Goal: Task Accomplishment & Management: Manage account settings

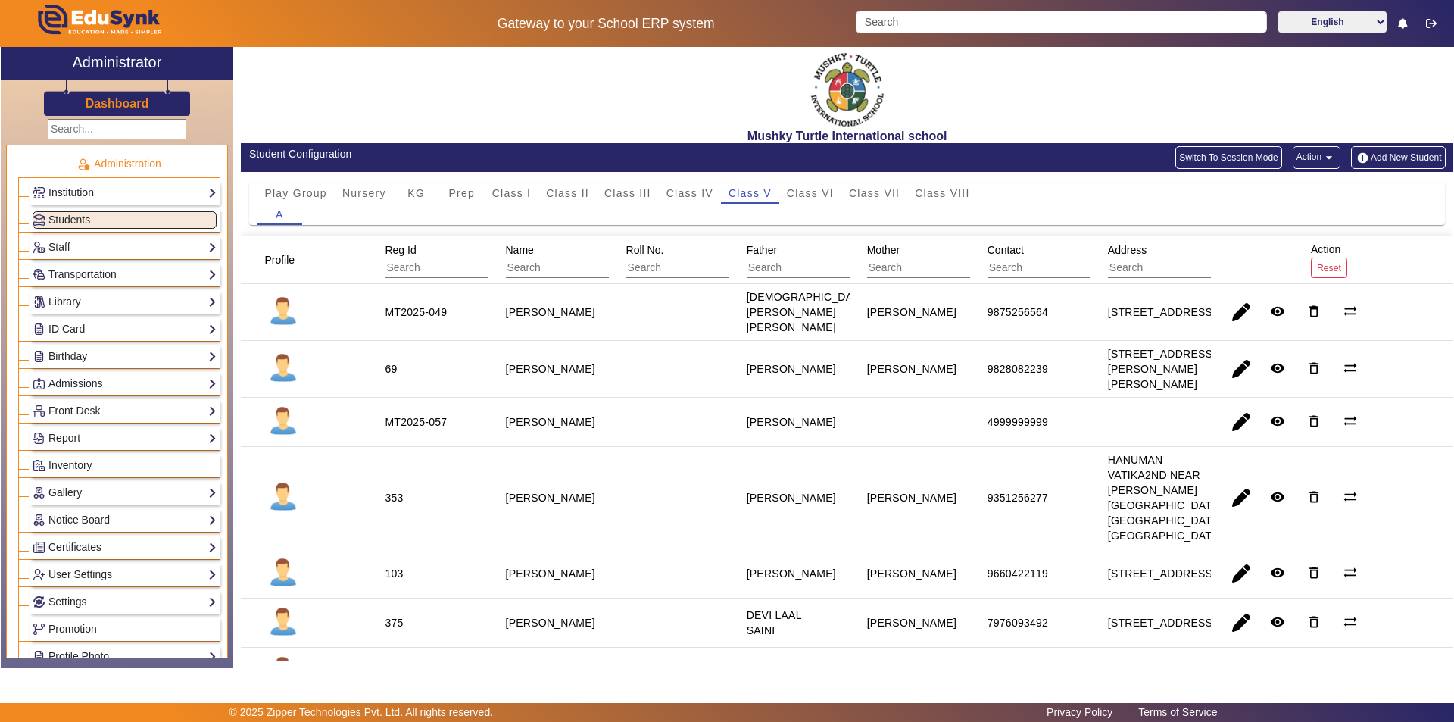
scroll to position [530, 0]
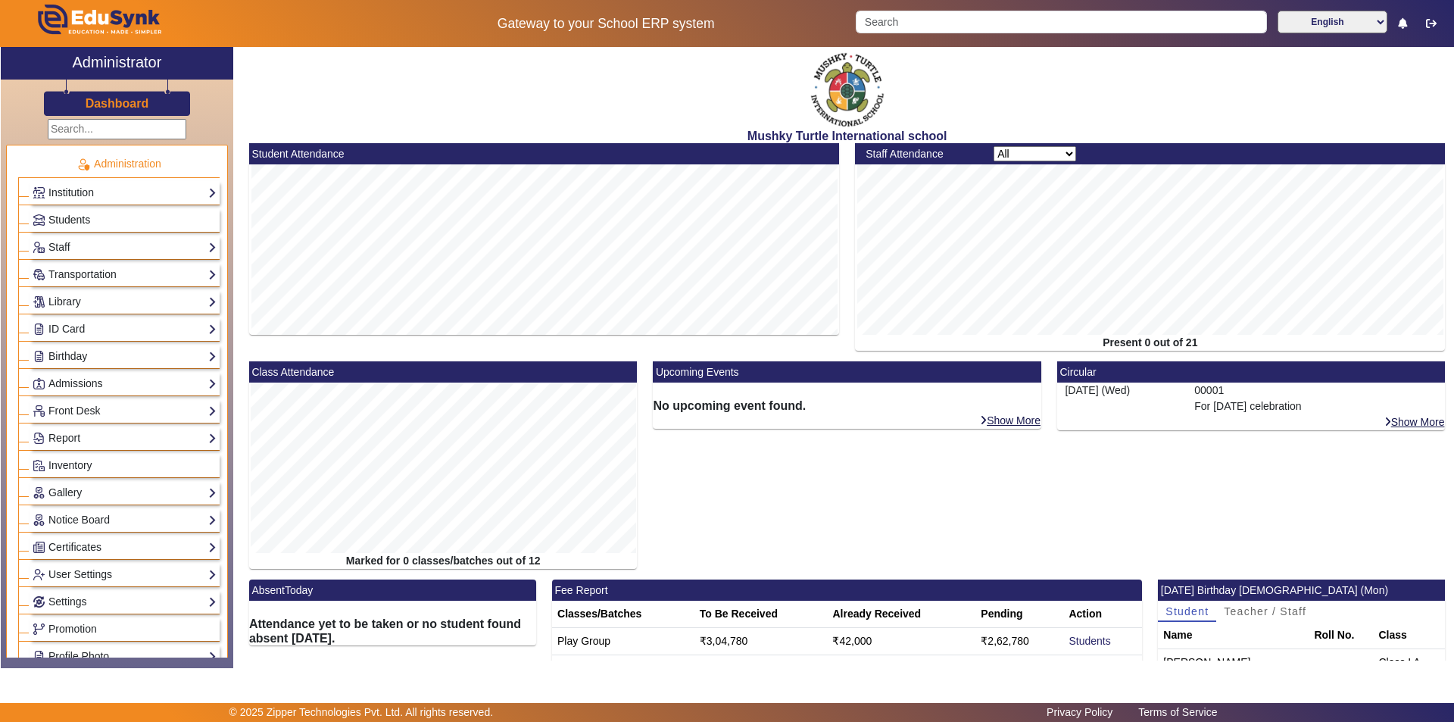
click at [141, 213] on link "Students" at bounding box center [125, 219] width 184 height 17
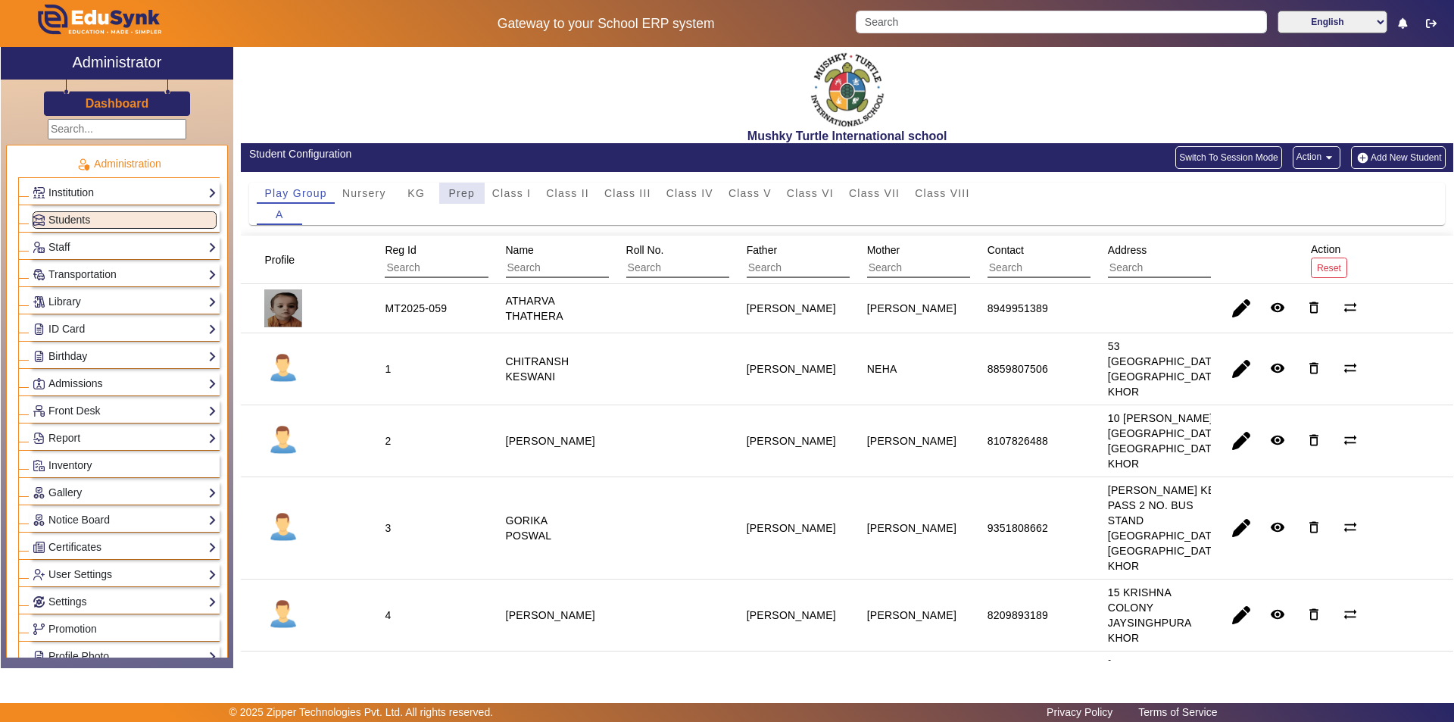
click at [467, 189] on span "Prep" at bounding box center [461, 193] width 27 height 11
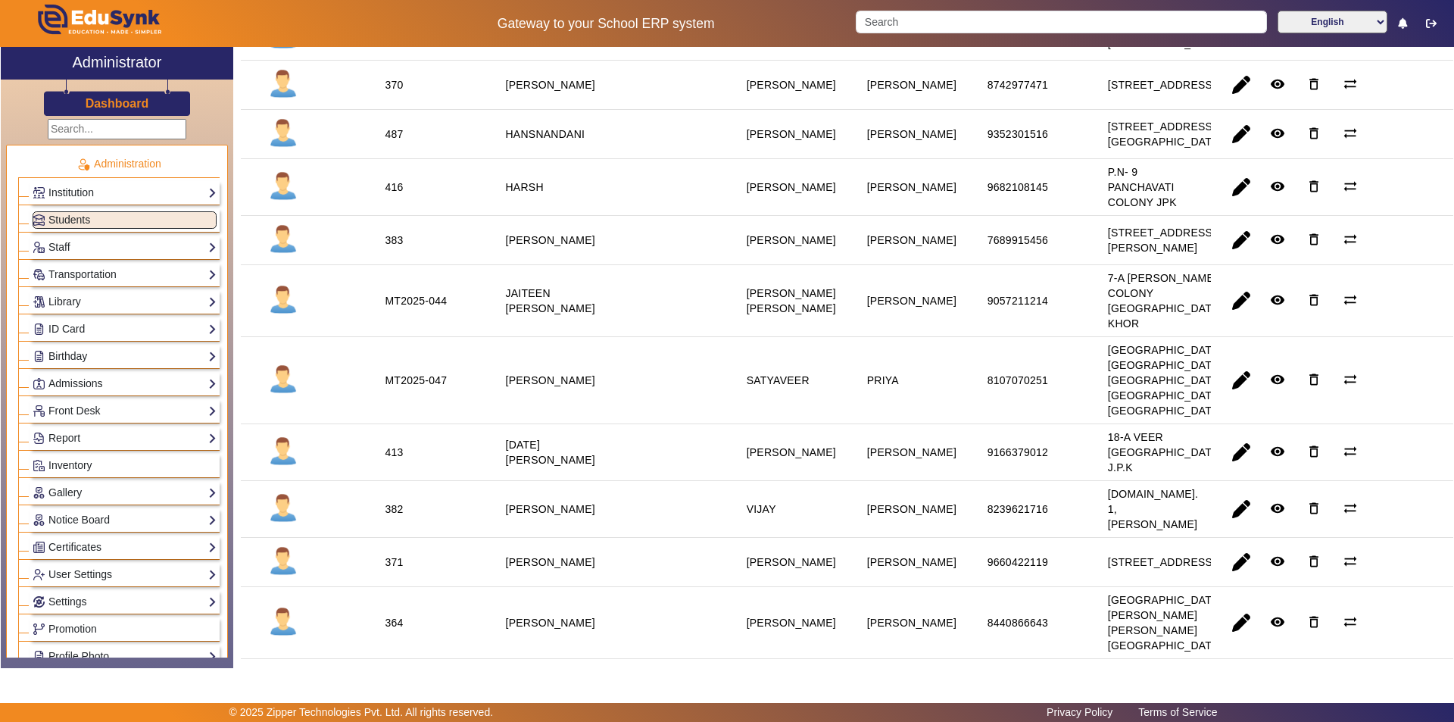
scroll to position [606, 0]
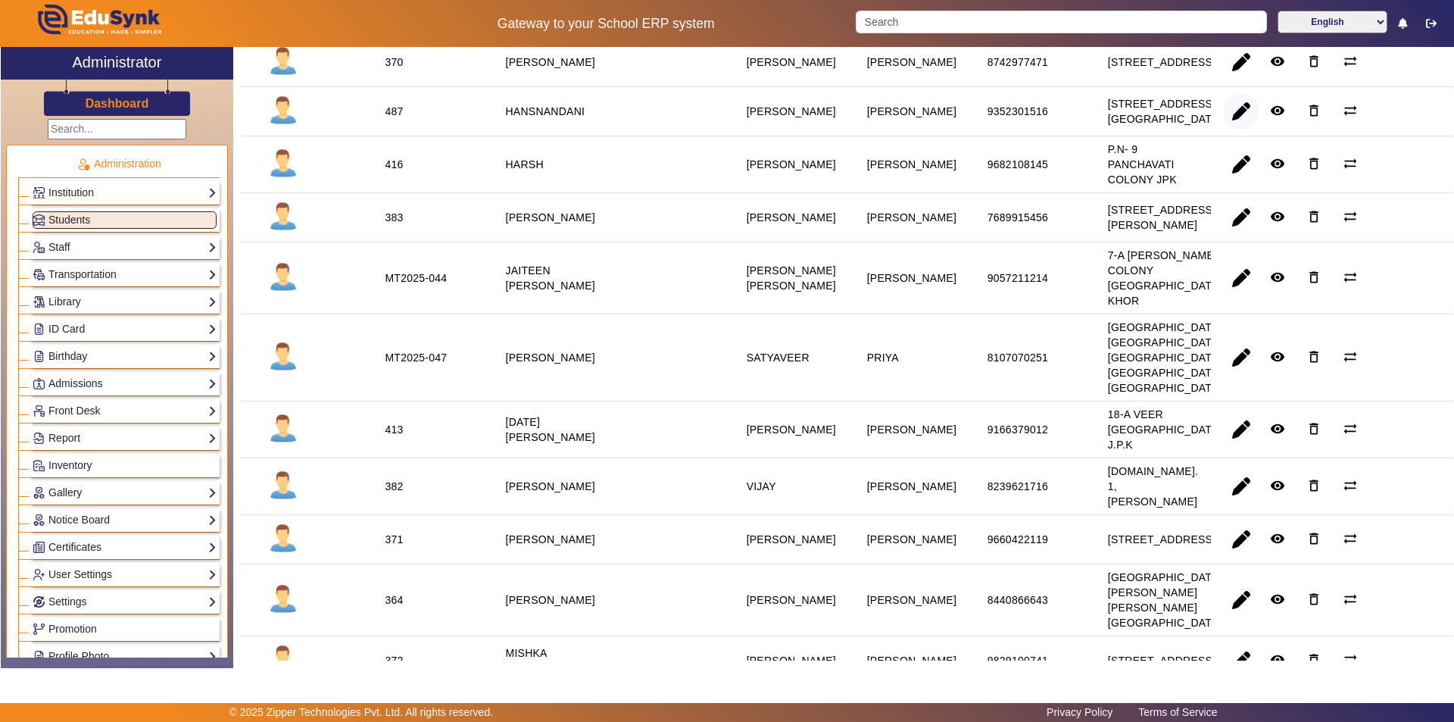
click at [1238, 130] on span "button" at bounding box center [1241, 111] width 36 height 36
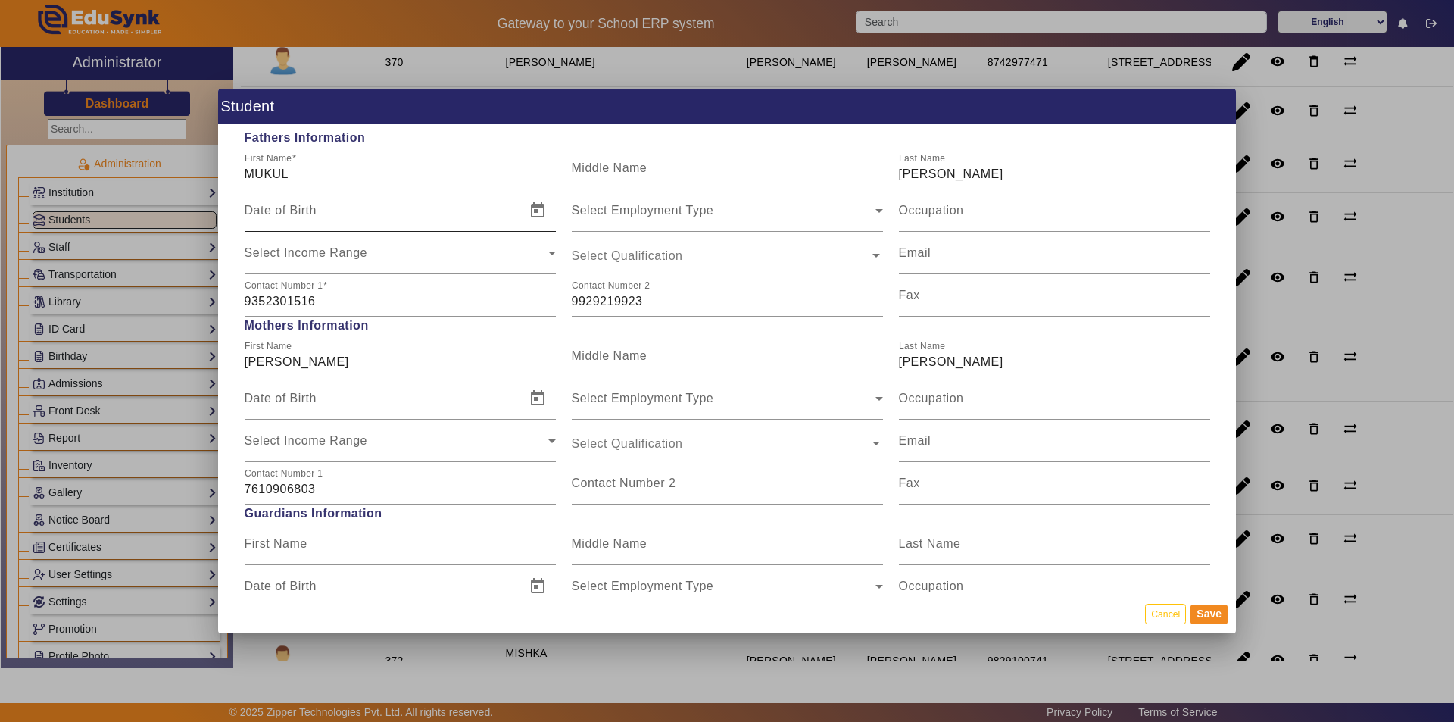
scroll to position [1136, 0]
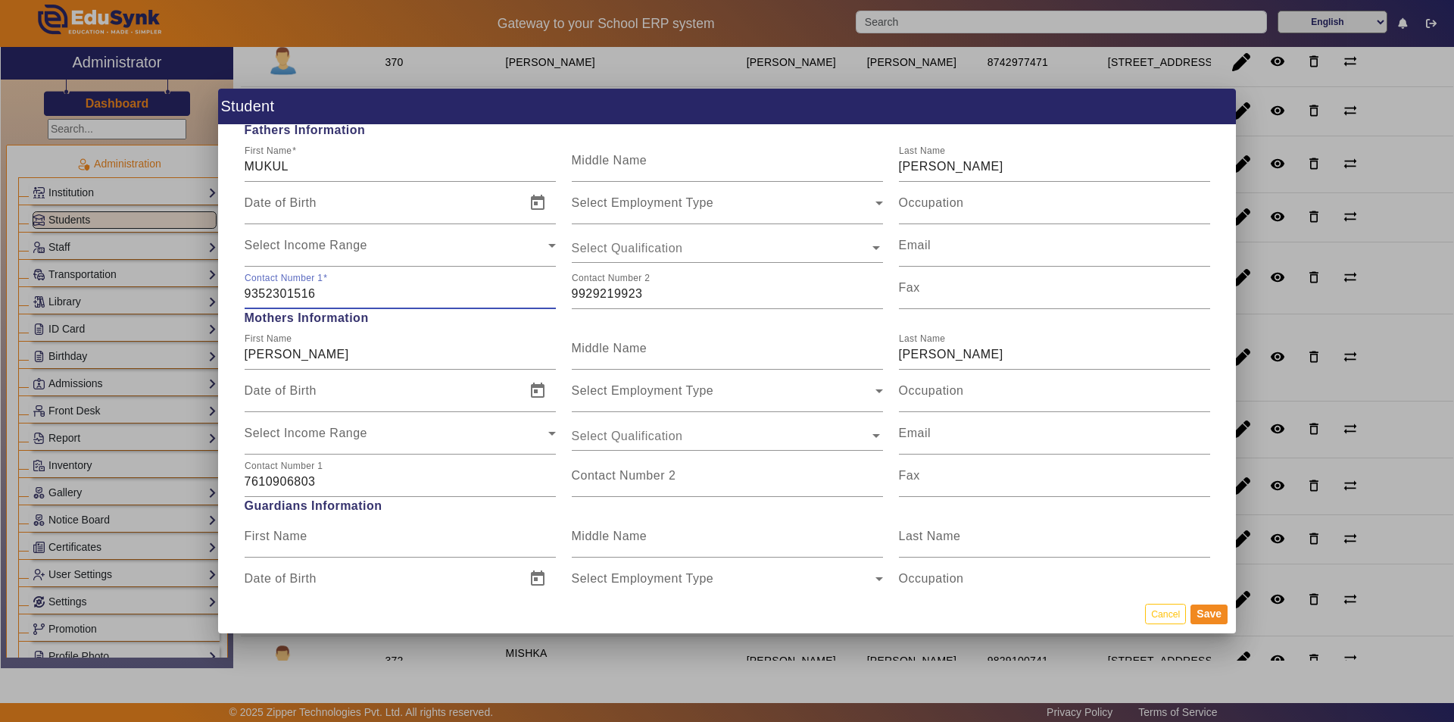
drag, startPoint x: 321, startPoint y: 297, endPoint x: 221, endPoint y: 297, distance: 100.0
click at [221, 297] on div "Personal Information First Name HANSNANDANI Middle Name Last Name Date of Birth…" at bounding box center [727, 359] width 1018 height 469
click at [663, 482] on input "Contact Number 2" at bounding box center [727, 482] width 311 height 18
paste input "9352301516"
type input "9352301516"
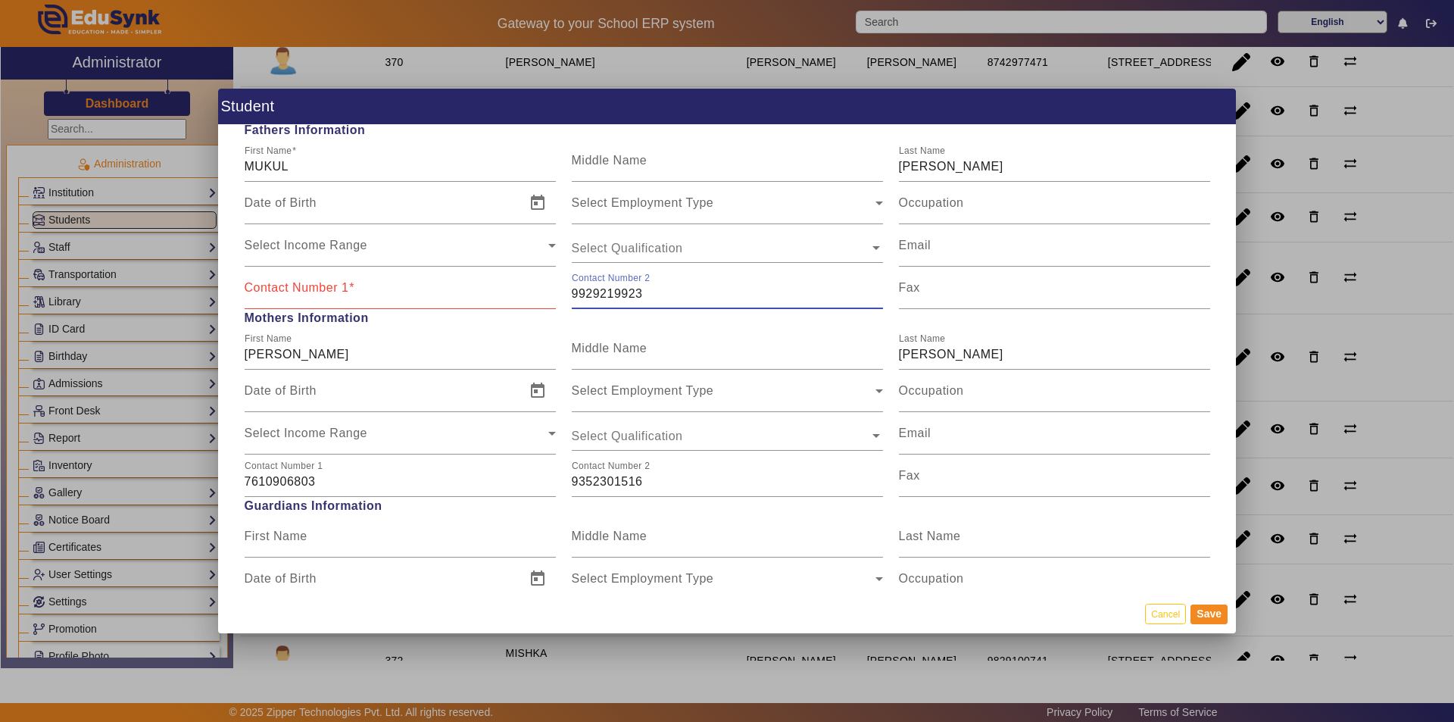
drag, startPoint x: 651, startPoint y: 294, endPoint x: 564, endPoint y: 302, distance: 86.8
click at [564, 302] on div "Contact Number [PHONE_NUMBER]" at bounding box center [727, 288] width 327 height 42
click at [382, 302] on input "Contact Number 1" at bounding box center [400, 294] width 311 height 18
paste input "9929219923"
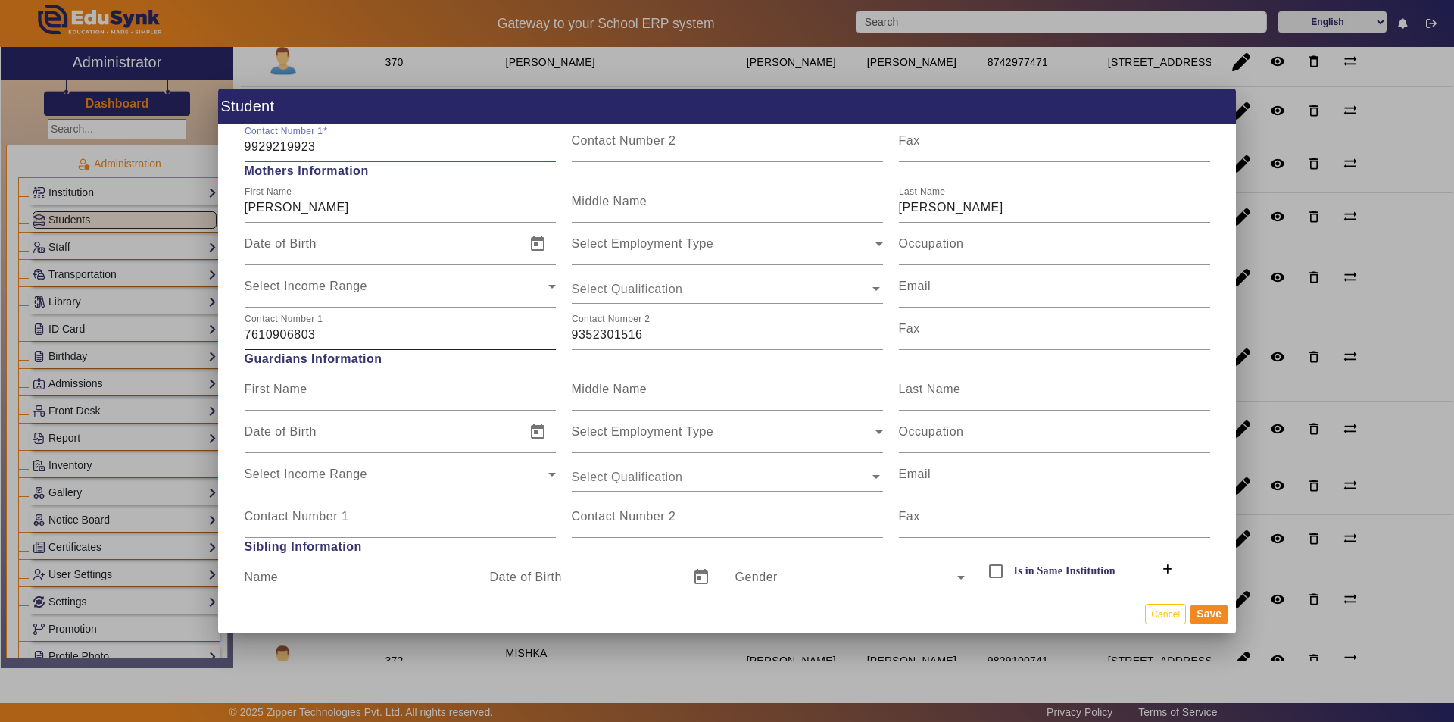
scroll to position [1288, 0]
type input "9929219923"
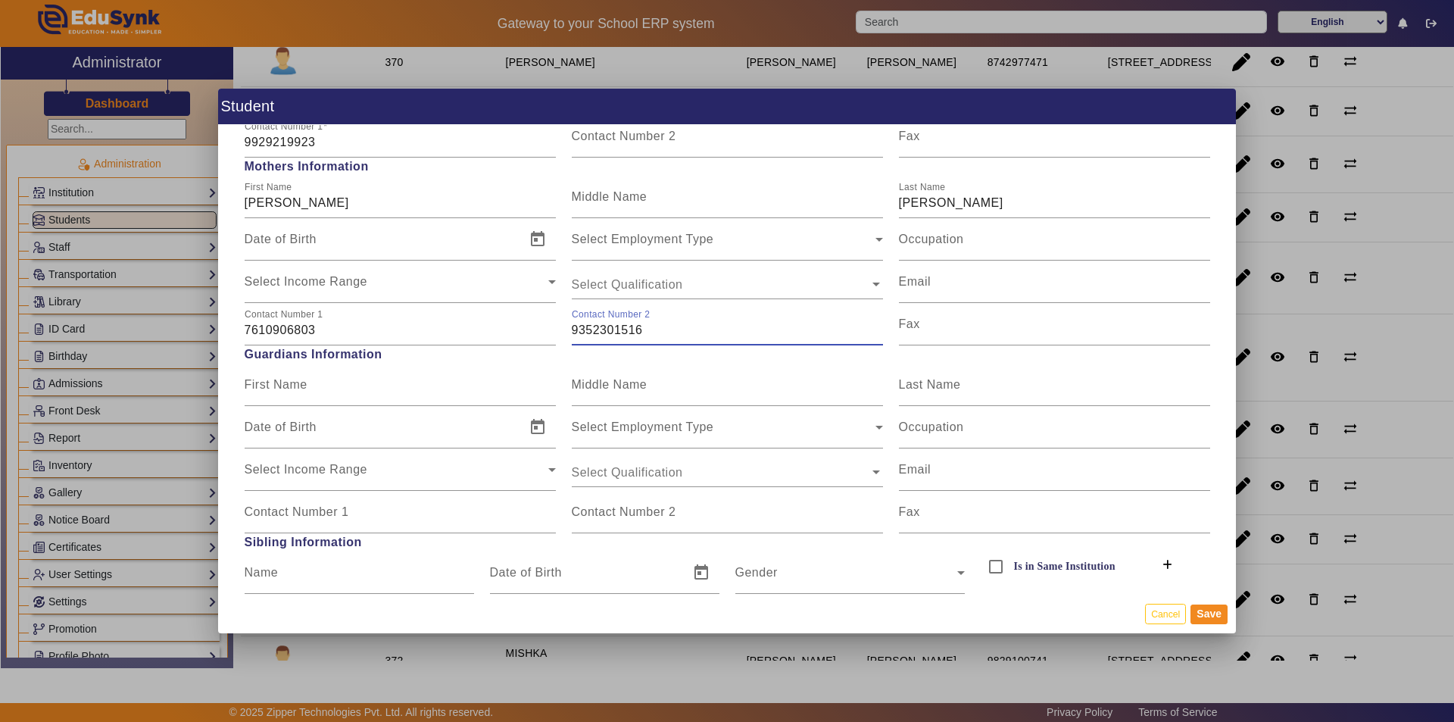
drag, startPoint x: 643, startPoint y: 331, endPoint x: 558, endPoint y: 342, distance: 85.6
click at [558, 342] on div "Contact Number [PHONE_NUMBER] Contact Number [PHONE_NUMBER] Fax" at bounding box center [727, 324] width 982 height 42
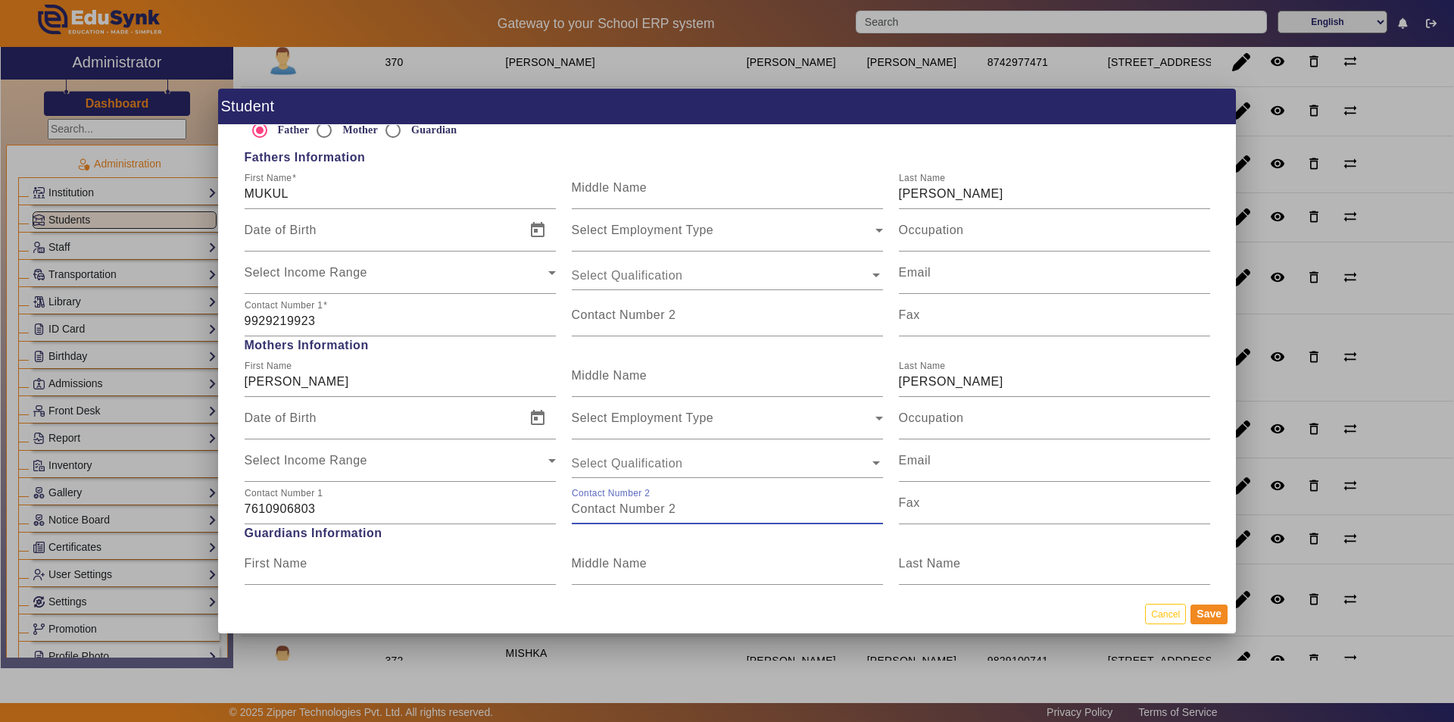
scroll to position [1136, 0]
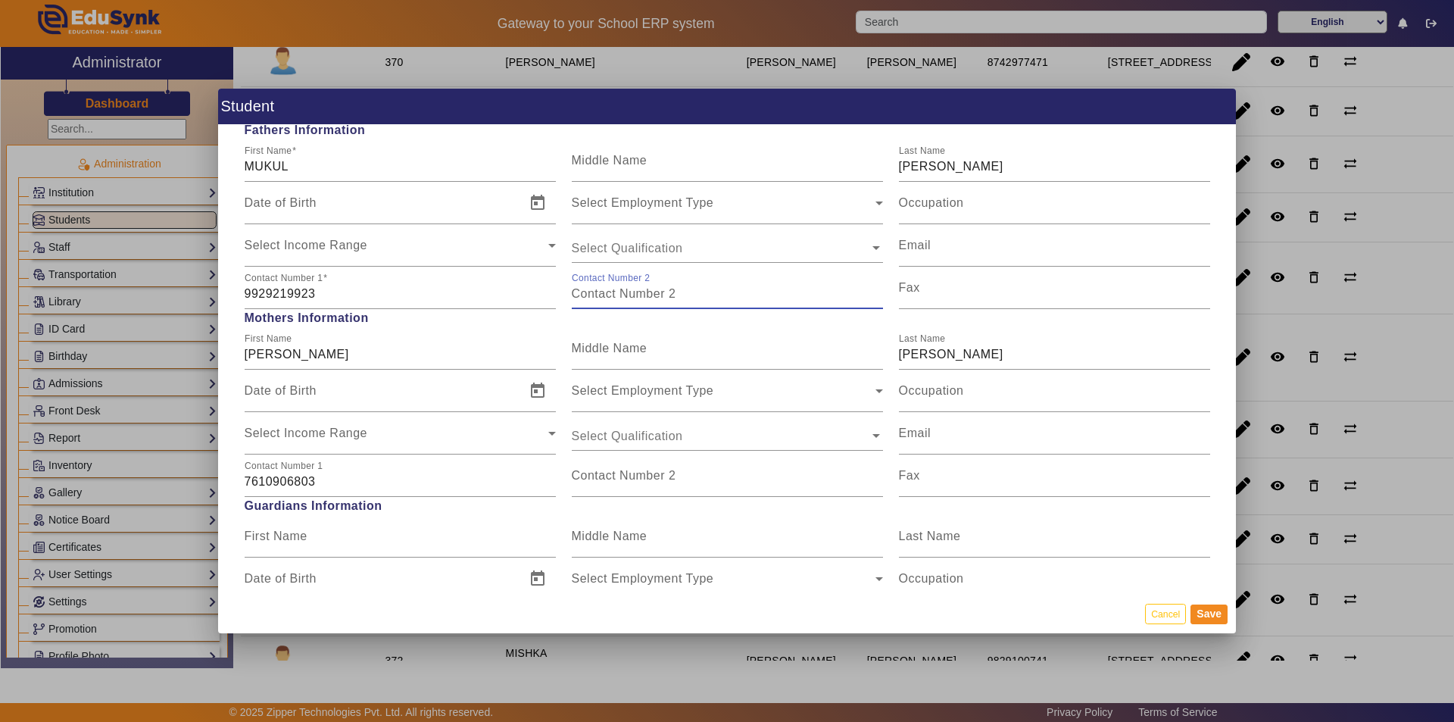
click at [628, 298] on input "Contact Number 2" at bounding box center [727, 294] width 311 height 18
paste input "9352301516"
type input "9352301516"
click at [1201, 611] on button "Save" at bounding box center [1209, 614] width 37 height 20
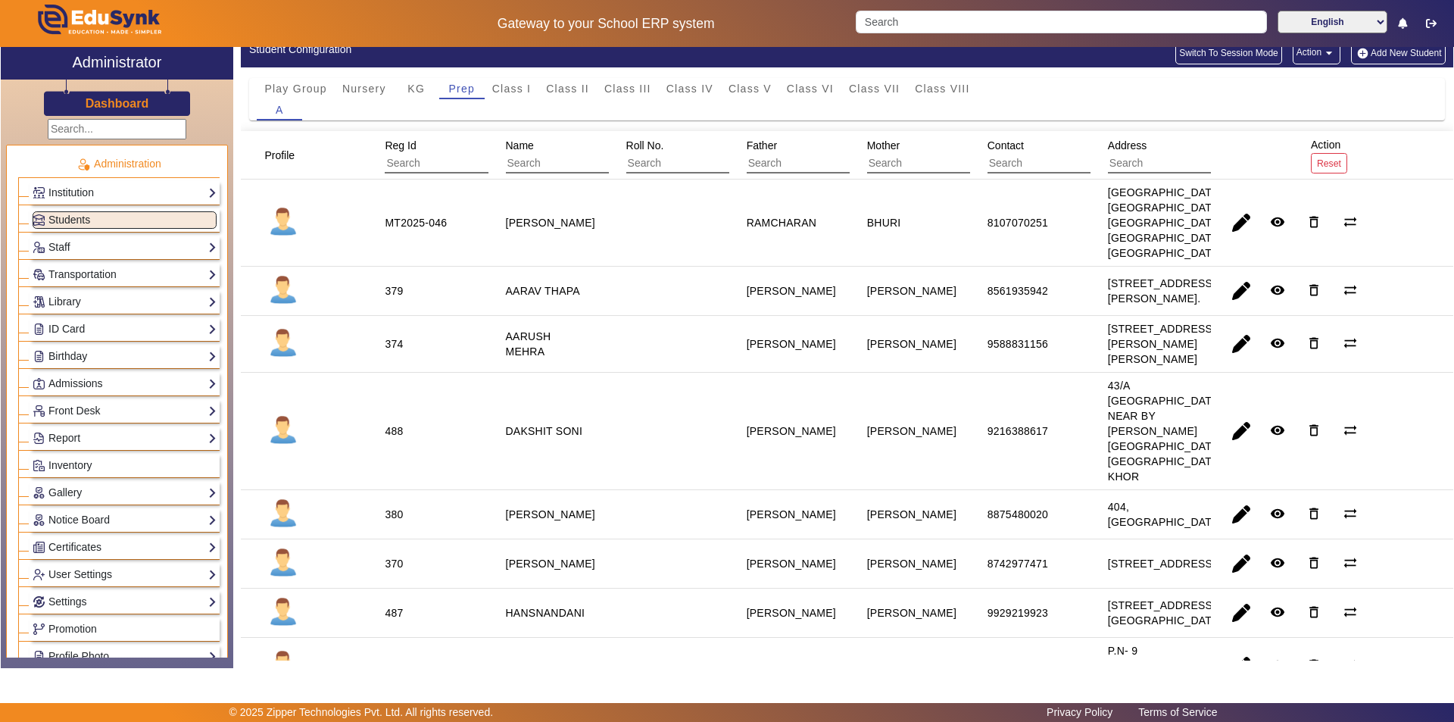
scroll to position [0, 0]
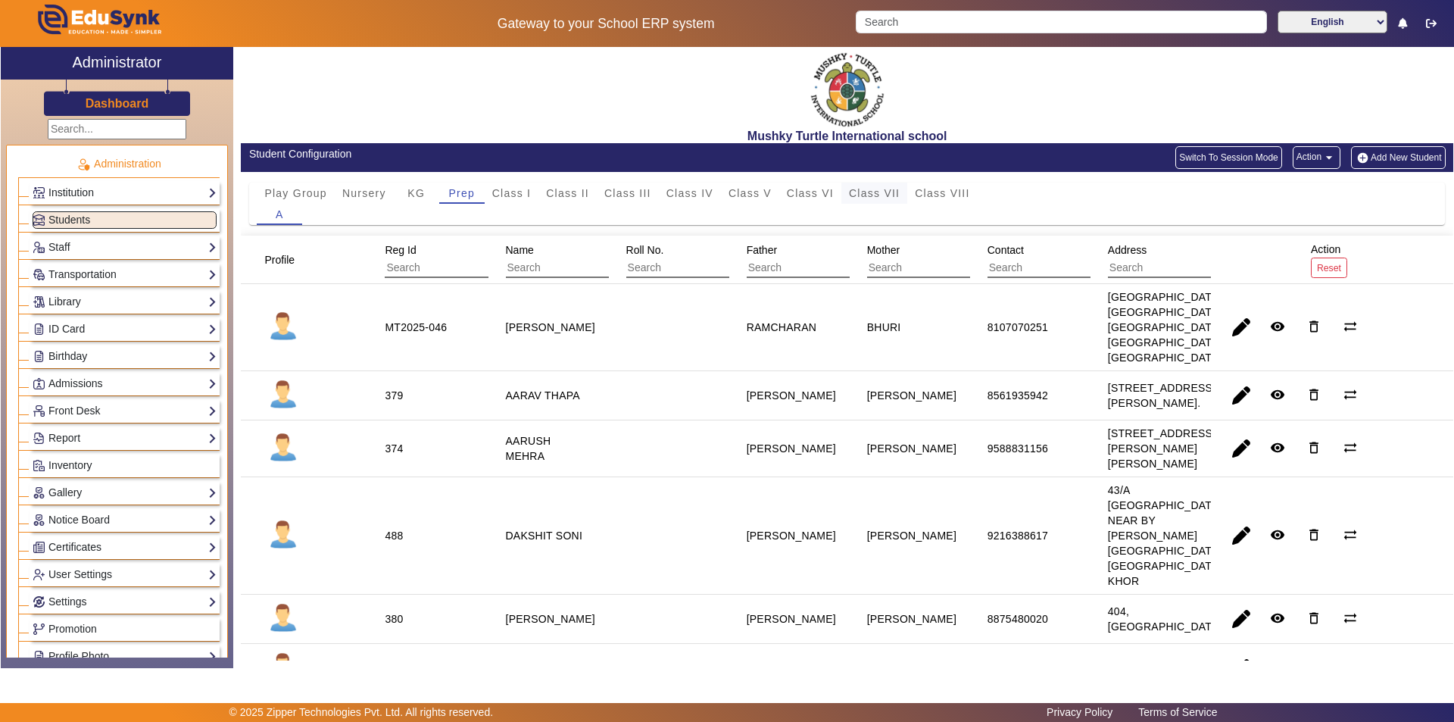
click at [885, 191] on span "Class VII" at bounding box center [874, 193] width 51 height 11
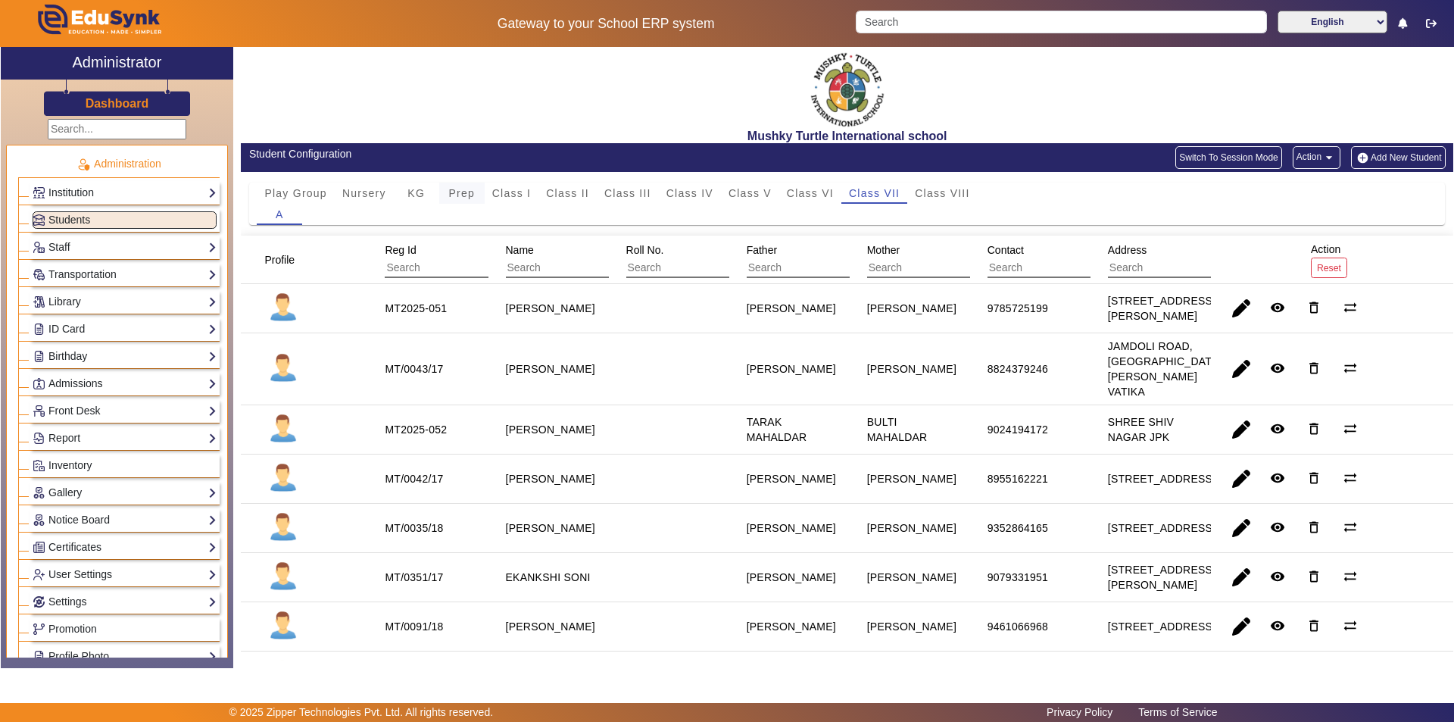
click at [453, 188] on span "Prep" at bounding box center [461, 193] width 27 height 11
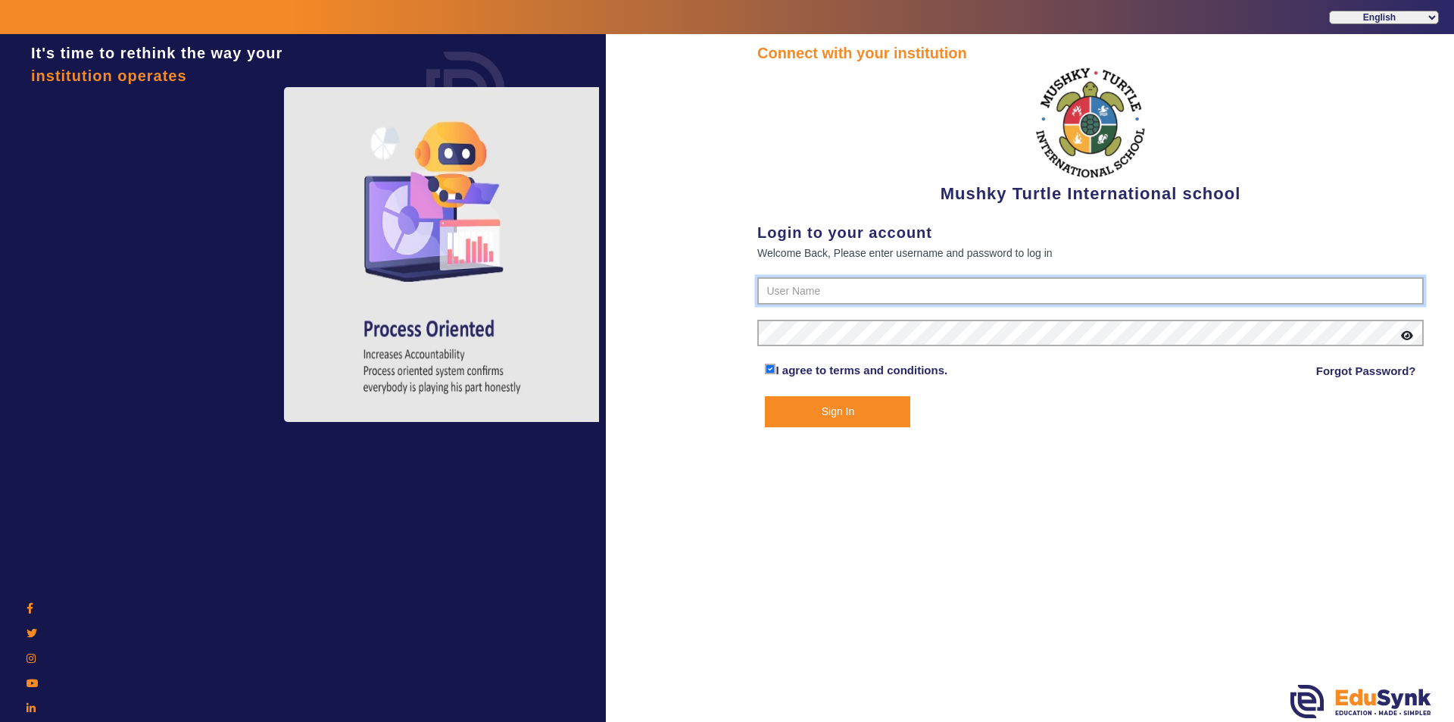
type input "9950605811"
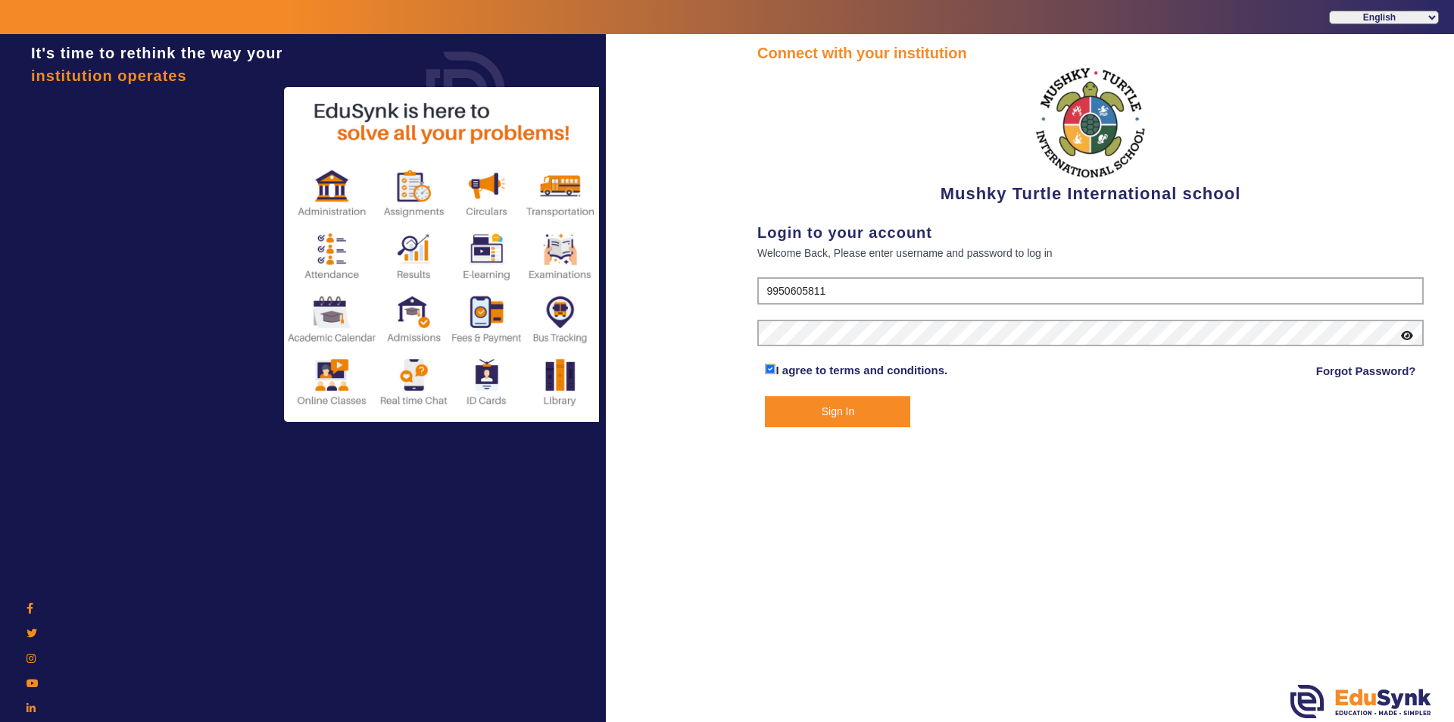
click at [814, 401] on button "Sign In" at bounding box center [837, 411] width 145 height 31
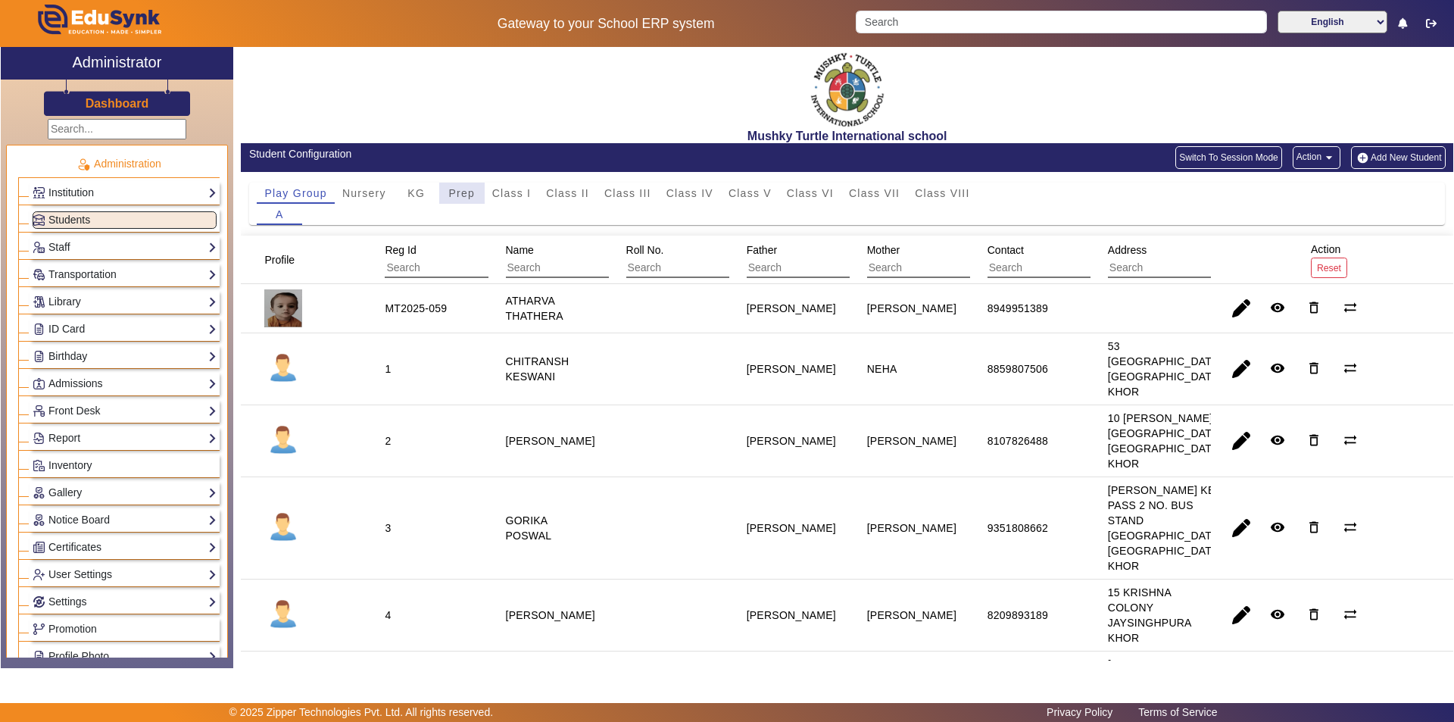
click at [476, 191] on div "Prep" at bounding box center [461, 193] width 45 height 21
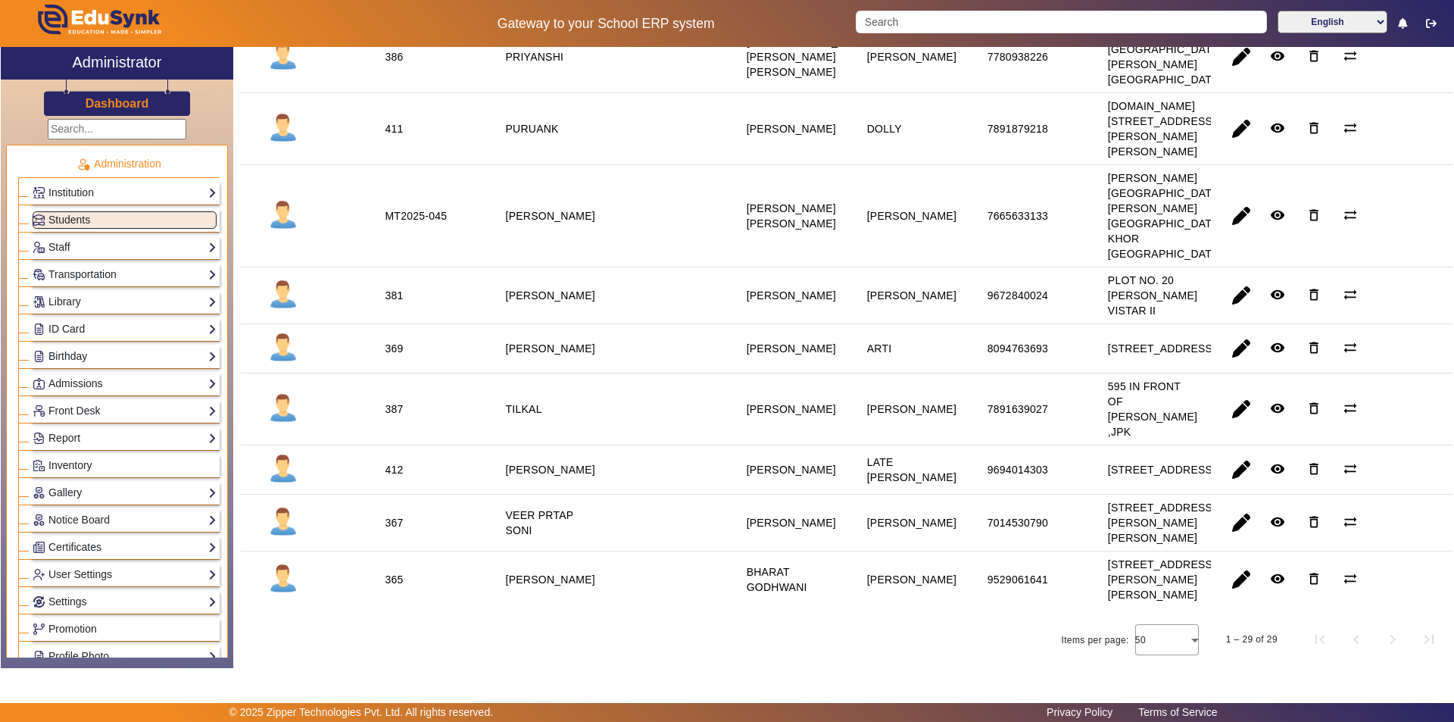
scroll to position [1891, 0]
click at [1238, 576] on span "button" at bounding box center [1241, 579] width 36 height 36
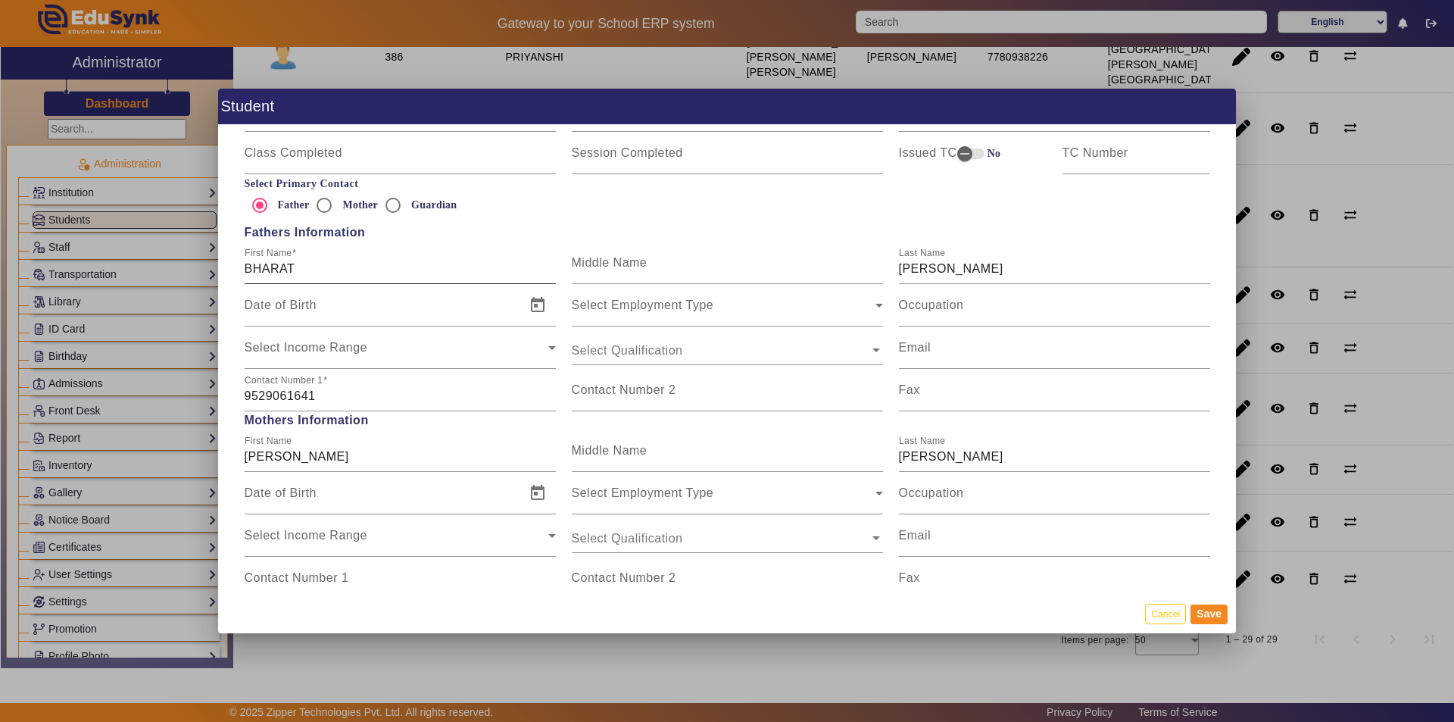
scroll to position [1060, 0]
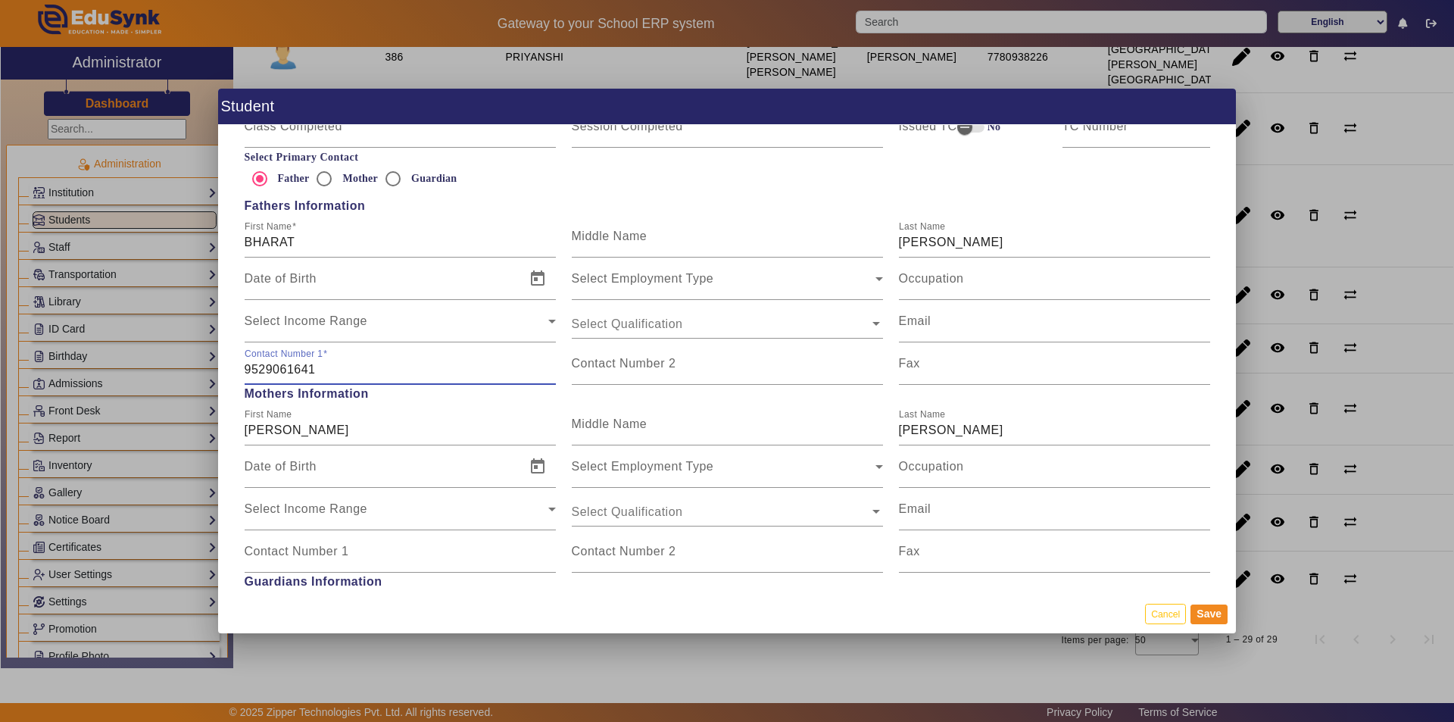
drag, startPoint x: 326, startPoint y: 373, endPoint x: 217, endPoint y: 358, distance: 110.0
click at [217, 358] on div "Student Personal Information First Name VEERTI Middle Name Last Name [PERSON_NA…" at bounding box center [727, 361] width 1454 height 722
type input "9571544282"
click at [312, 564] on input "Contact Number 1" at bounding box center [400, 557] width 311 height 18
type input "9929524282"
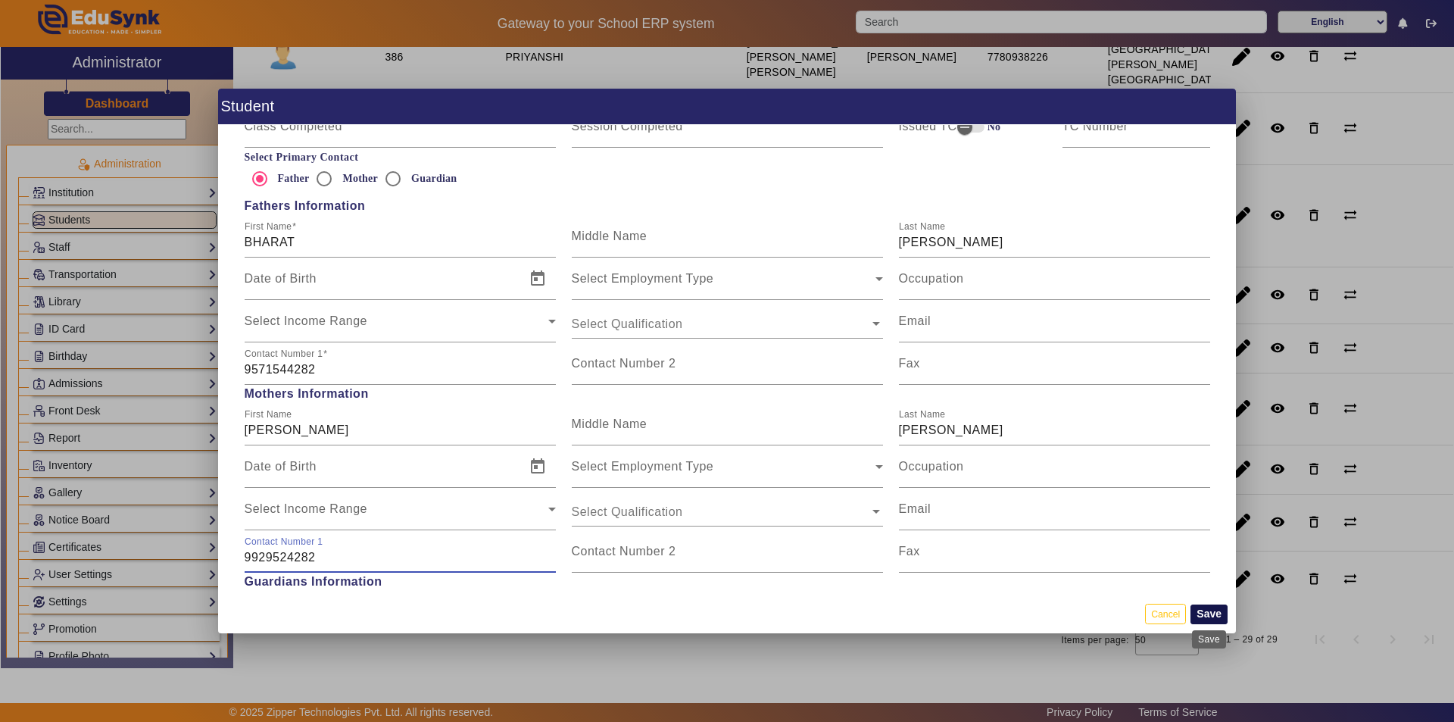
click at [1210, 607] on button "Save" at bounding box center [1209, 614] width 37 height 20
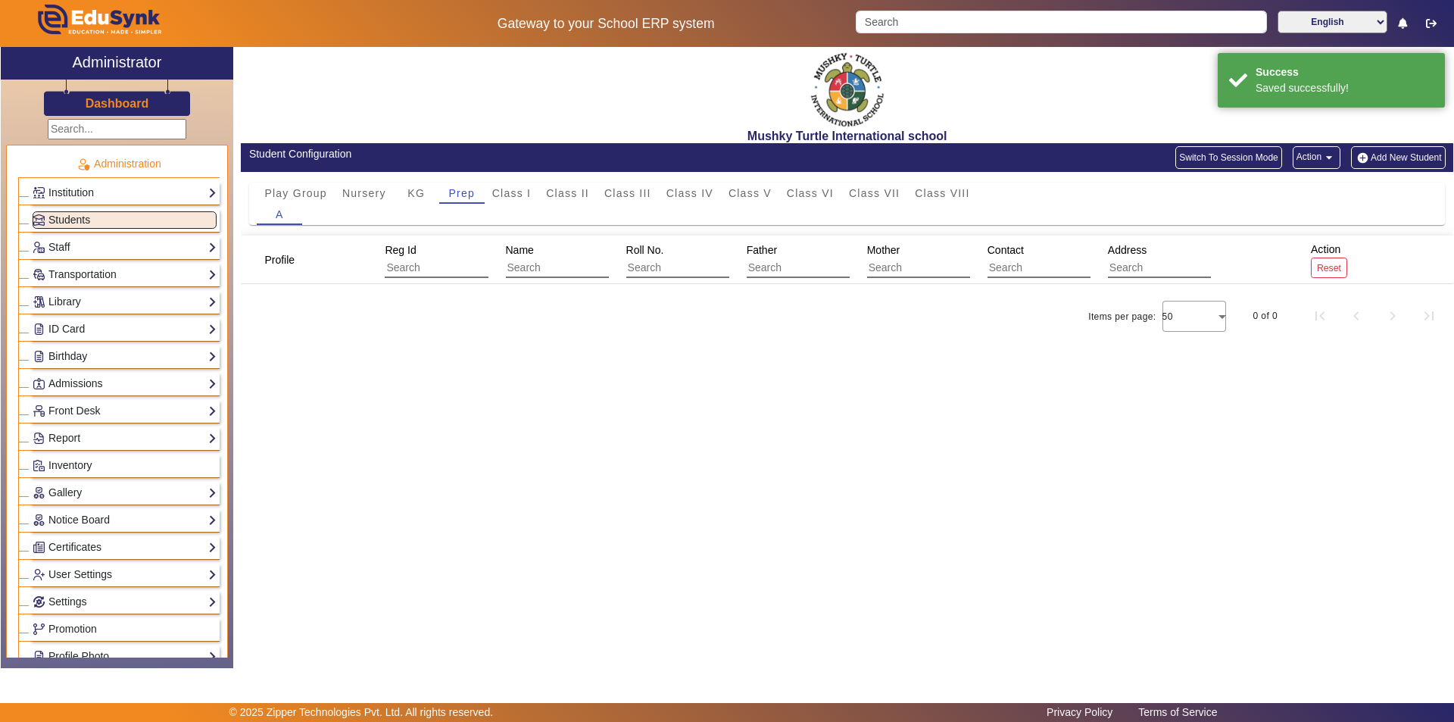
scroll to position [0, 0]
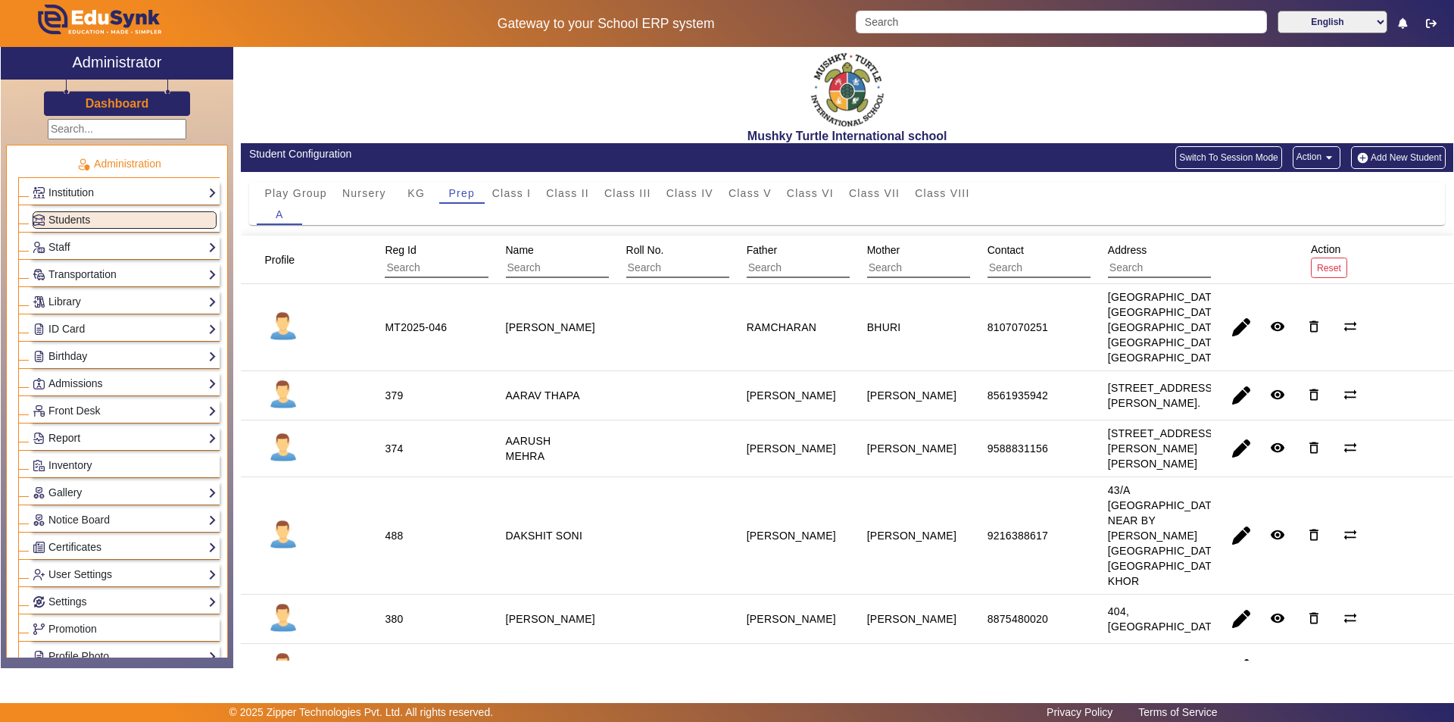
click at [90, 441] on link "Report" at bounding box center [125, 437] width 184 height 17
click at [83, 491] on link "Other Reports" at bounding box center [73, 494] width 67 height 12
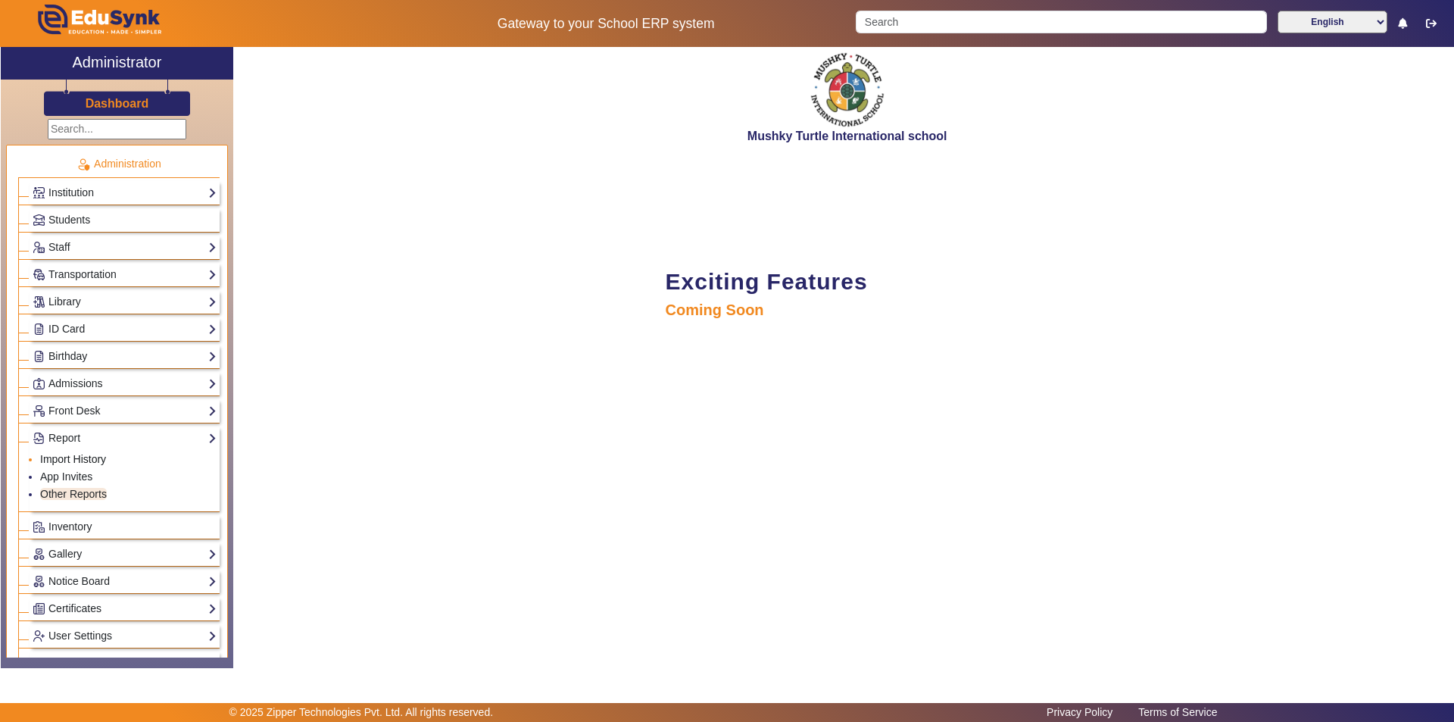
click at [66, 456] on link "Import History" at bounding box center [73, 459] width 66 height 12
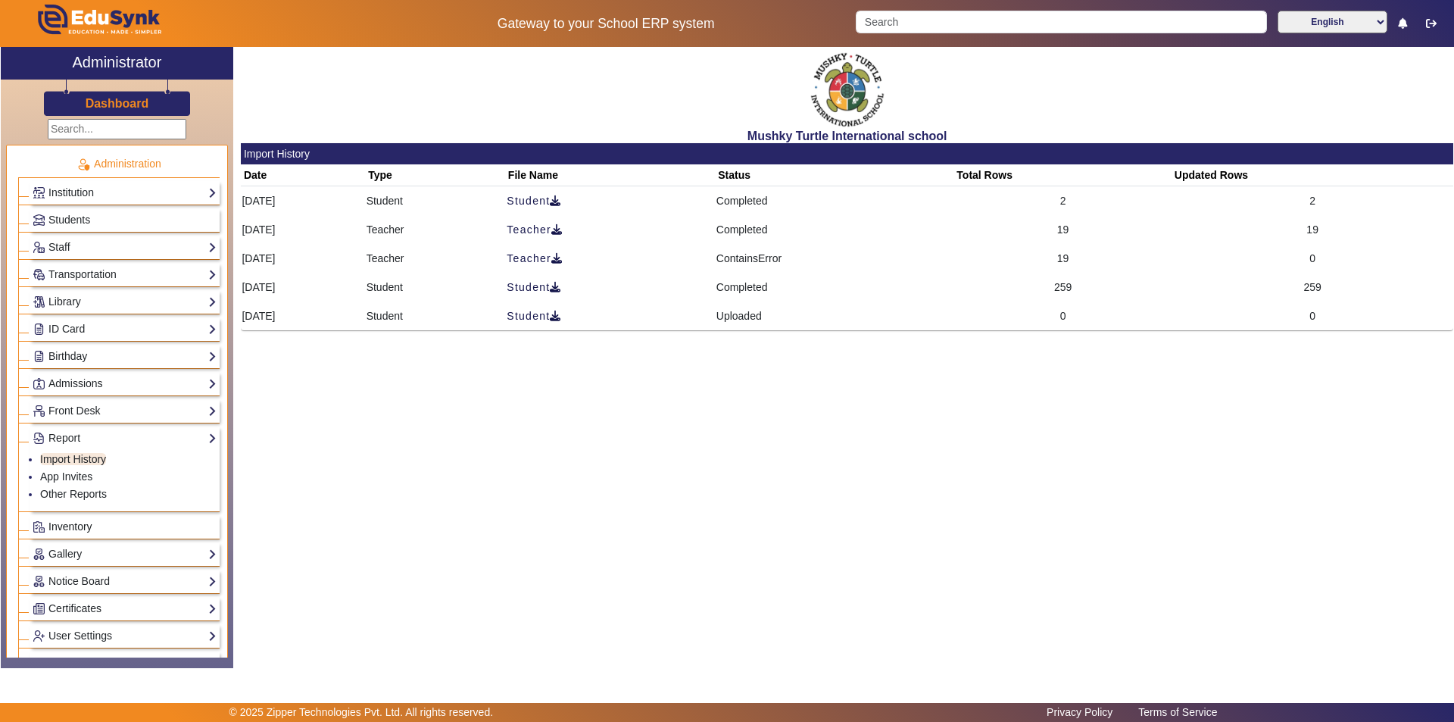
click at [83, 526] on span "Inventory" at bounding box center [70, 526] width 44 height 12
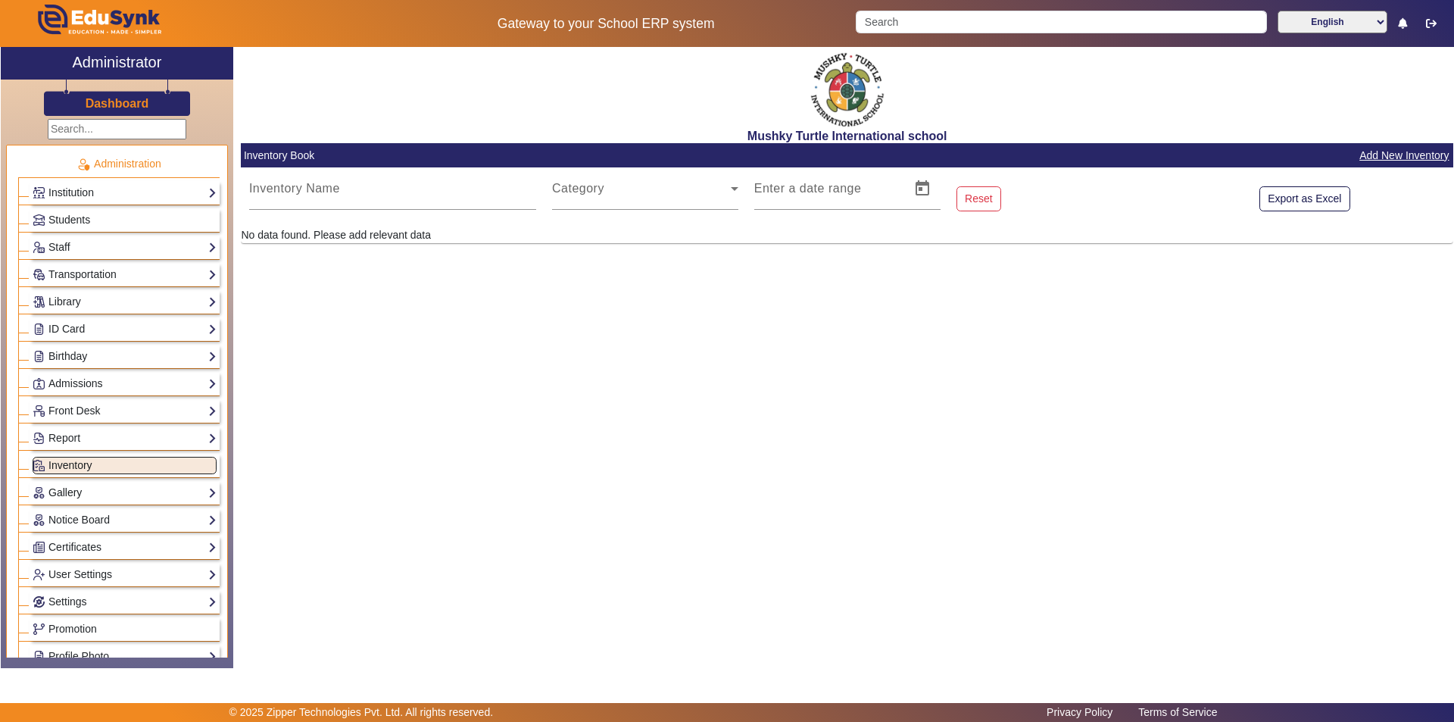
scroll to position [76, 0]
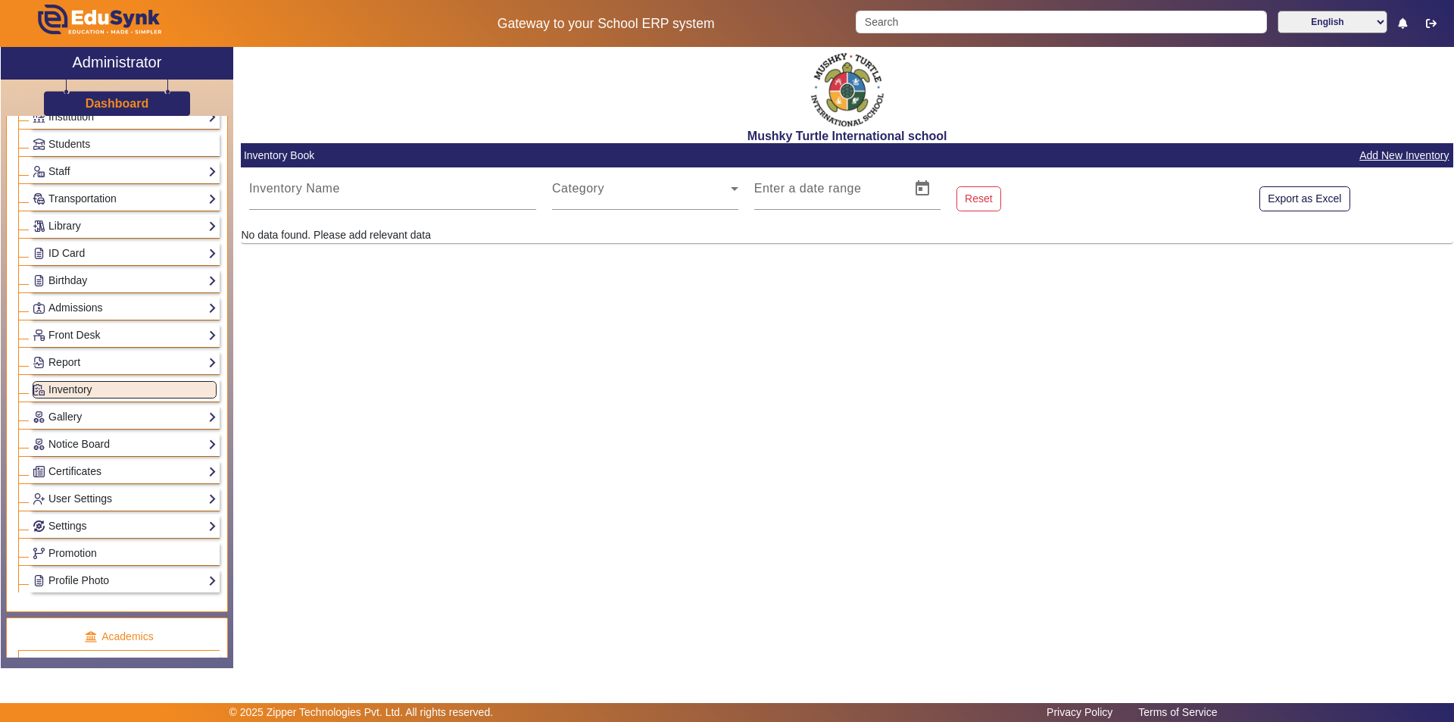
click at [73, 454] on div "Notice Board List Add" at bounding box center [125, 444] width 190 height 23
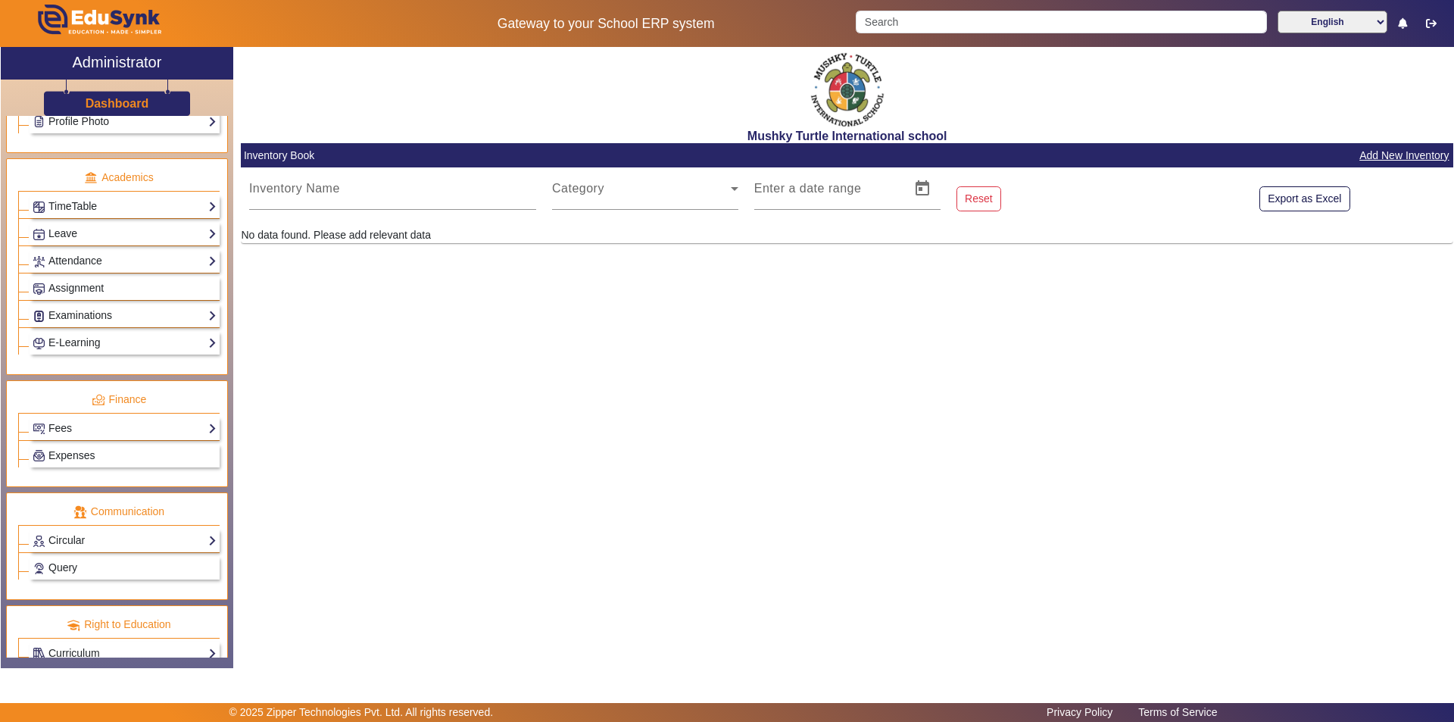
scroll to position [606, 0]
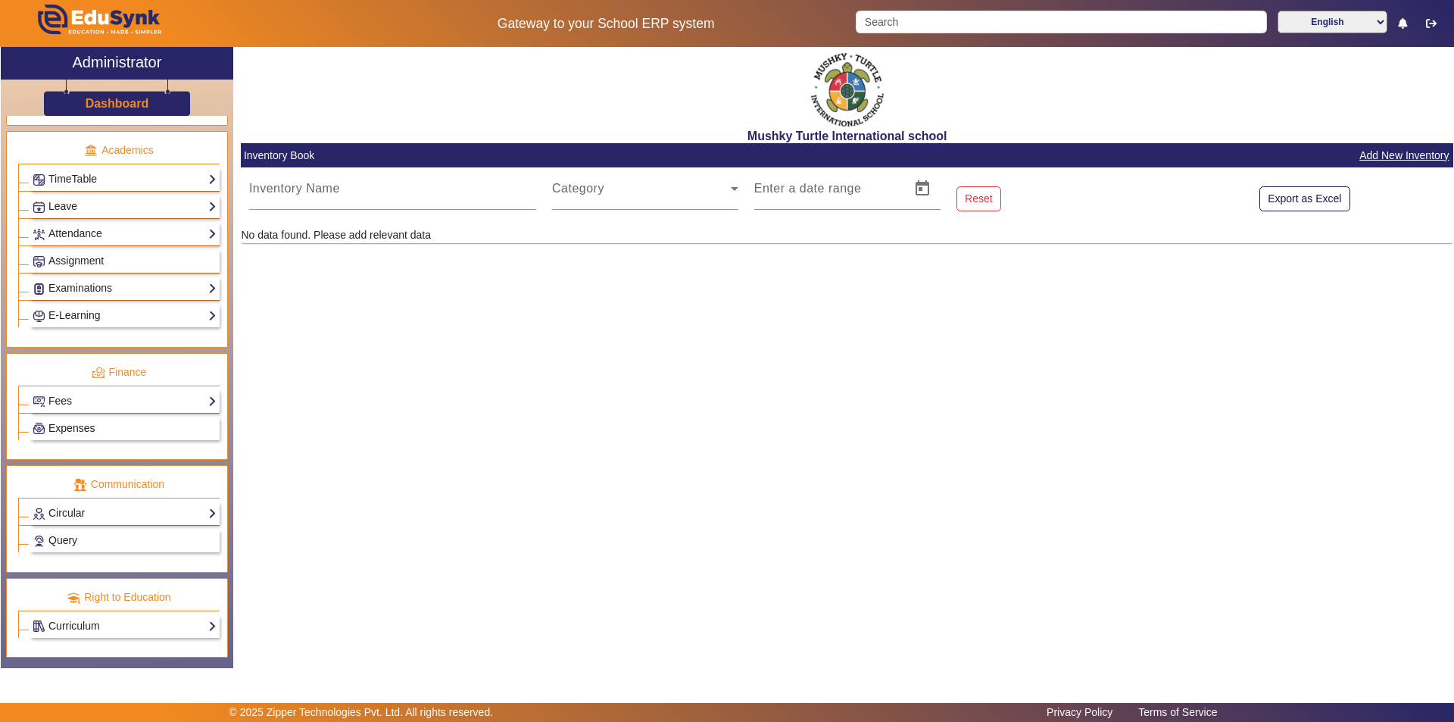
click at [101, 427] on link "Expenses" at bounding box center [125, 428] width 184 height 17
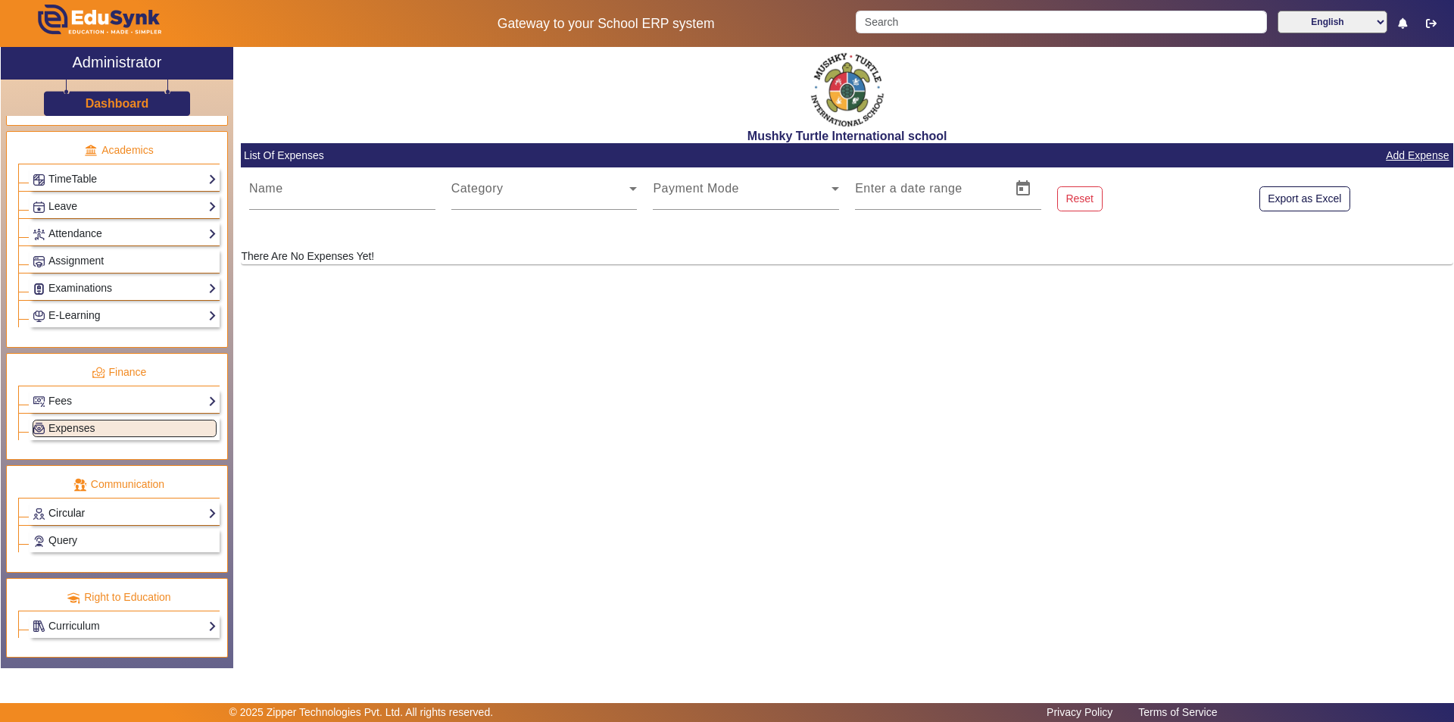
click at [96, 514] on link "Circular" at bounding box center [125, 512] width 184 height 17
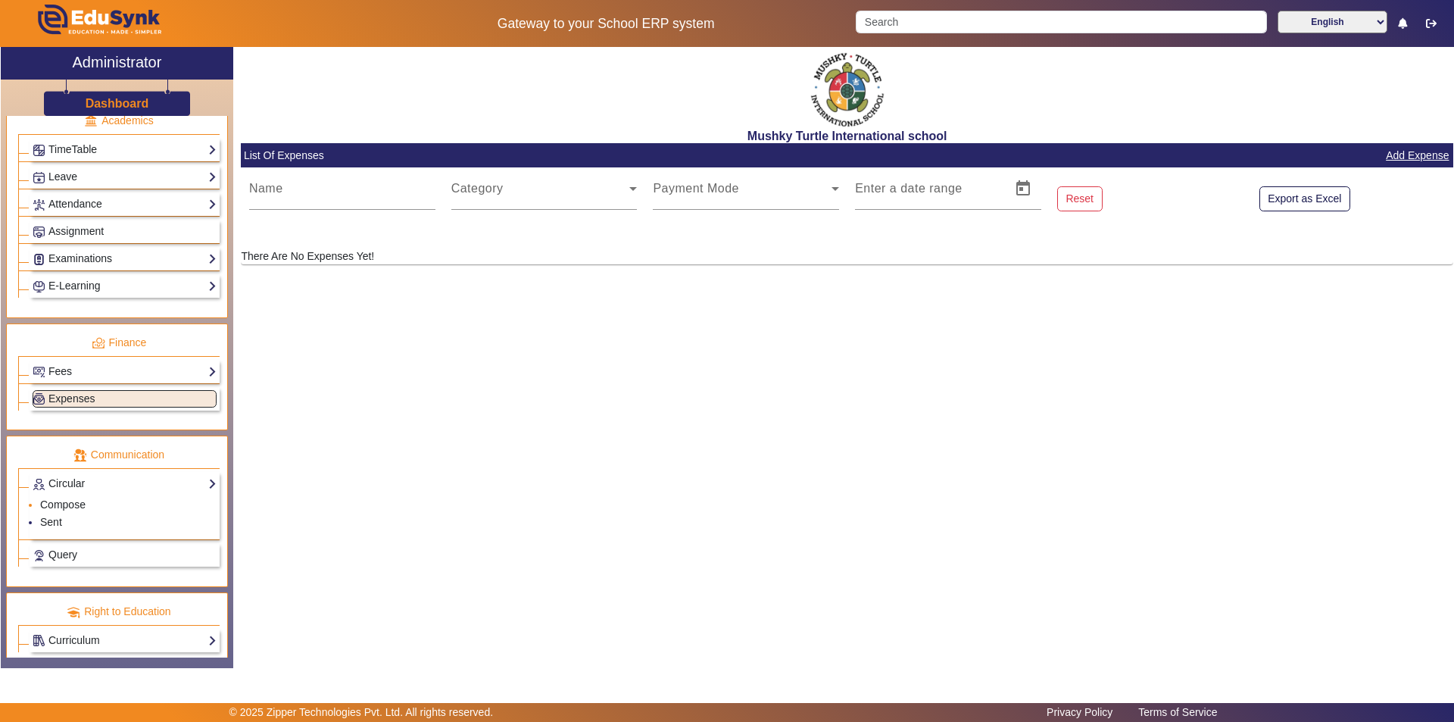
scroll to position [606, 0]
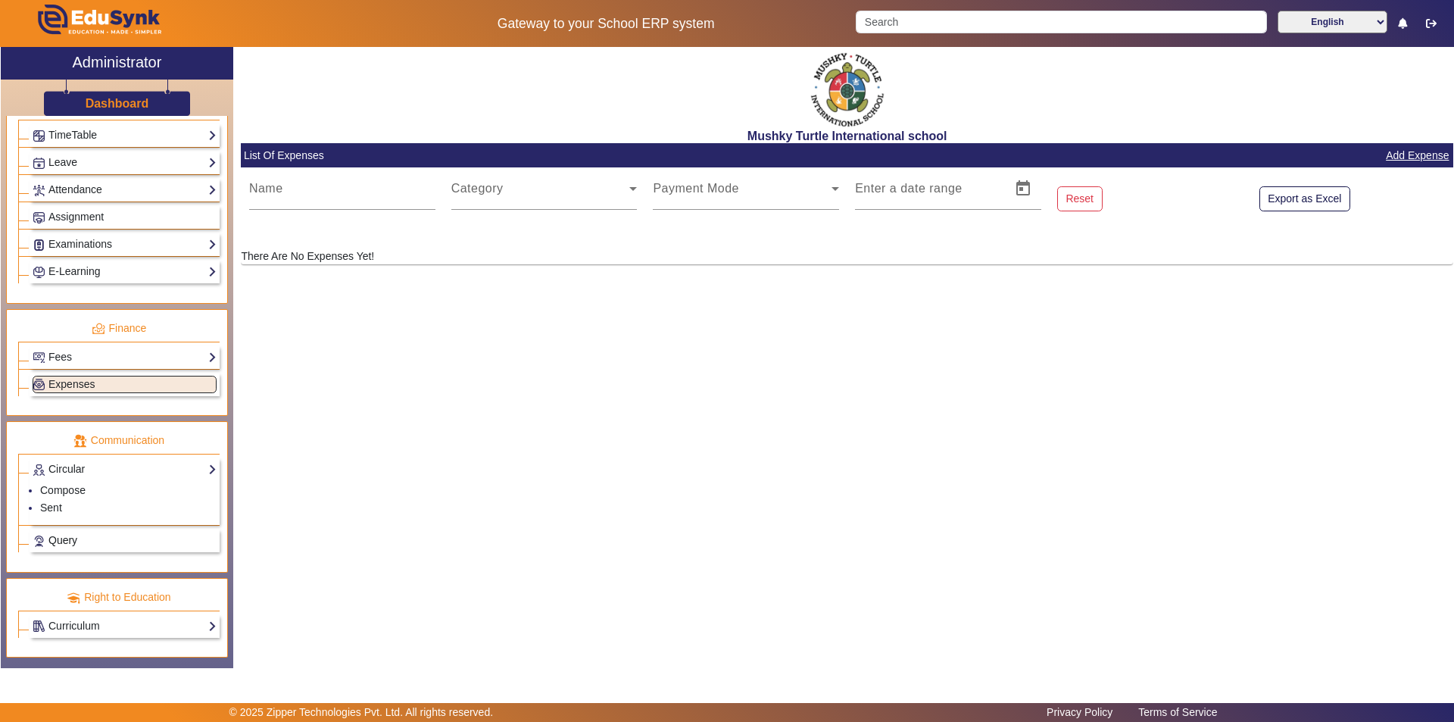
click at [90, 535] on link "Query" at bounding box center [125, 540] width 184 height 17
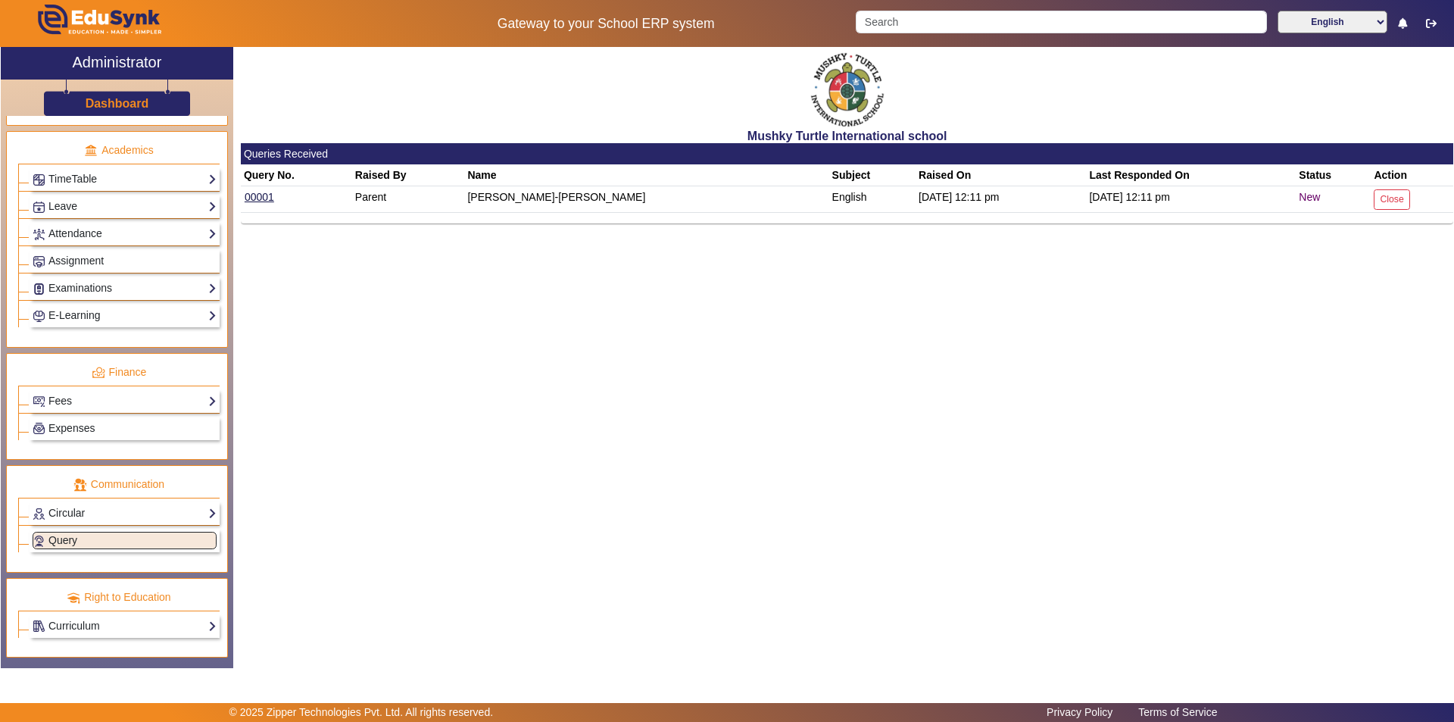
click at [583, 197] on div "[PERSON_NAME]-[PERSON_NAME]" at bounding box center [646, 197] width 359 height 16
click at [711, 204] on div "[PERSON_NAME]-[PERSON_NAME]" at bounding box center [646, 197] width 359 height 16
click at [258, 193] on link "00001" at bounding box center [259, 197] width 31 height 14
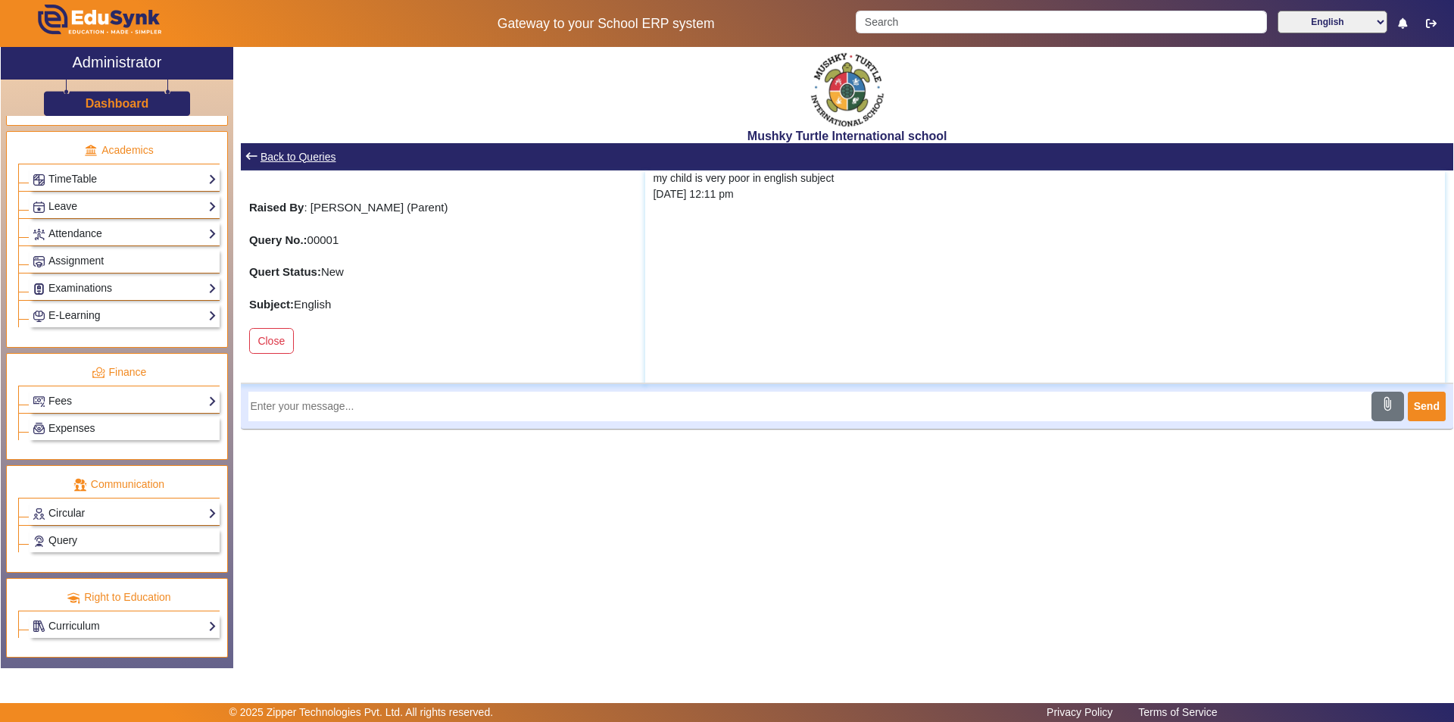
click at [741, 415] on input "text" at bounding box center [809, 407] width 1123 height 30
click at [270, 332] on button "Close" at bounding box center [271, 341] width 45 height 26
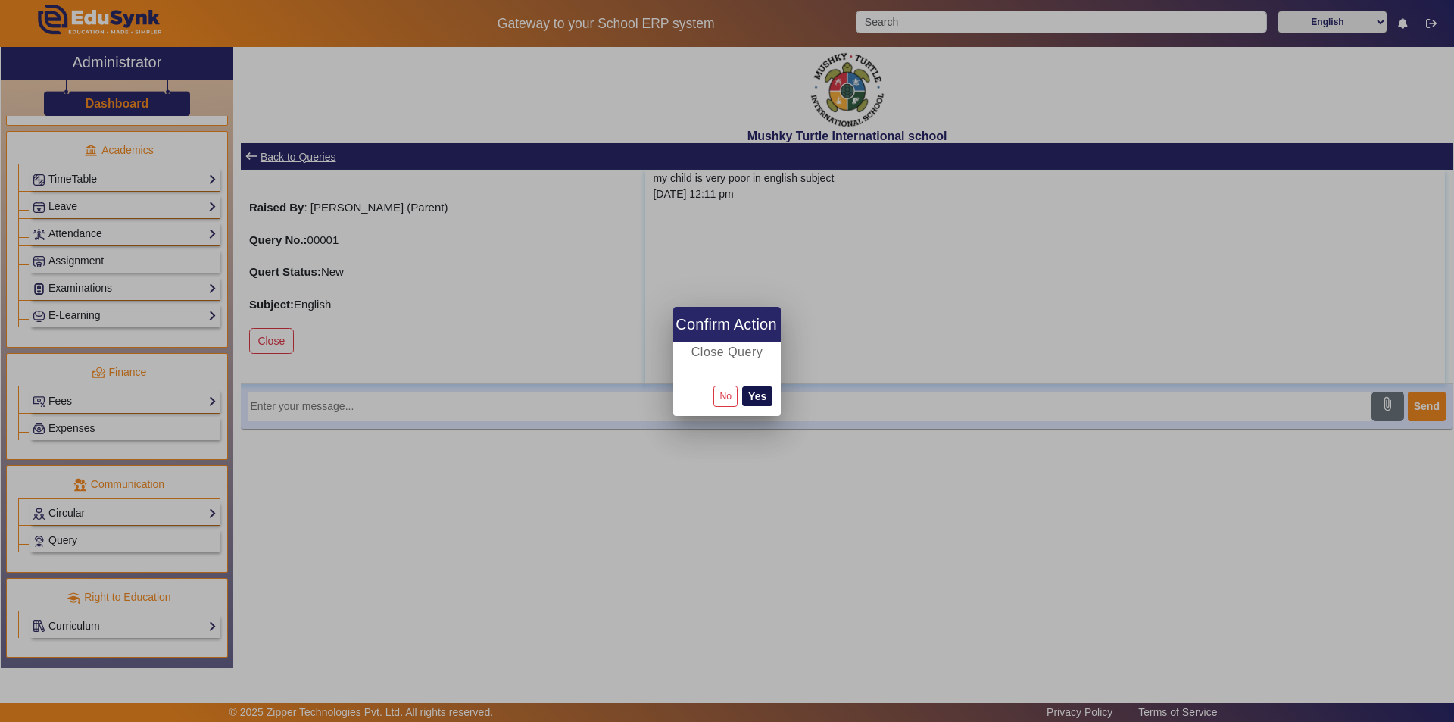
click at [755, 395] on button "Yes" at bounding box center [757, 396] width 30 height 20
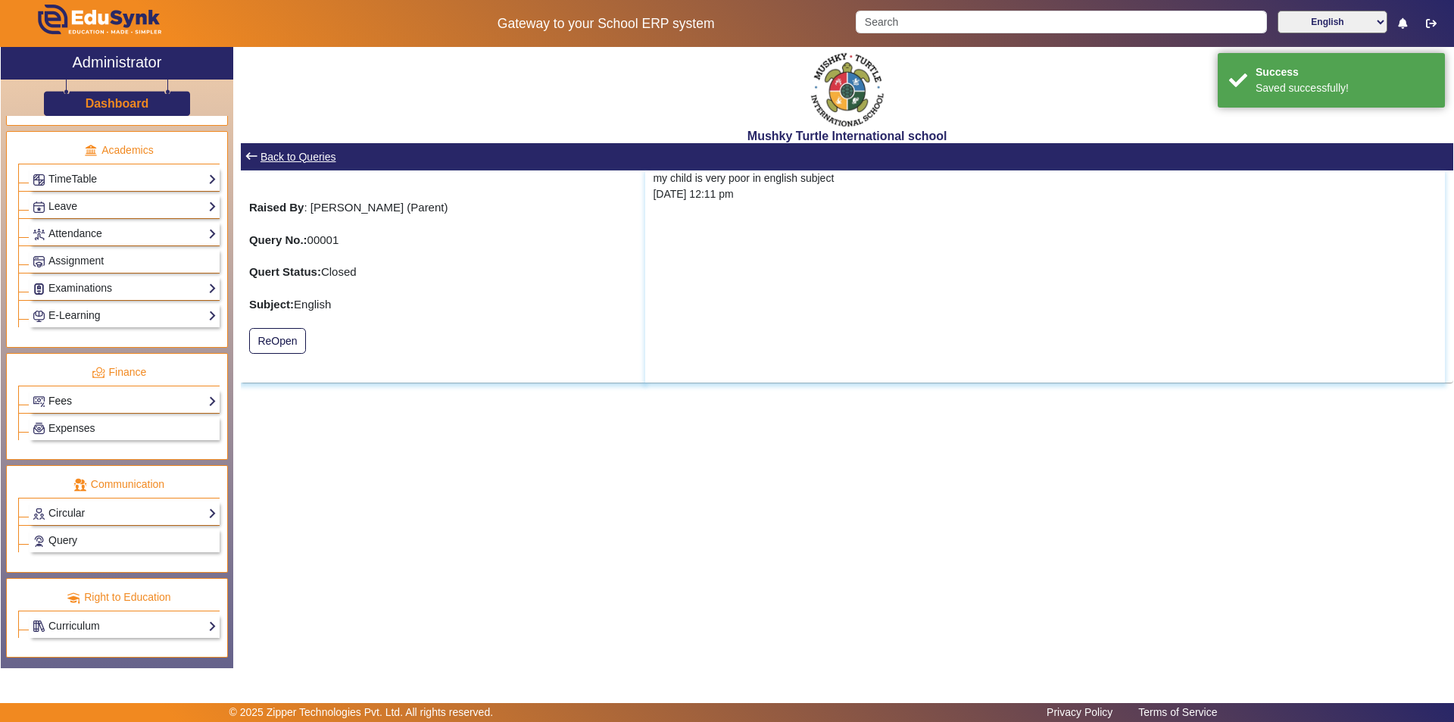
click at [114, 407] on link "Fees" at bounding box center [125, 400] width 184 height 17
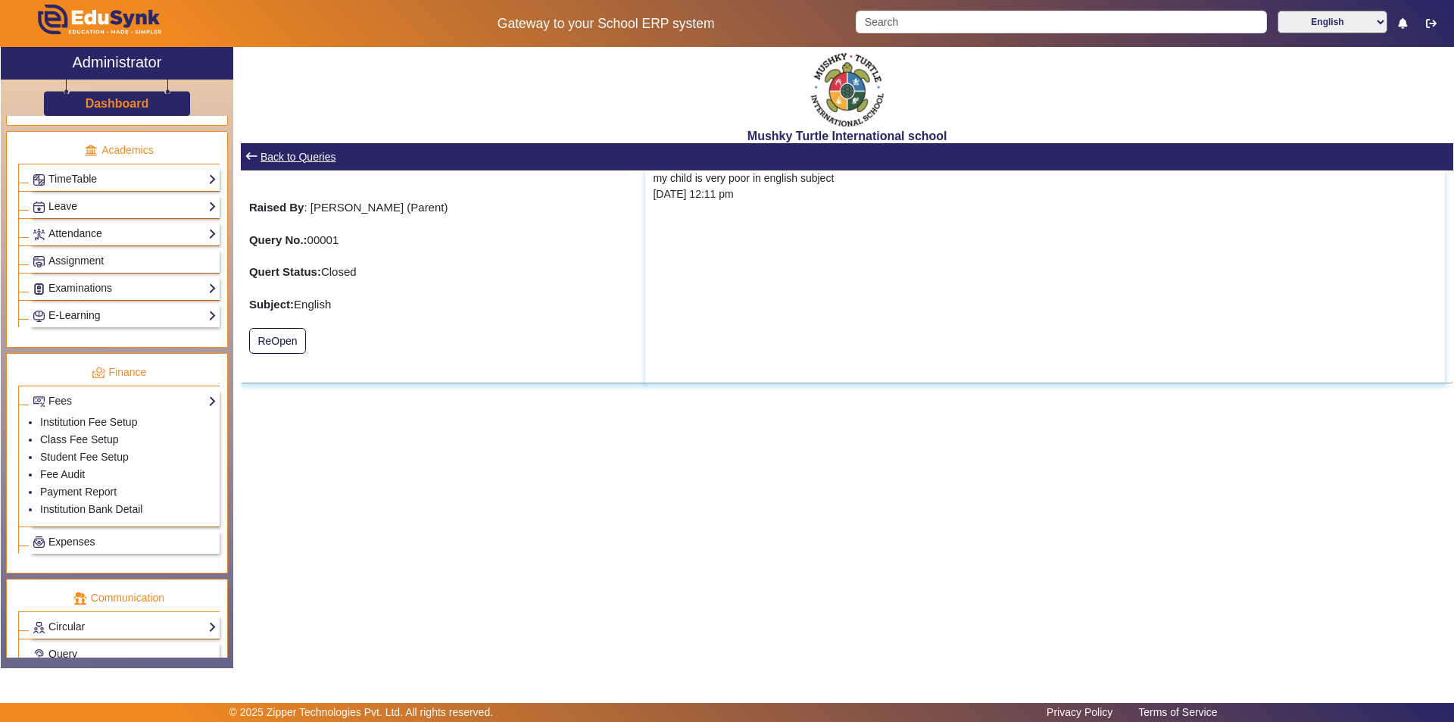
click at [83, 538] on span "Expenses" at bounding box center [71, 542] width 46 height 12
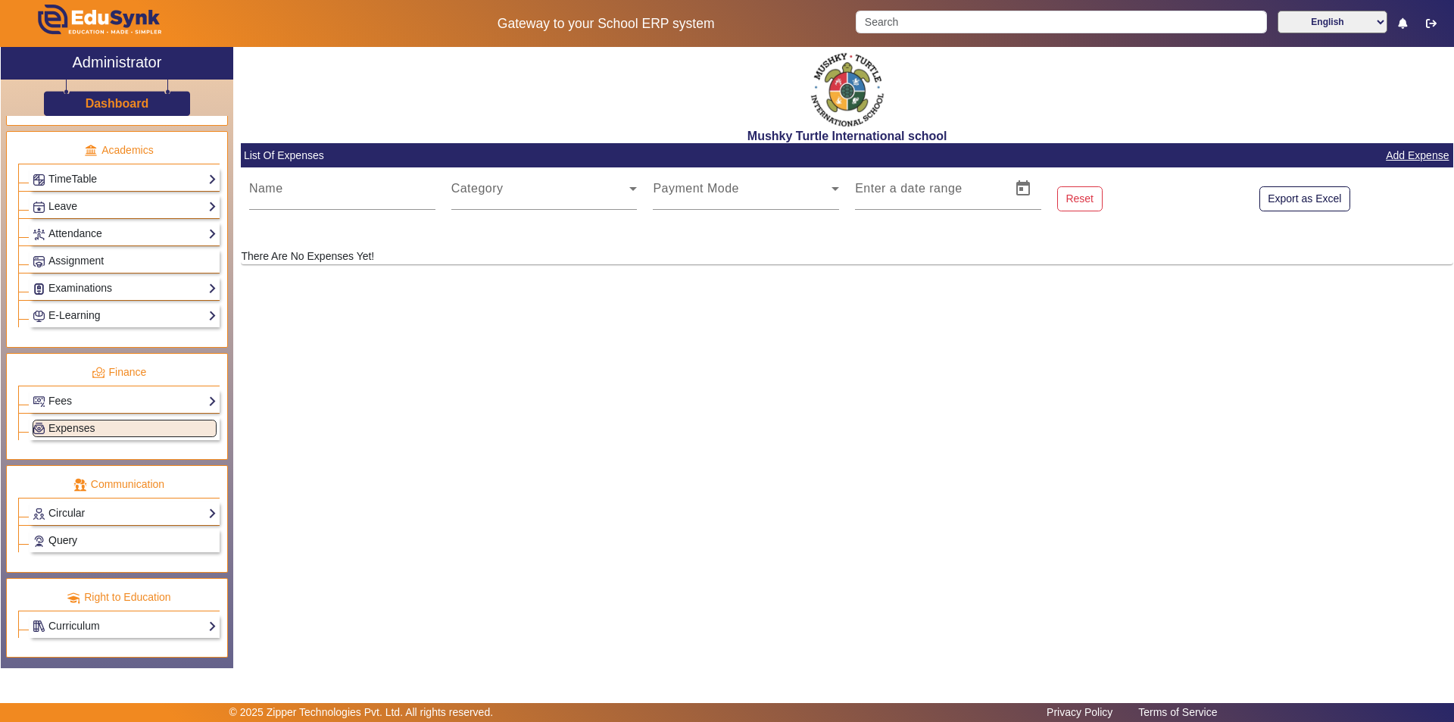
click at [98, 537] on link "Query" at bounding box center [125, 540] width 184 height 17
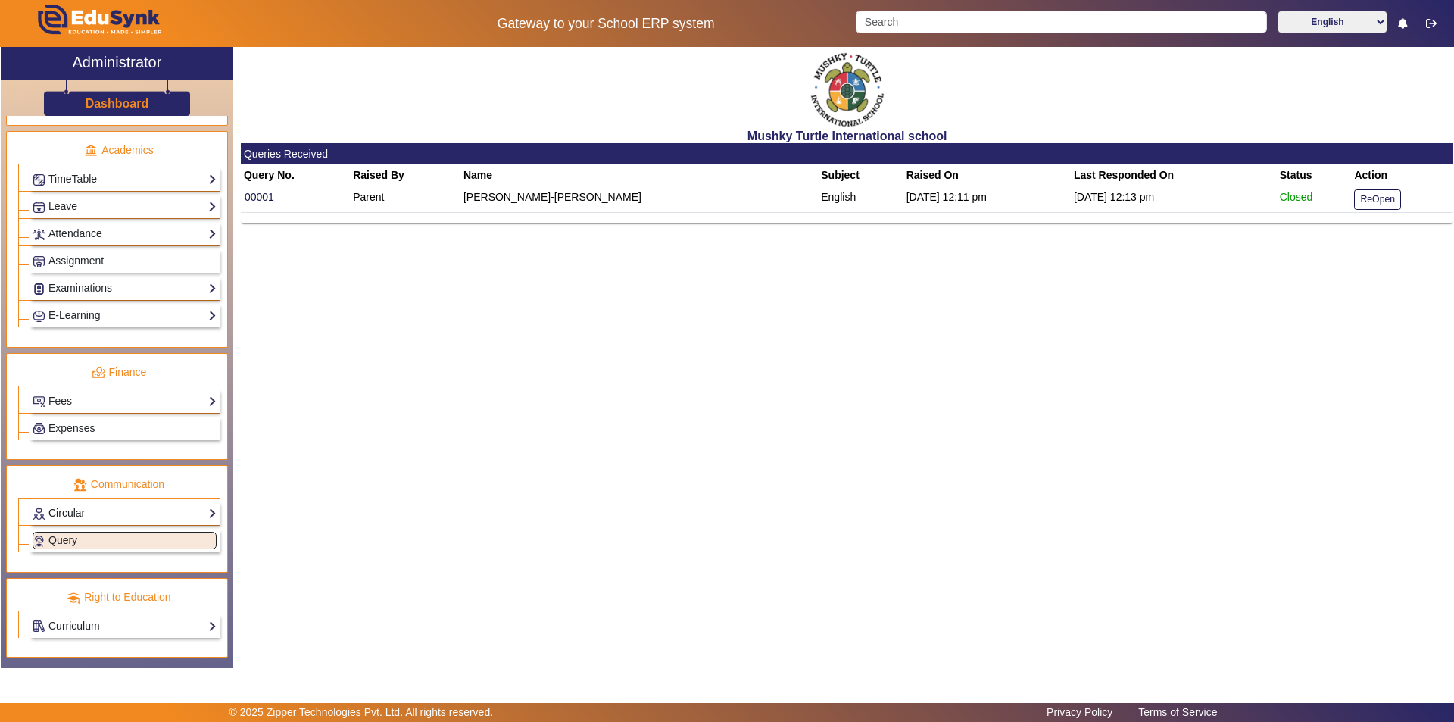
click at [139, 510] on link "Circular" at bounding box center [125, 512] width 184 height 17
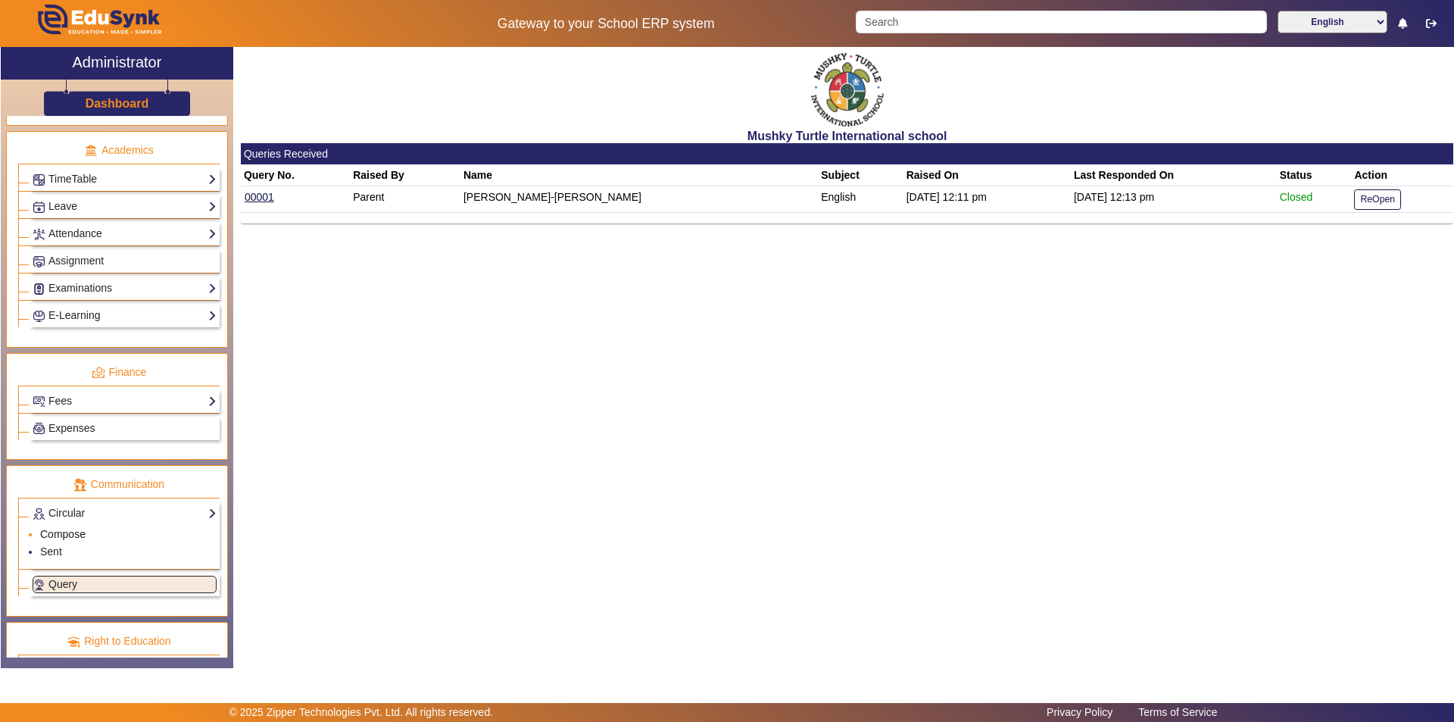
click at [69, 530] on link "Compose" at bounding box center [62, 534] width 45 height 12
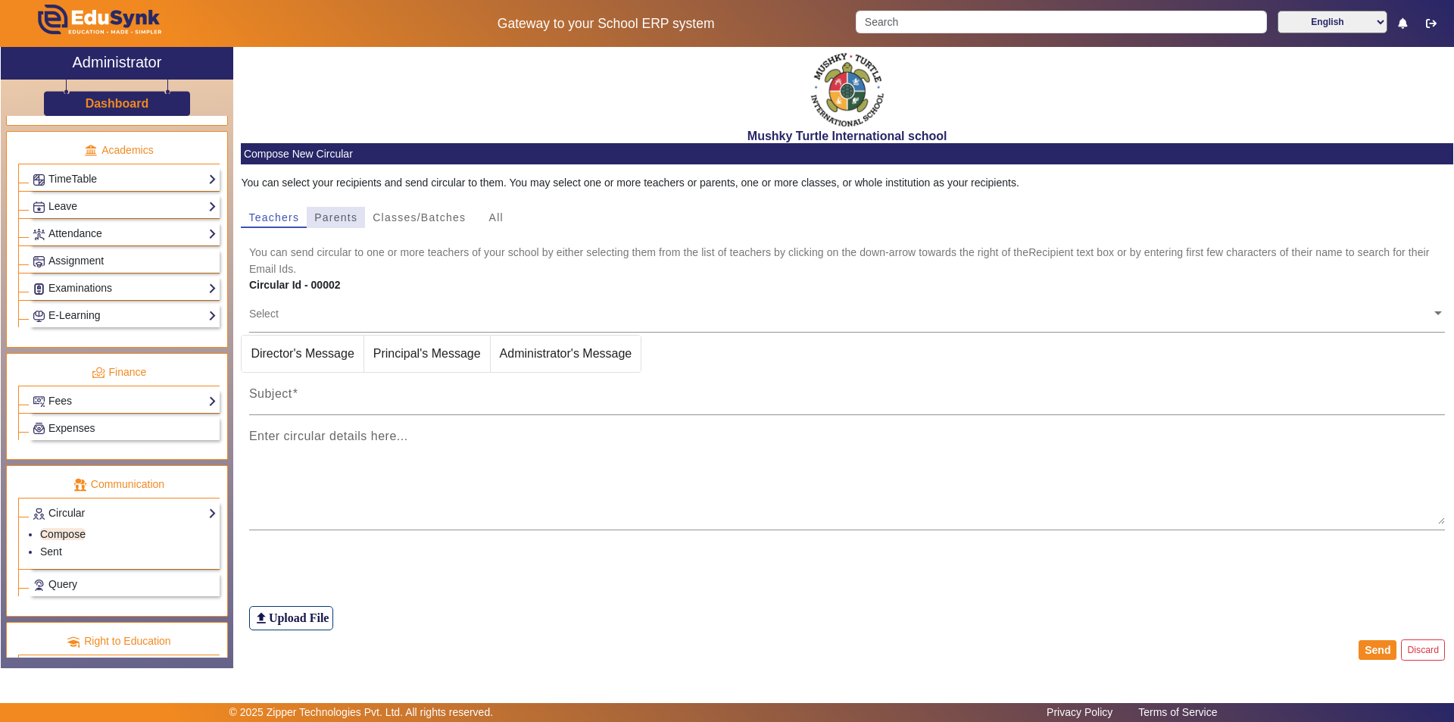
click at [345, 217] on span "Parents" at bounding box center [335, 217] width 43 height 11
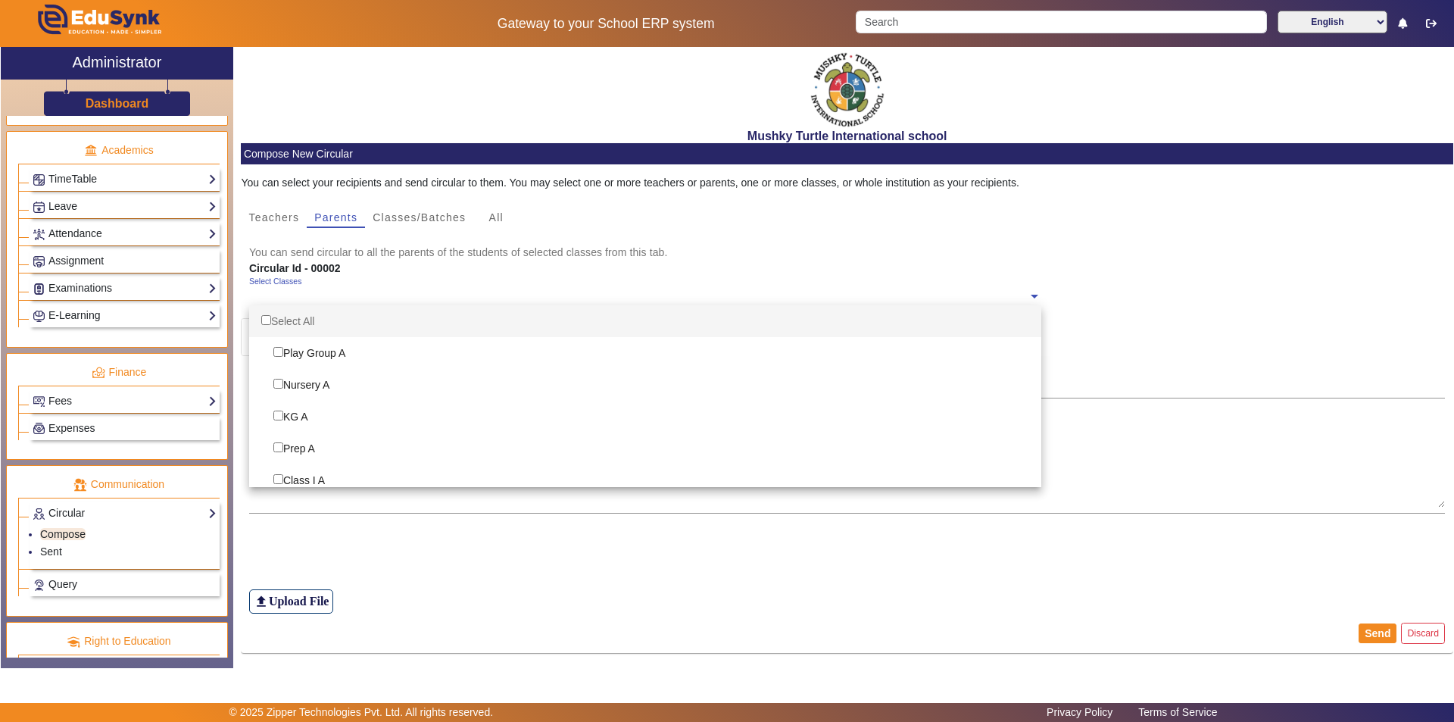
click at [316, 306] on ng-select "Select Classes Select All Play Group A Nursery A KG A Prep A Class I A Class II…" at bounding box center [645, 297] width 792 height 42
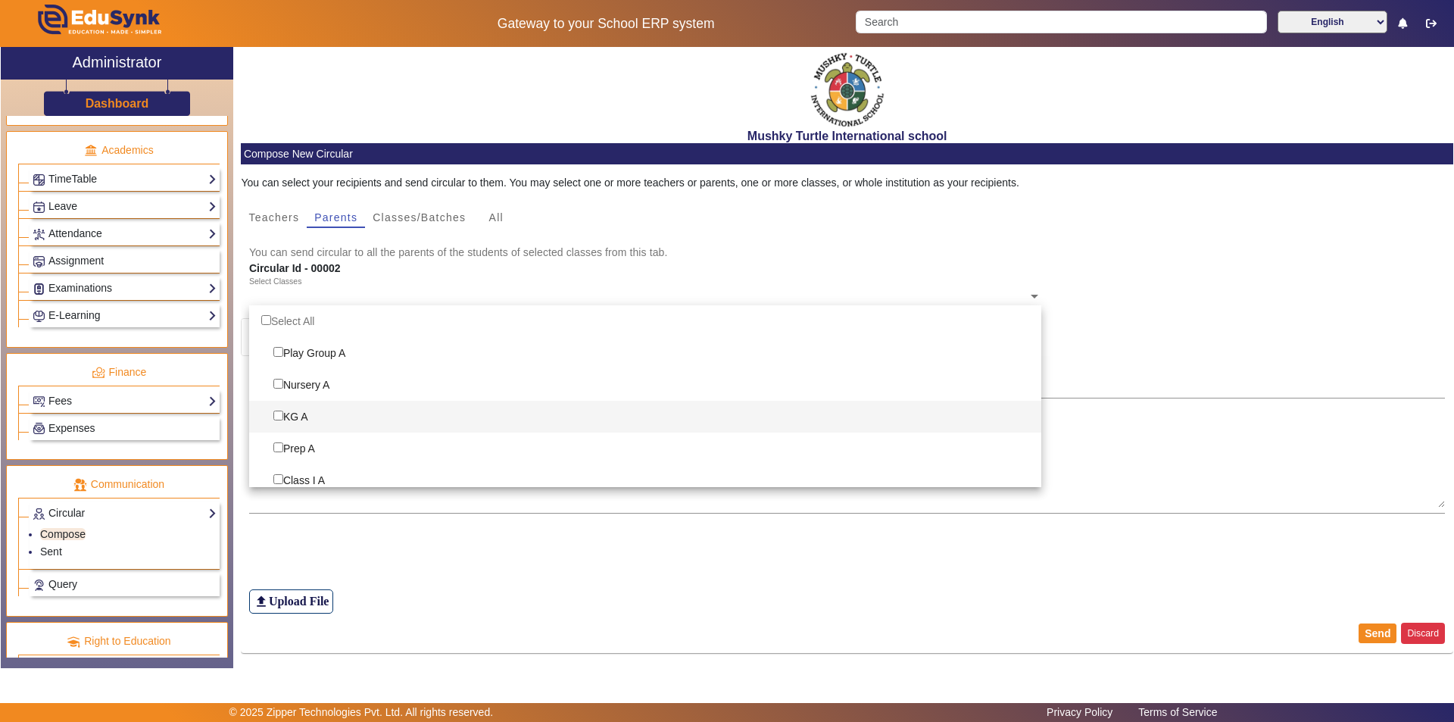
click at [1414, 630] on button "Discard" at bounding box center [1423, 633] width 44 height 20
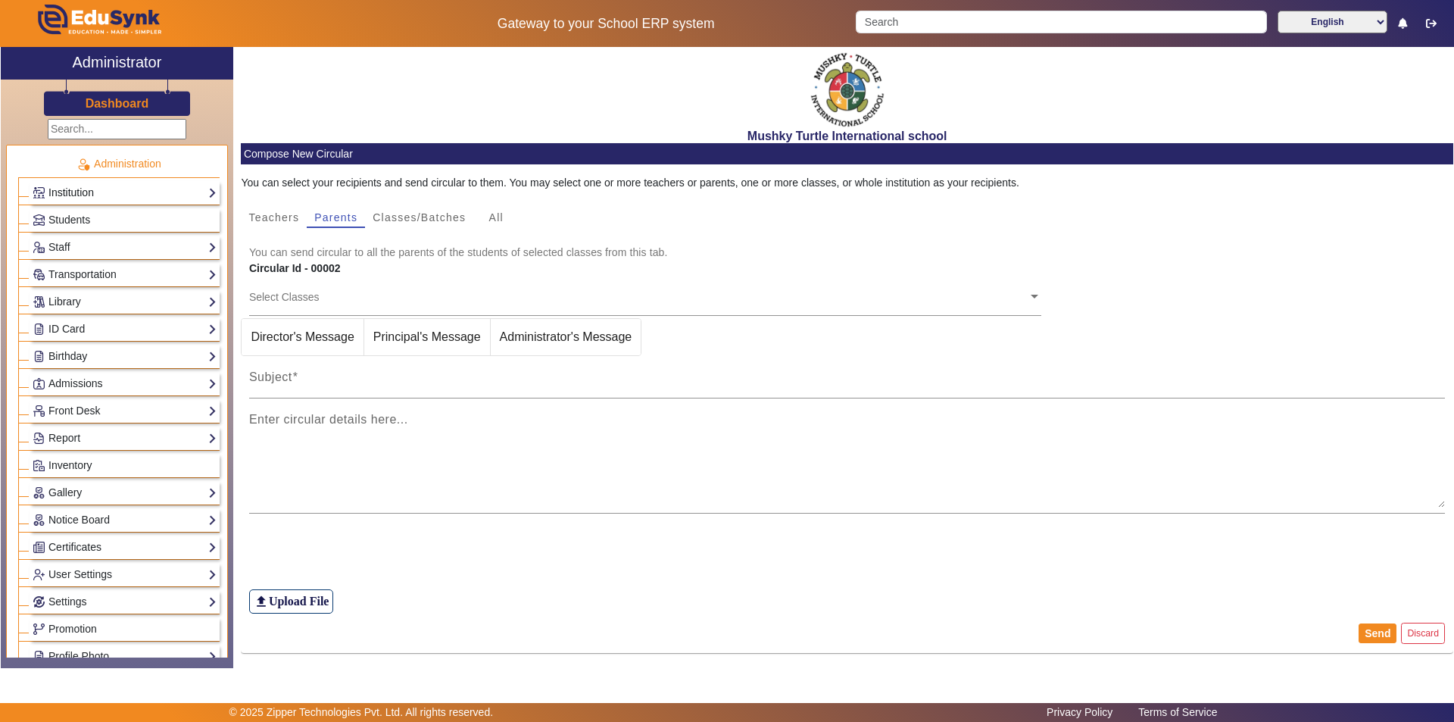
click at [114, 193] on link "Institution" at bounding box center [125, 192] width 184 height 17
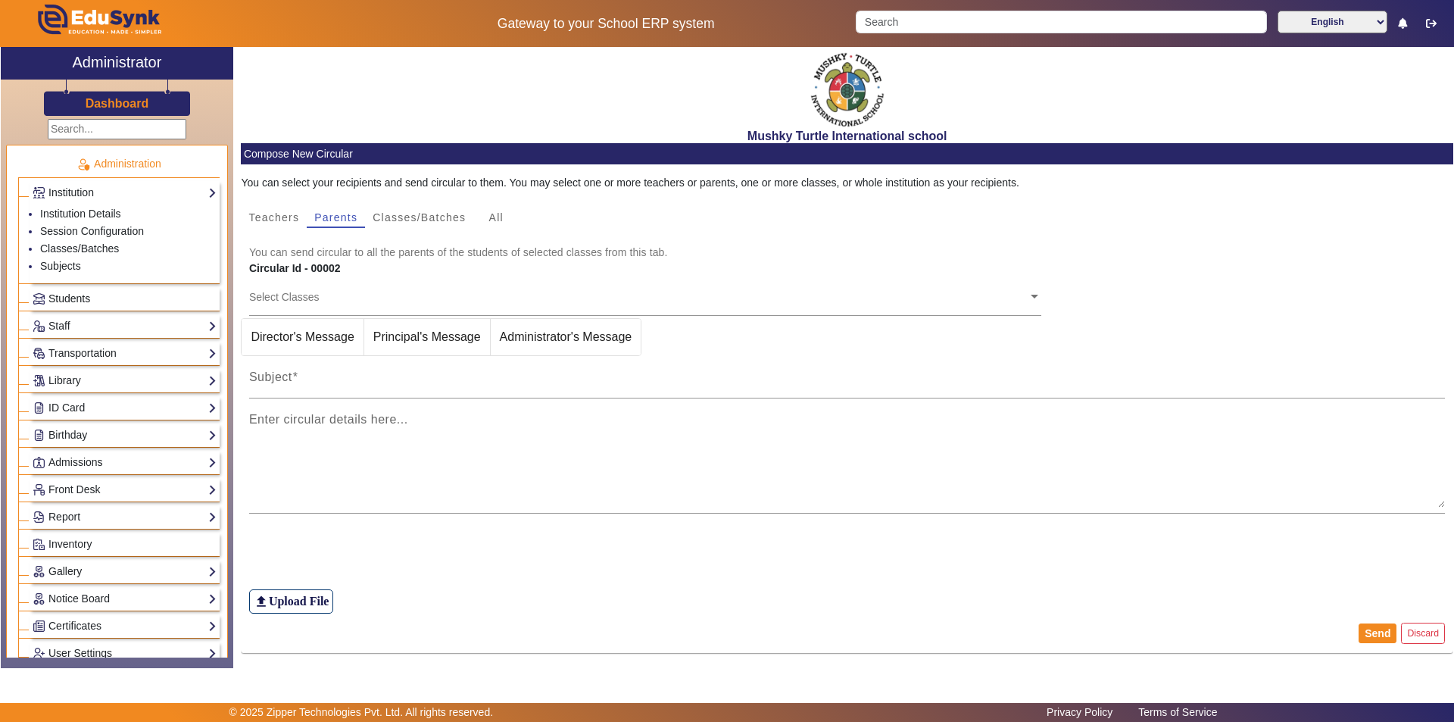
click at [100, 292] on link "Students" at bounding box center [125, 298] width 184 height 17
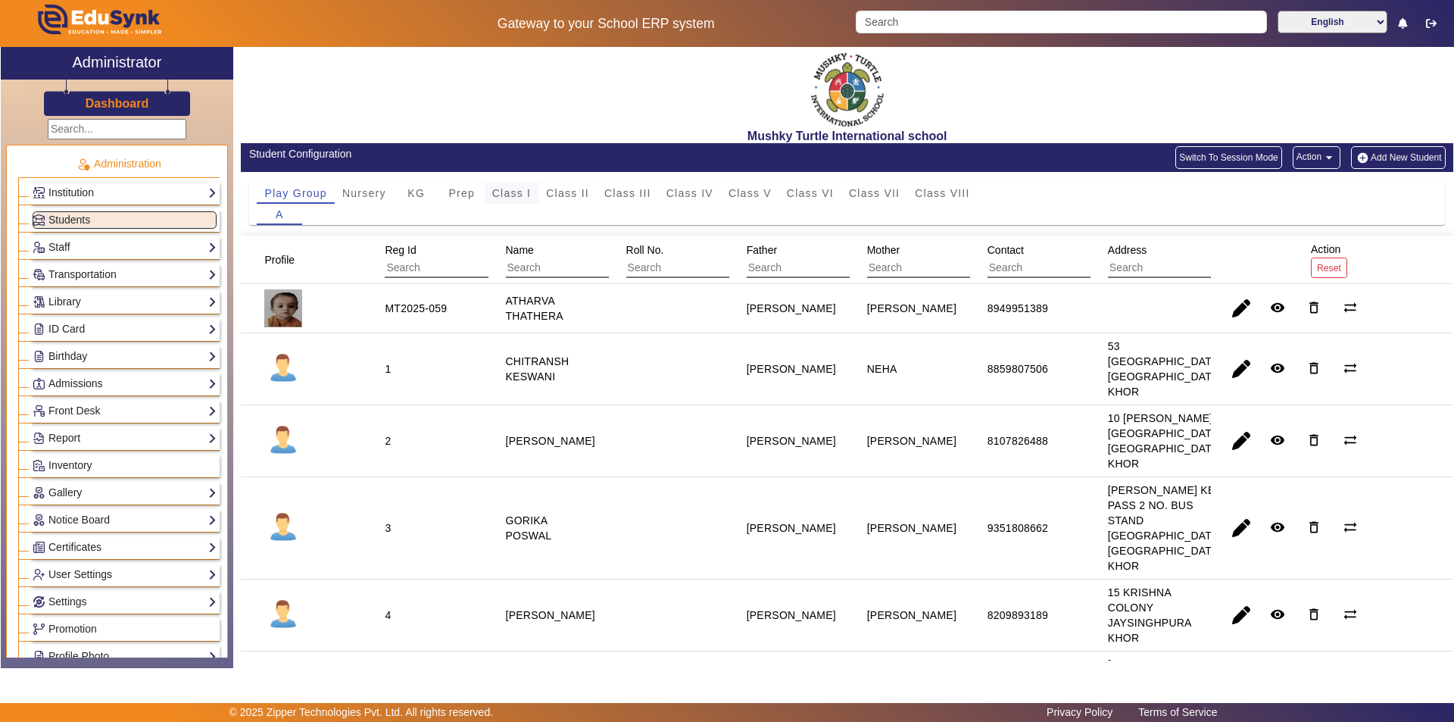
click at [513, 189] on span "Class I" at bounding box center [511, 193] width 39 height 11
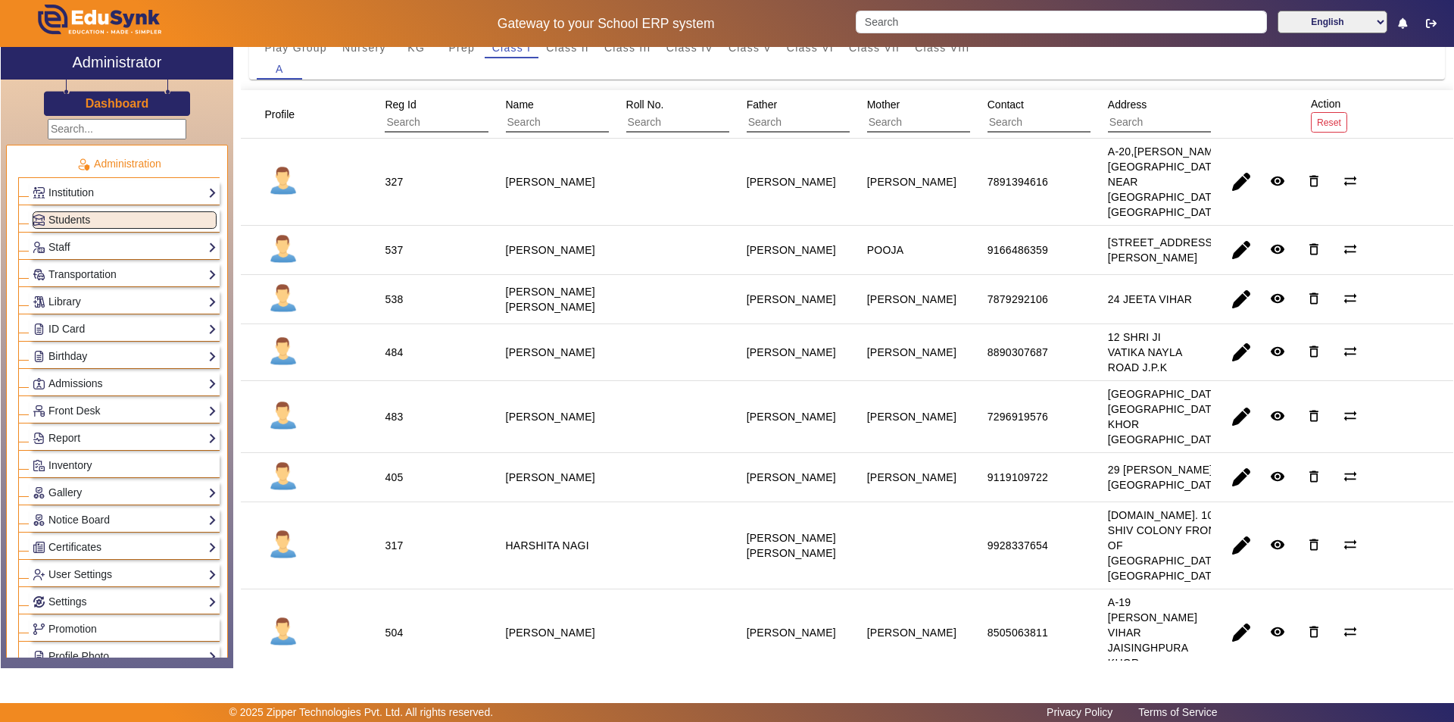
scroll to position [151, 0]
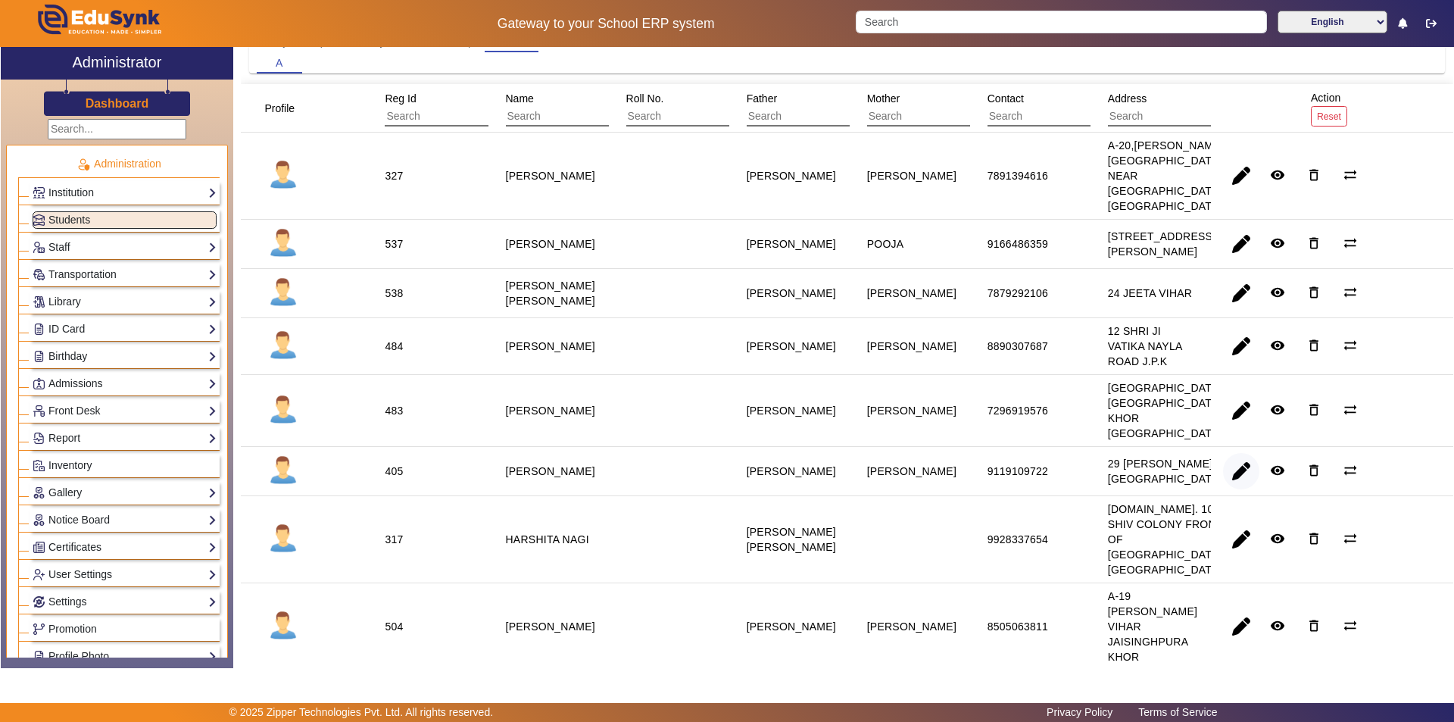
click at [1234, 464] on span "button" at bounding box center [1241, 471] width 36 height 36
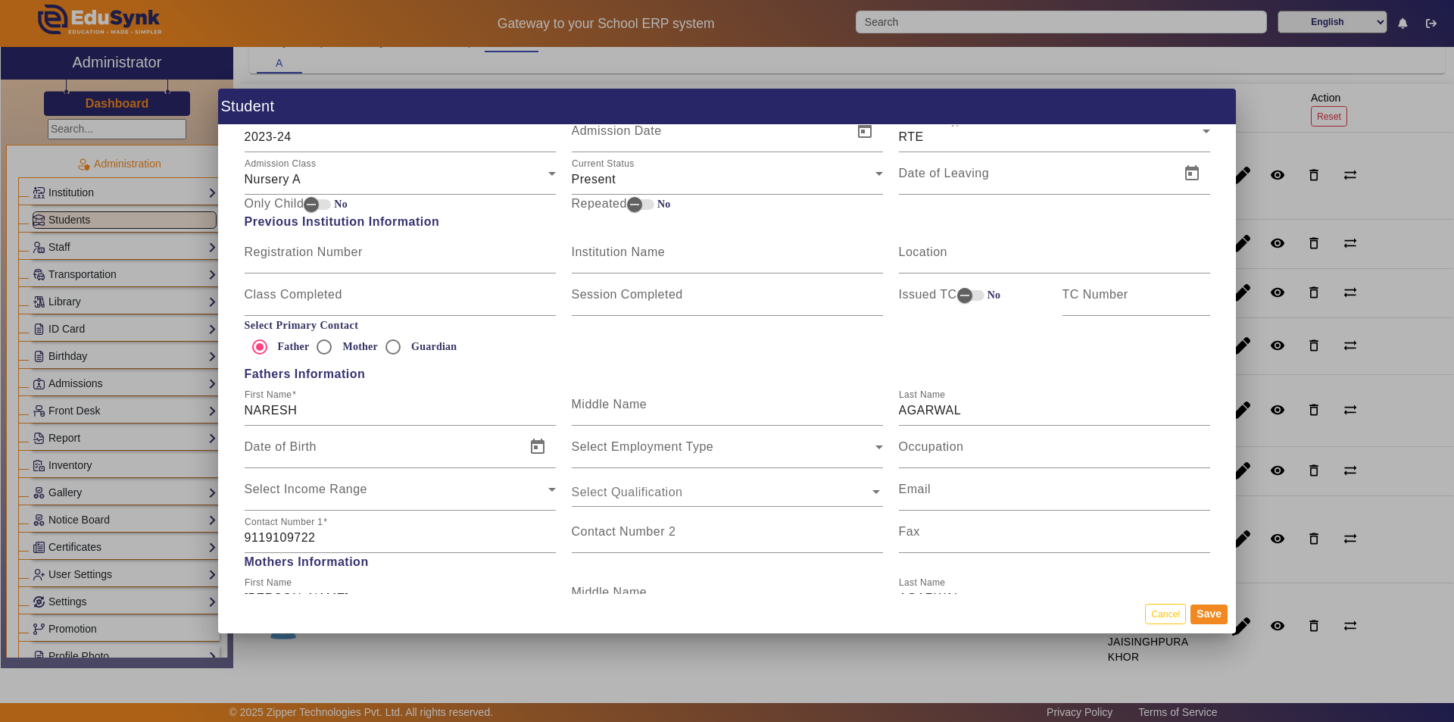
scroll to position [833, 0]
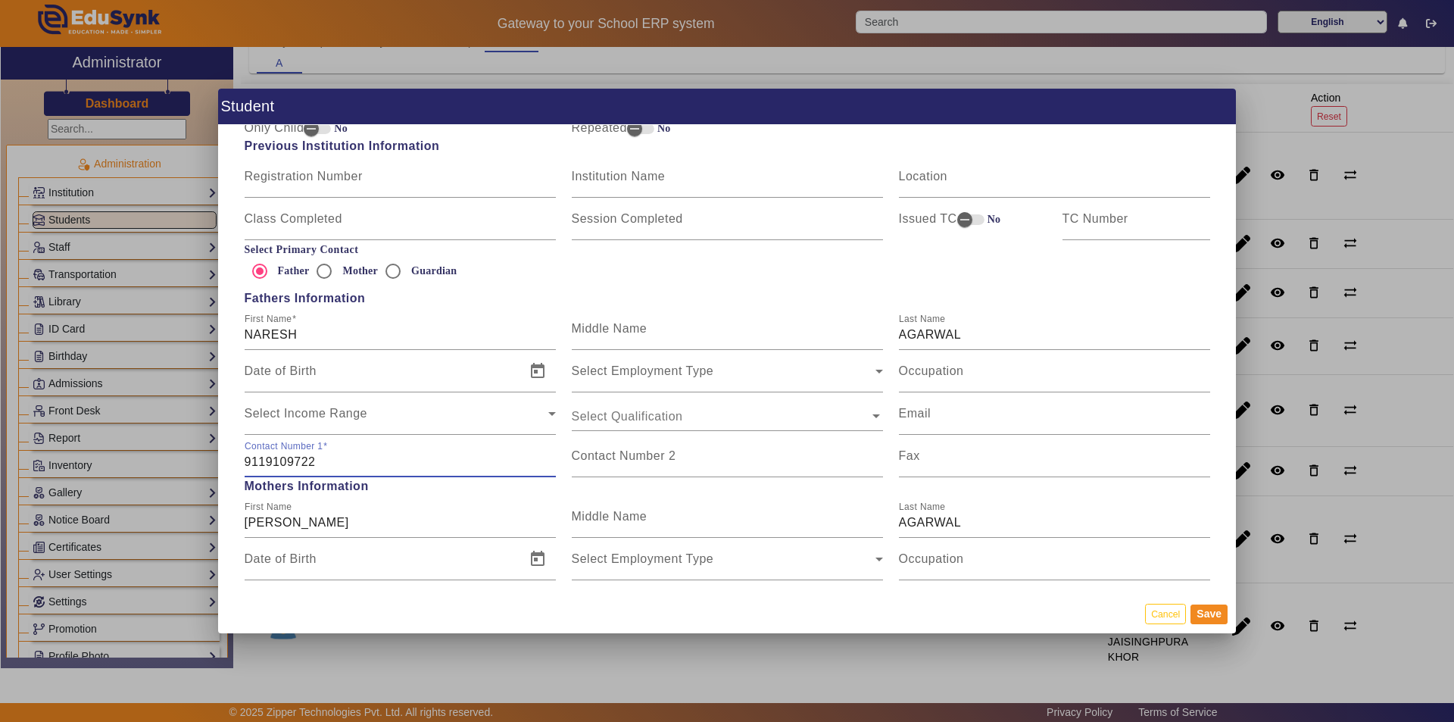
drag, startPoint x: 317, startPoint y: 461, endPoint x: 210, endPoint y: 463, distance: 107.6
click at [210, 463] on div "Student Personal Information First Name [PERSON_NAME] Middle Name Last Name AGA…" at bounding box center [727, 361] width 1454 height 722
click at [617, 464] on input "Contact Number 2" at bounding box center [727, 462] width 311 height 18
paste input "9119109722"
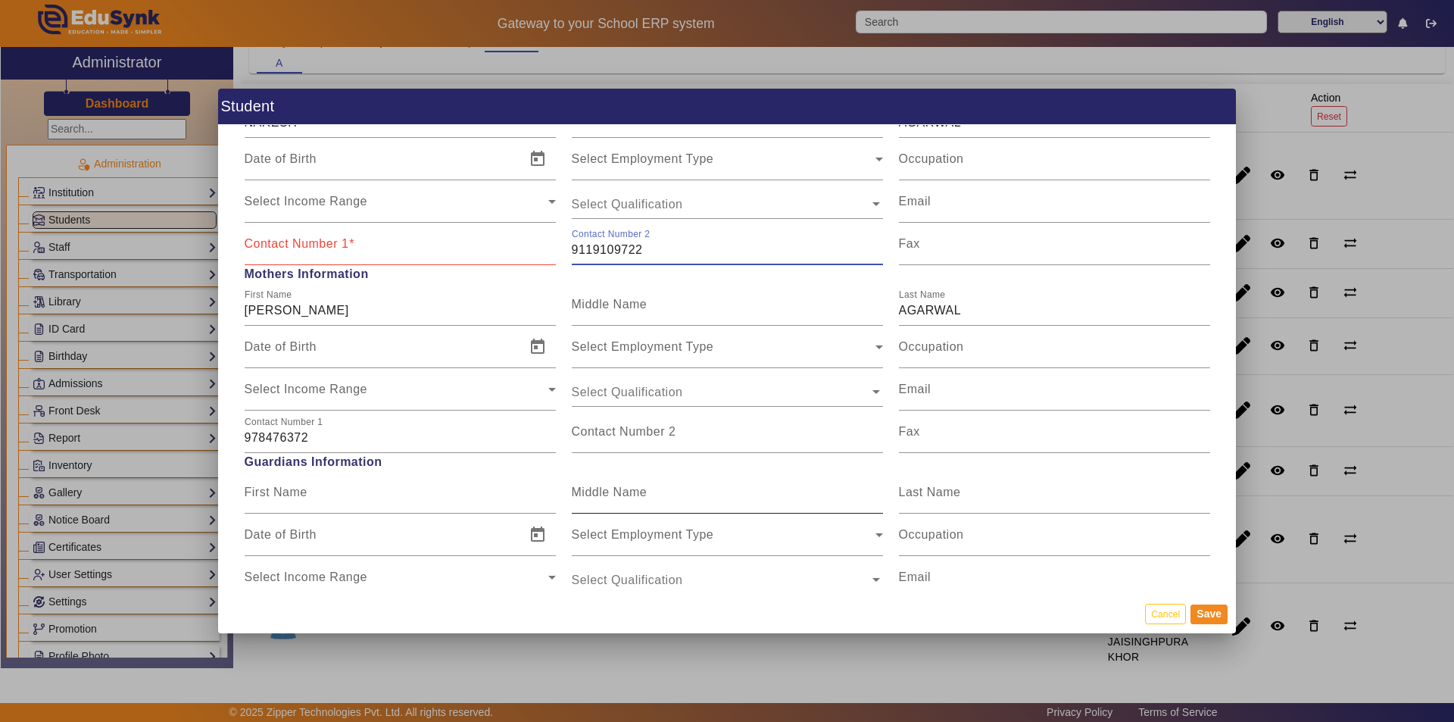
scroll to position [1060, 0]
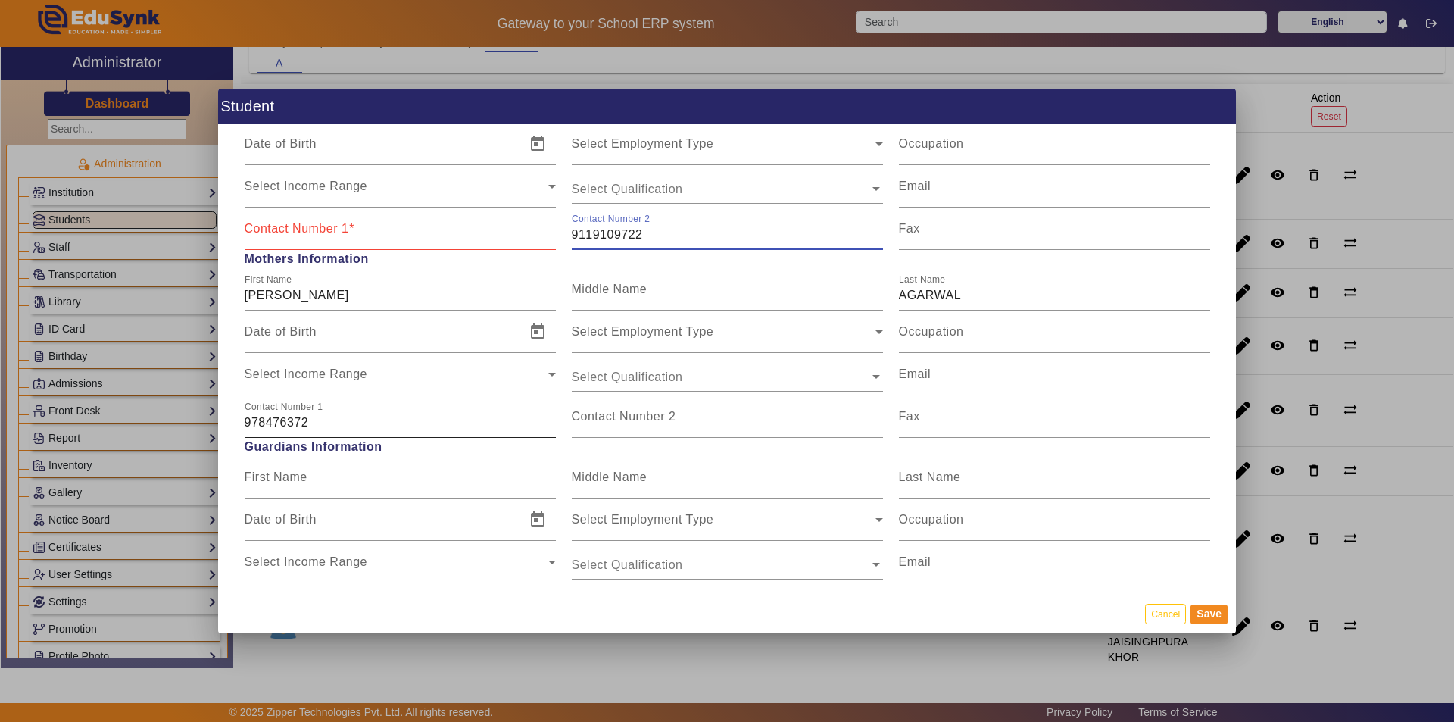
type input "9119109722"
drag, startPoint x: 311, startPoint y: 423, endPoint x: 223, endPoint y: 416, distance: 87.4
click at [223, 416] on div "Personal Information First Name [PERSON_NAME] Middle Name Last Name AGARWAL Dat…" at bounding box center [727, 359] width 1018 height 469
click at [356, 237] on input "Contact Number 1" at bounding box center [400, 235] width 311 height 18
paste input "978476372"
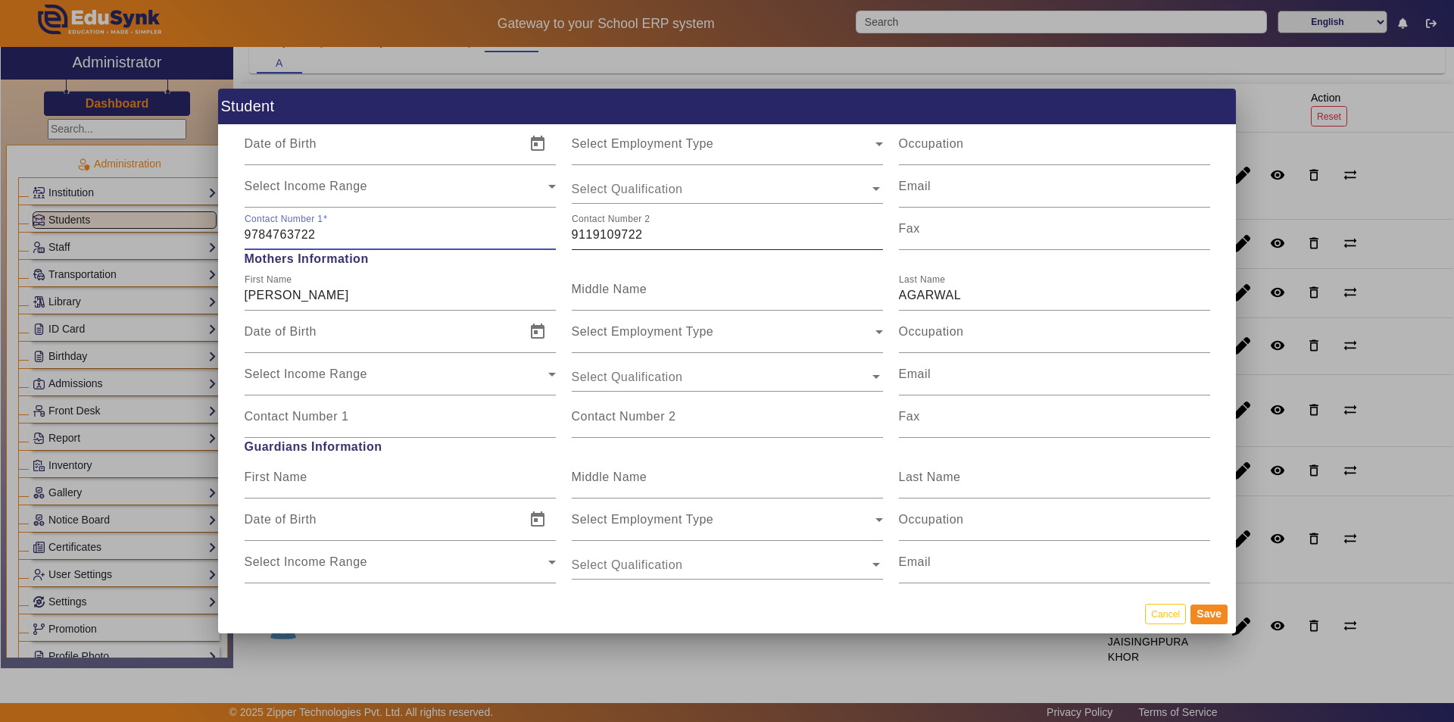
type input "9784763722"
drag, startPoint x: 643, startPoint y: 230, endPoint x: 558, endPoint y: 229, distance: 85.6
click at [558, 229] on div "Contact Number [PHONE_NUMBER] Contact Number [PHONE_NUMBER] Fax" at bounding box center [727, 229] width 982 height 42
click at [321, 427] on input "Contact Number 1" at bounding box center [400, 423] width 311 height 18
paste input "9119109722"
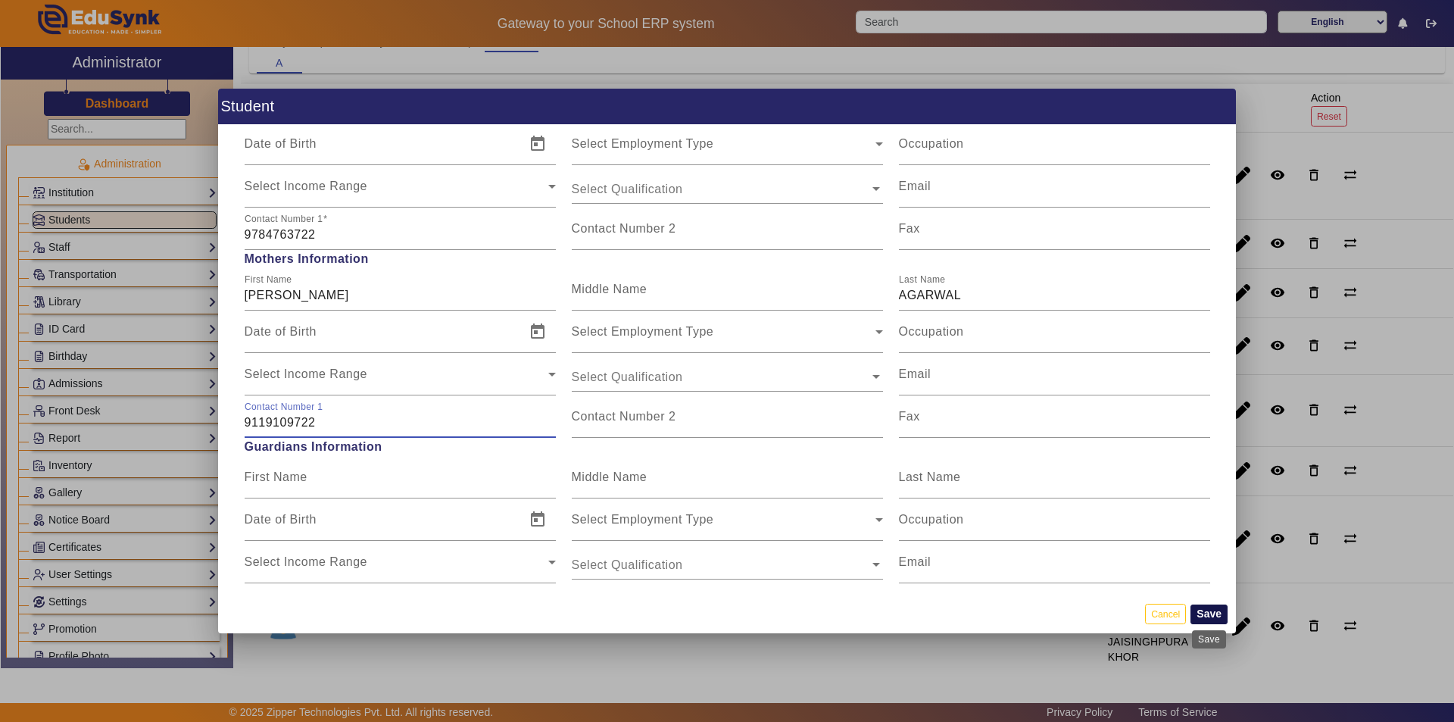
type input "9119109722"
click at [1211, 612] on button "Save" at bounding box center [1209, 614] width 37 height 20
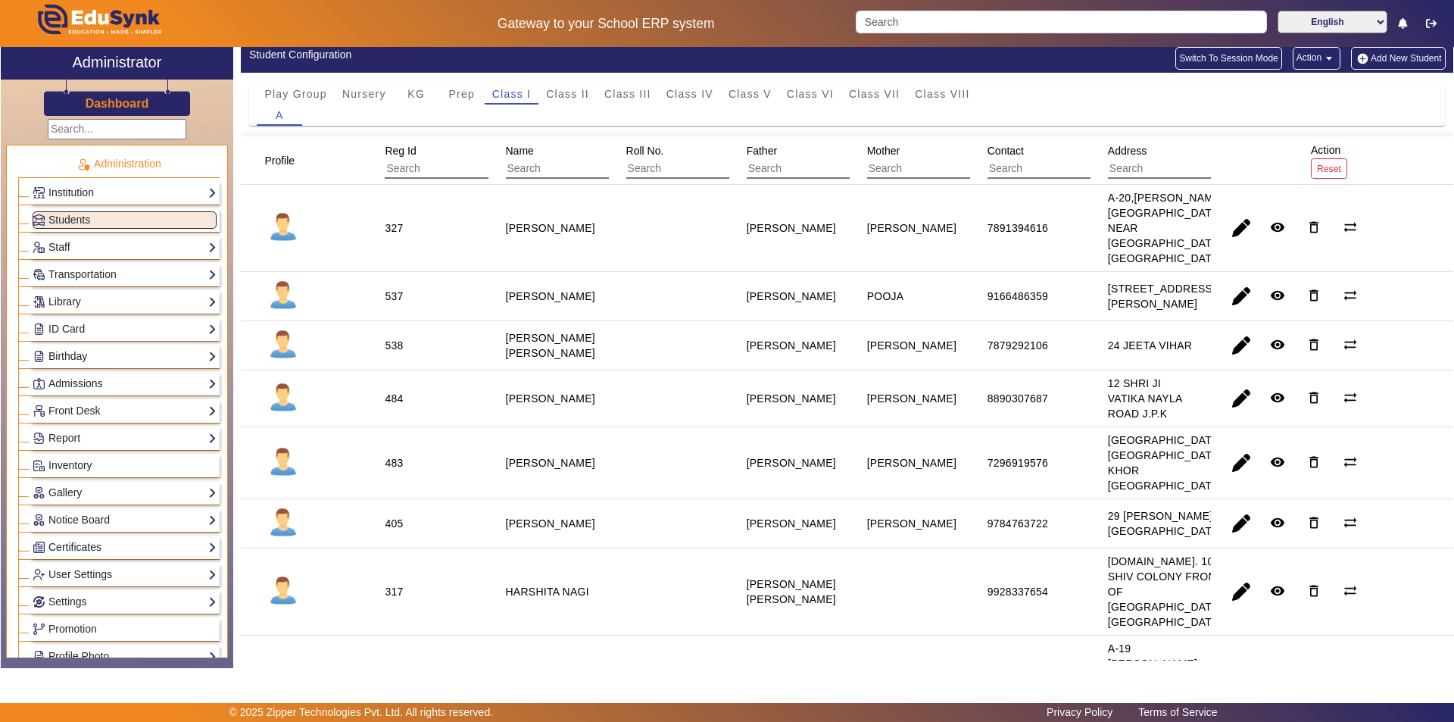
scroll to position [0, 0]
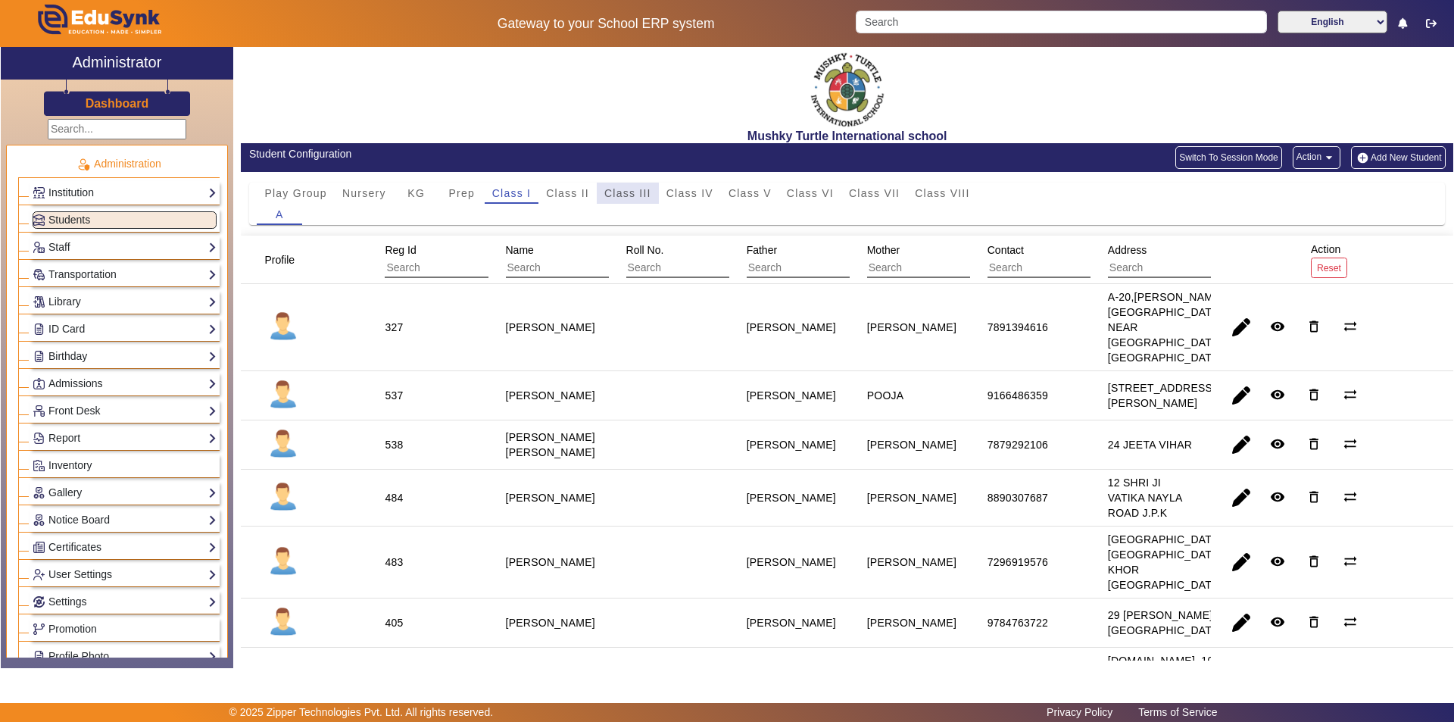
click at [625, 189] on span "Class III" at bounding box center [627, 193] width 47 height 11
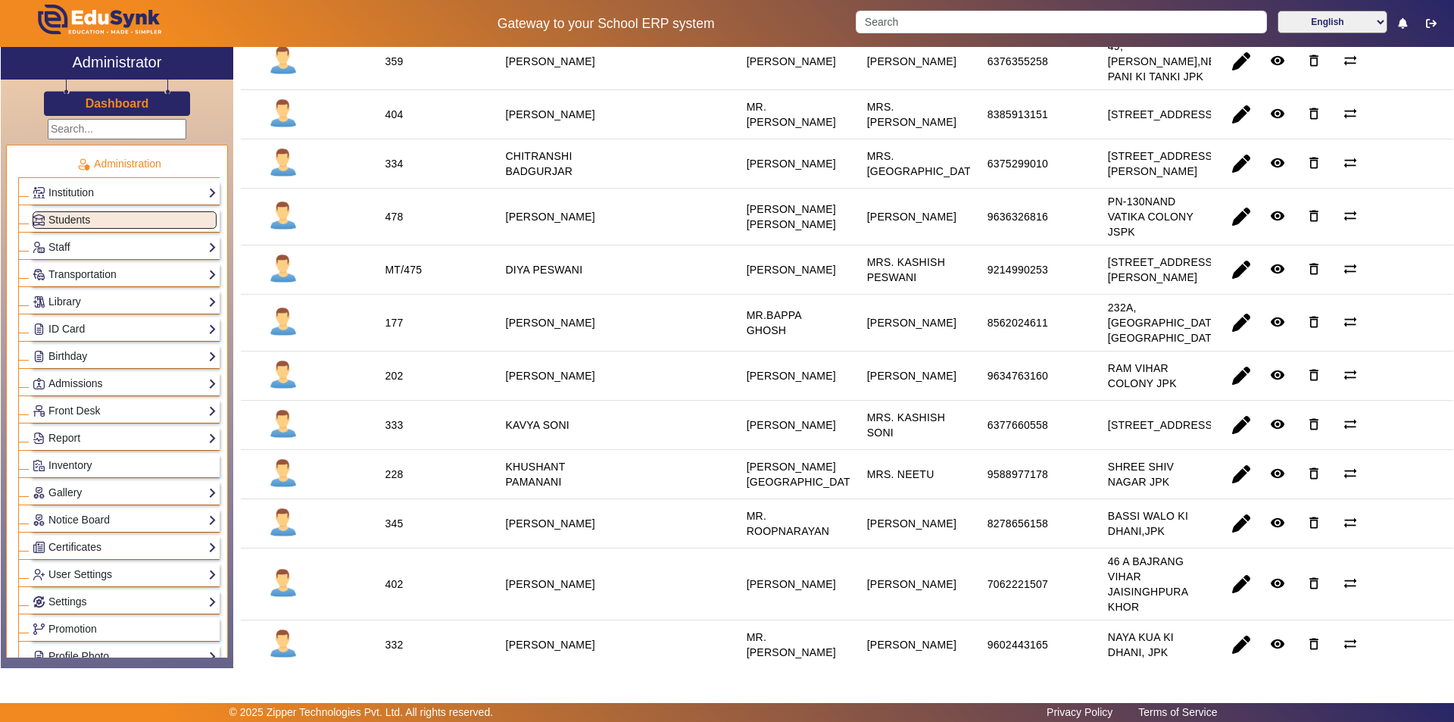
scroll to position [530, 0]
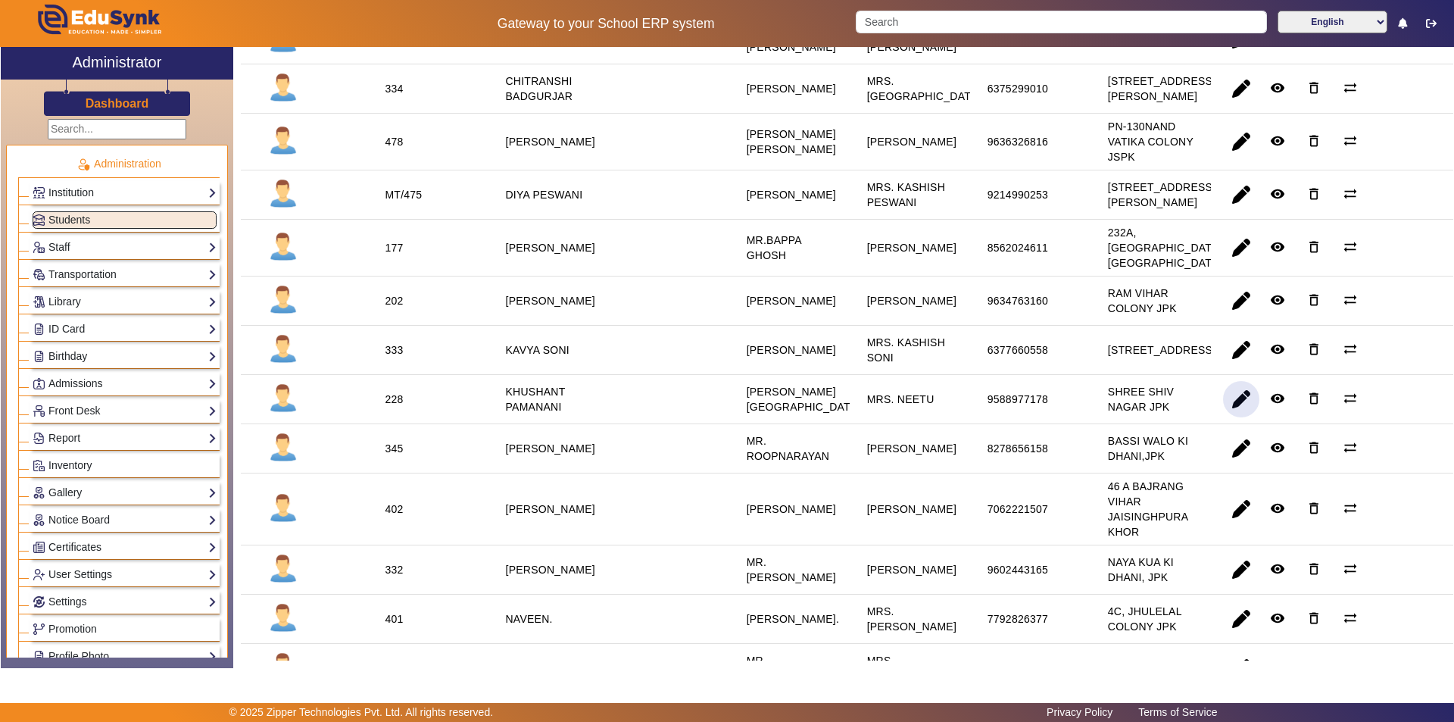
click at [1232, 417] on span "button" at bounding box center [1241, 399] width 36 height 36
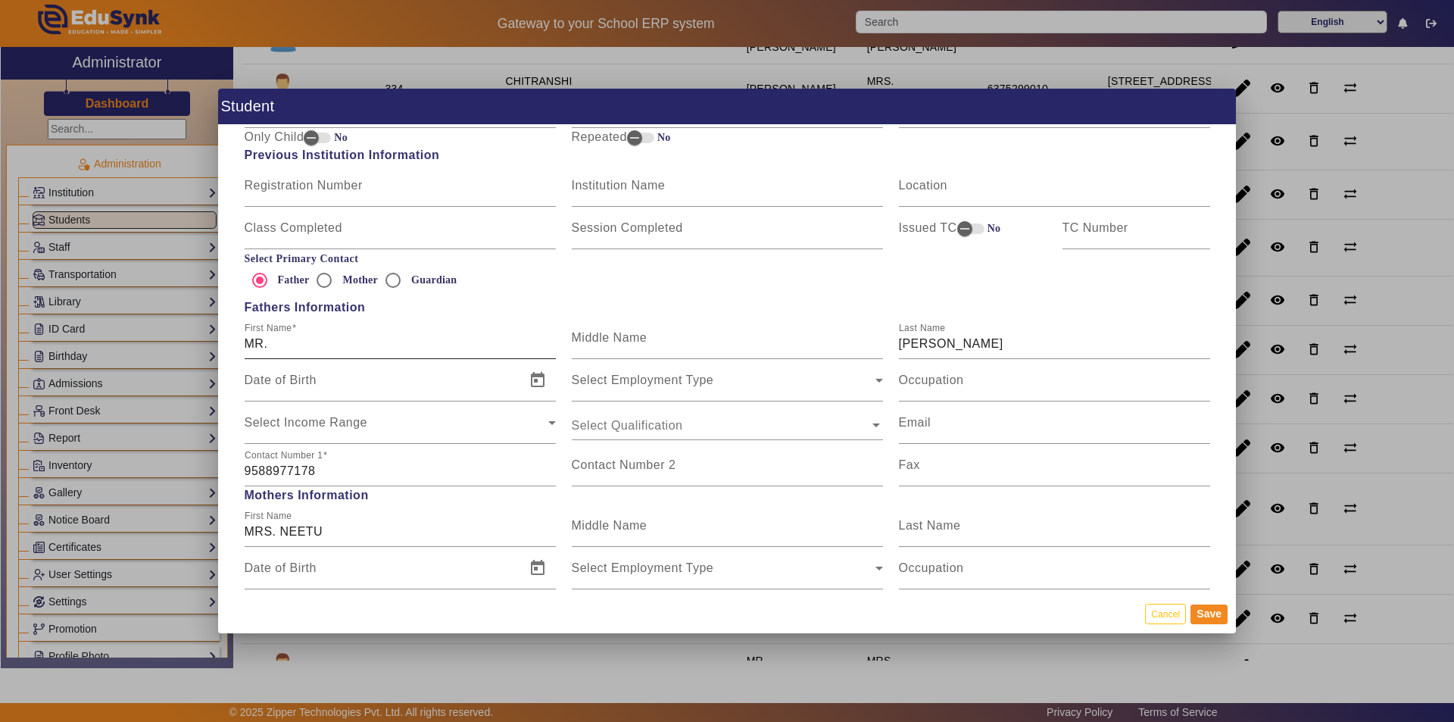
scroll to position [985, 0]
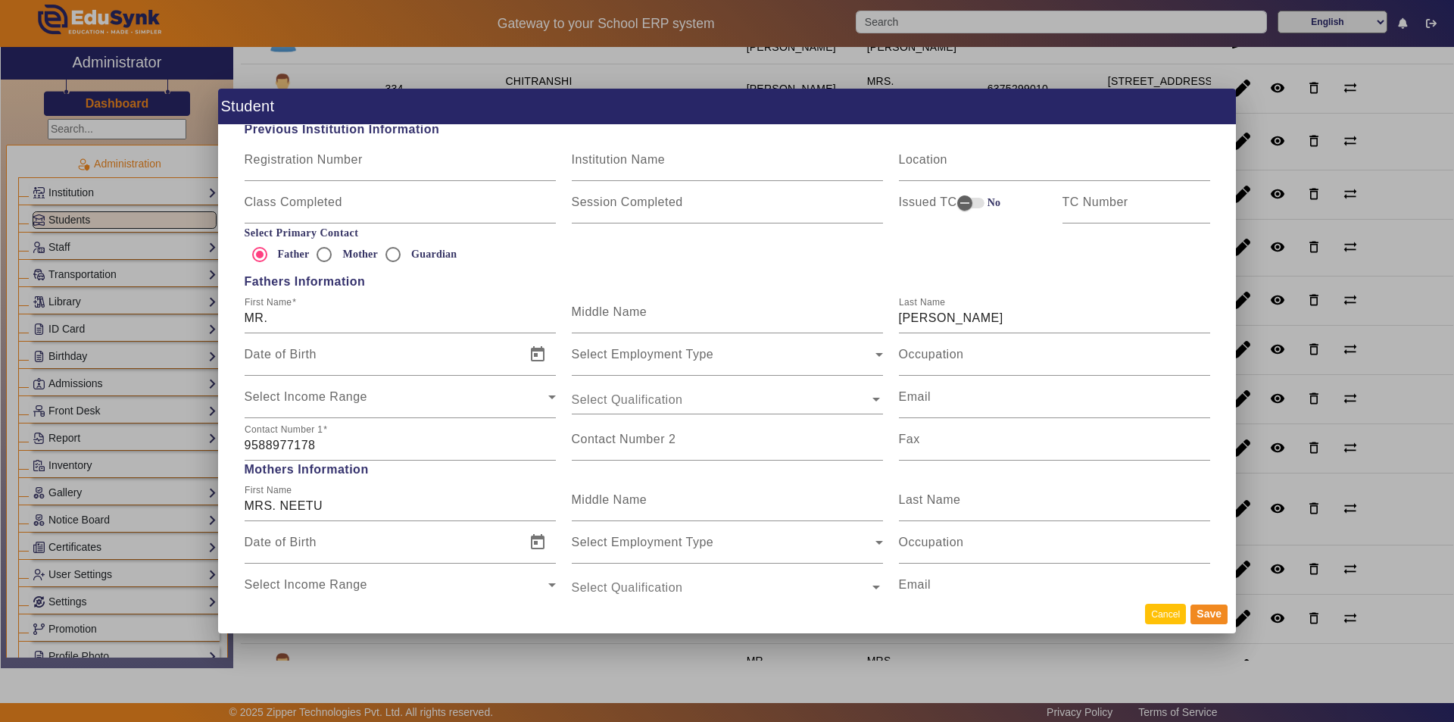
click at [1164, 617] on button "Cancel" at bounding box center [1165, 614] width 41 height 20
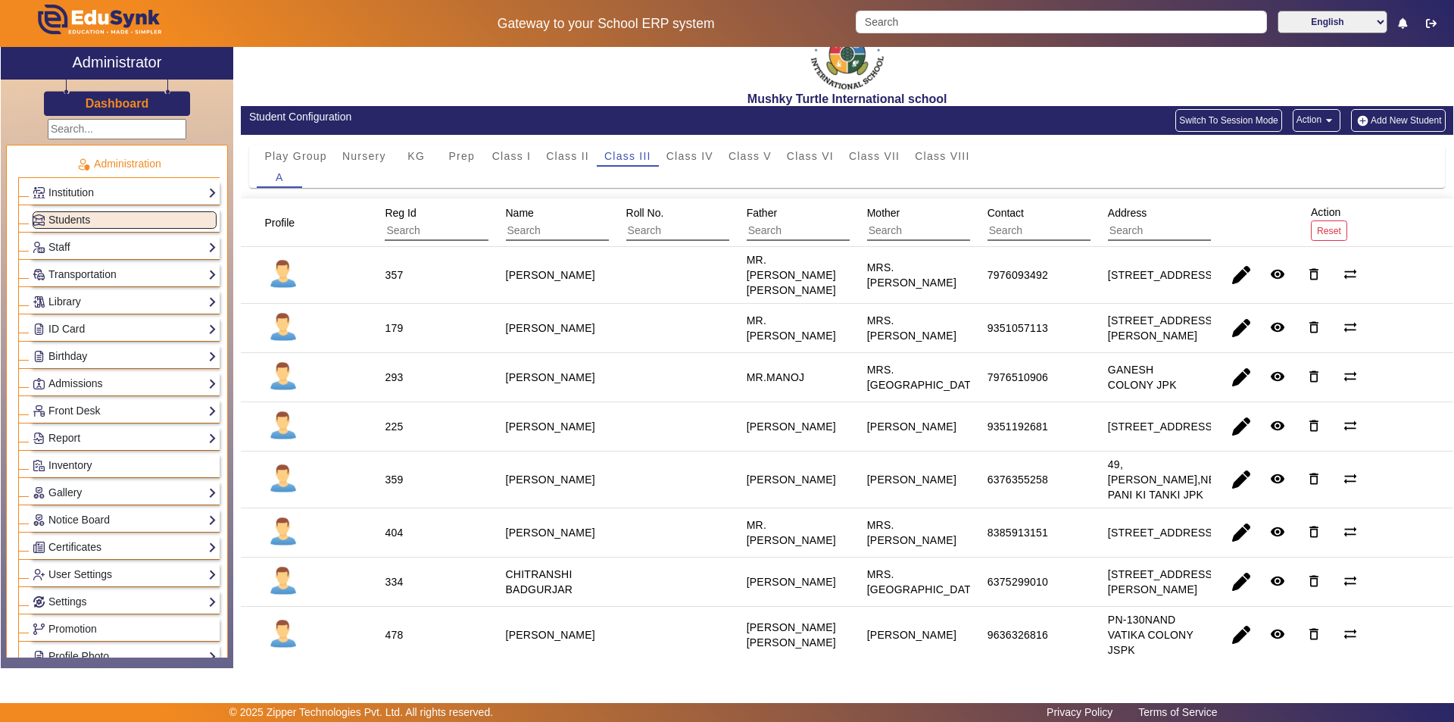
scroll to position [0, 0]
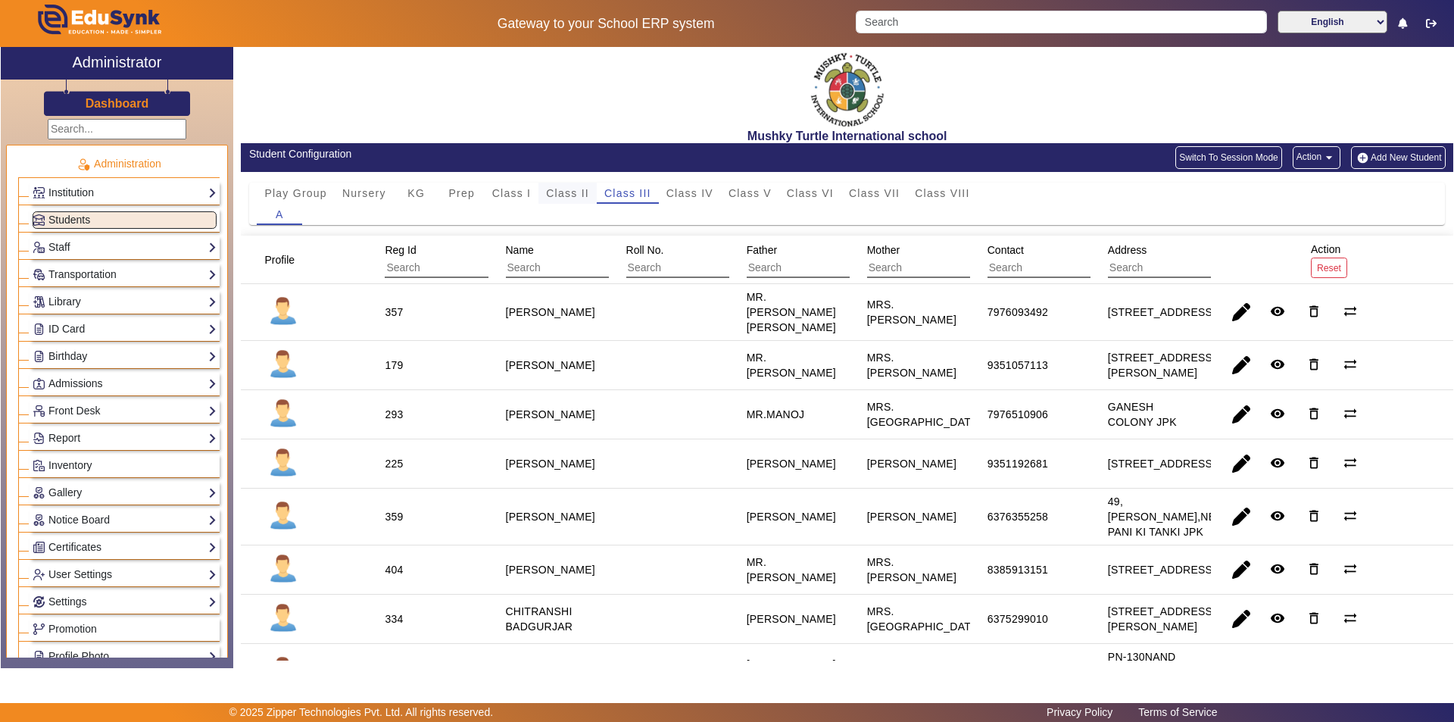
click at [568, 189] on span "Class II" at bounding box center [567, 193] width 43 height 11
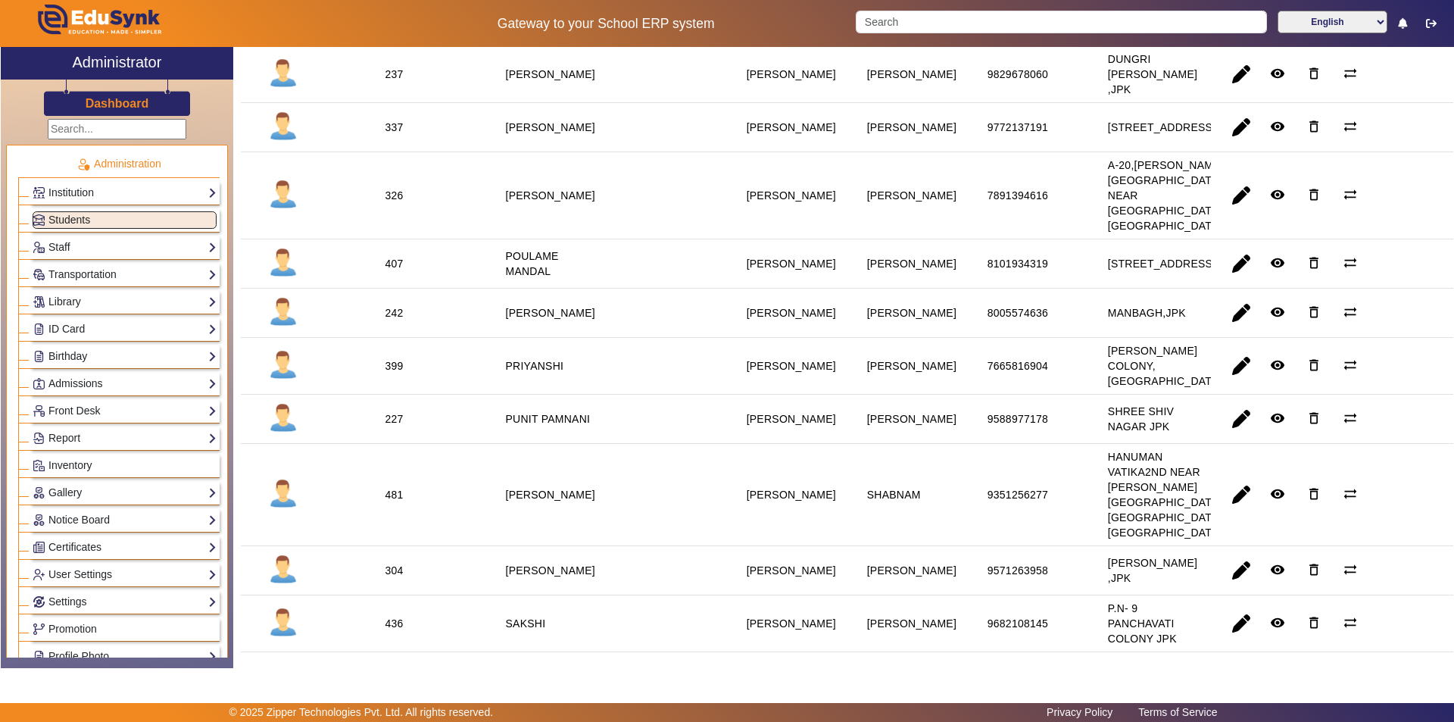
scroll to position [1363, 0]
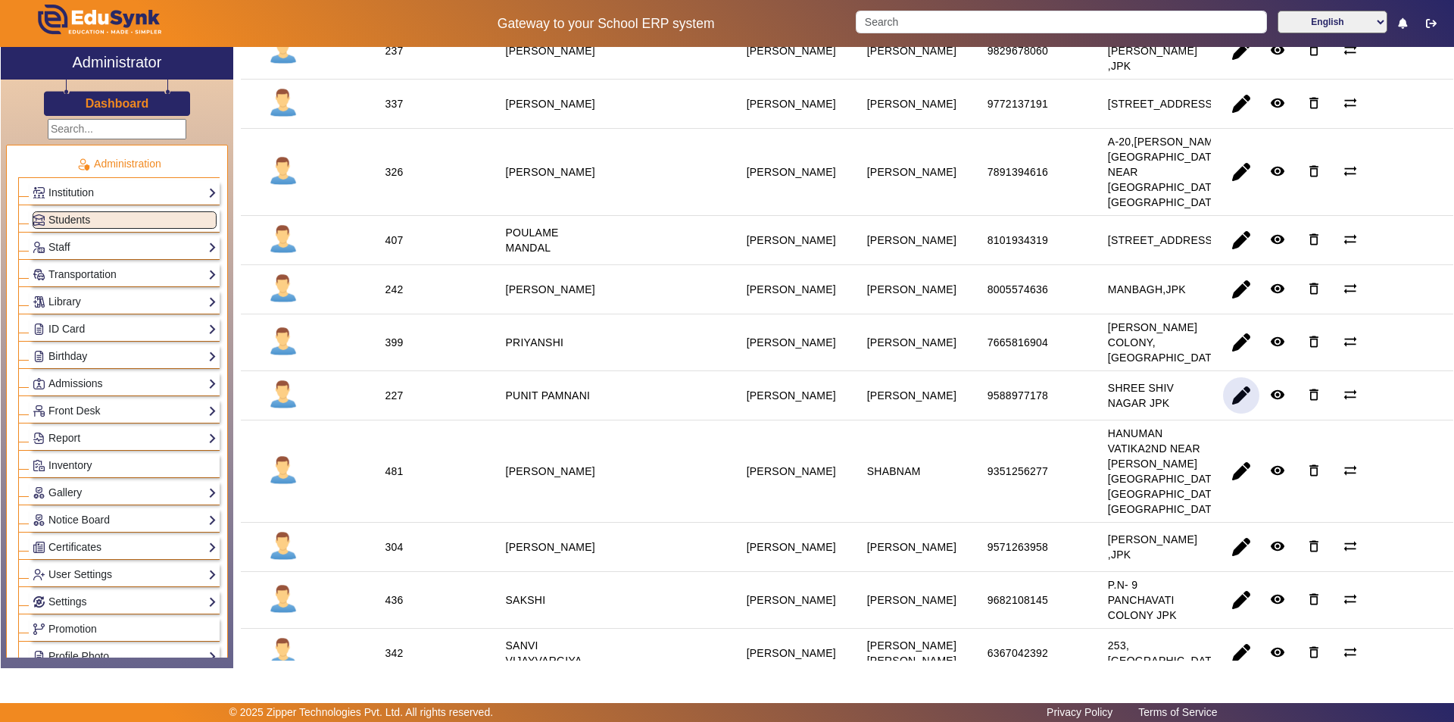
click at [1232, 414] on span "button" at bounding box center [1241, 395] width 36 height 36
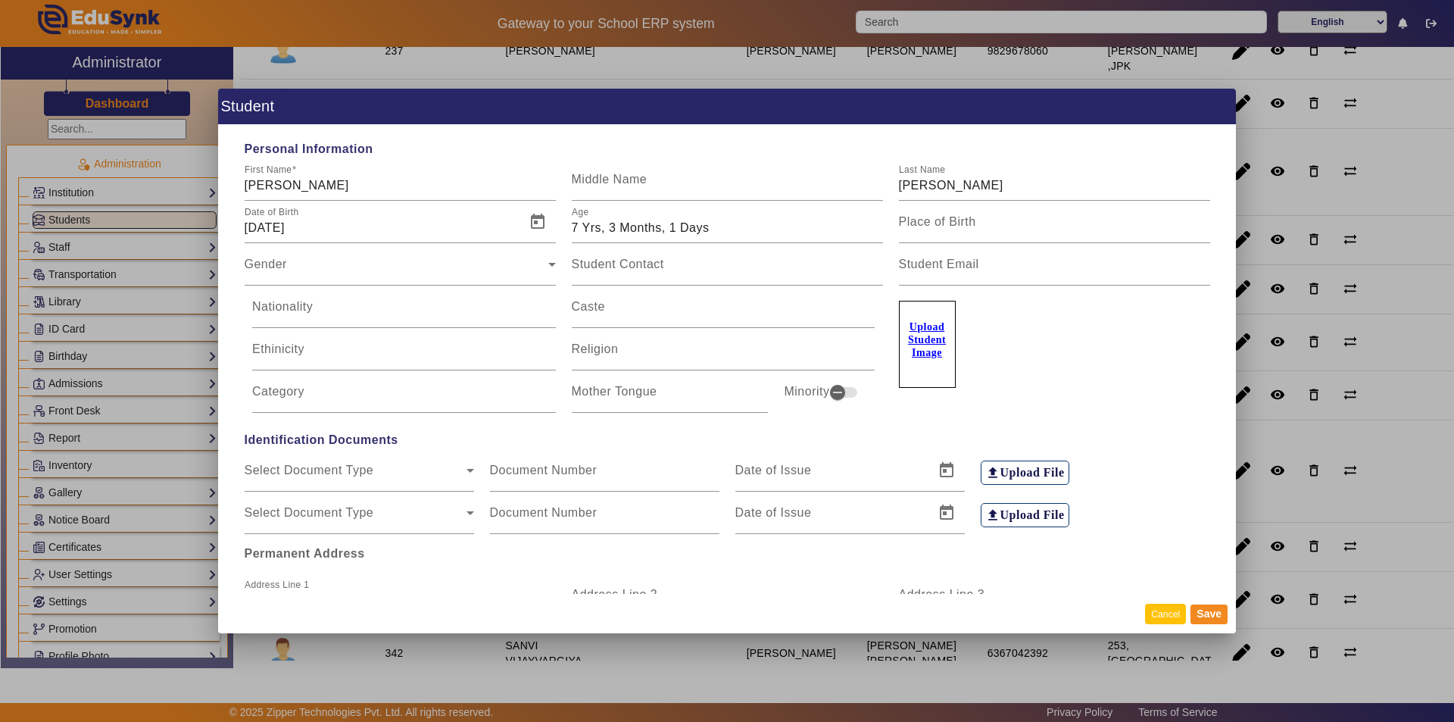
click at [1159, 618] on button "Cancel" at bounding box center [1165, 614] width 41 height 20
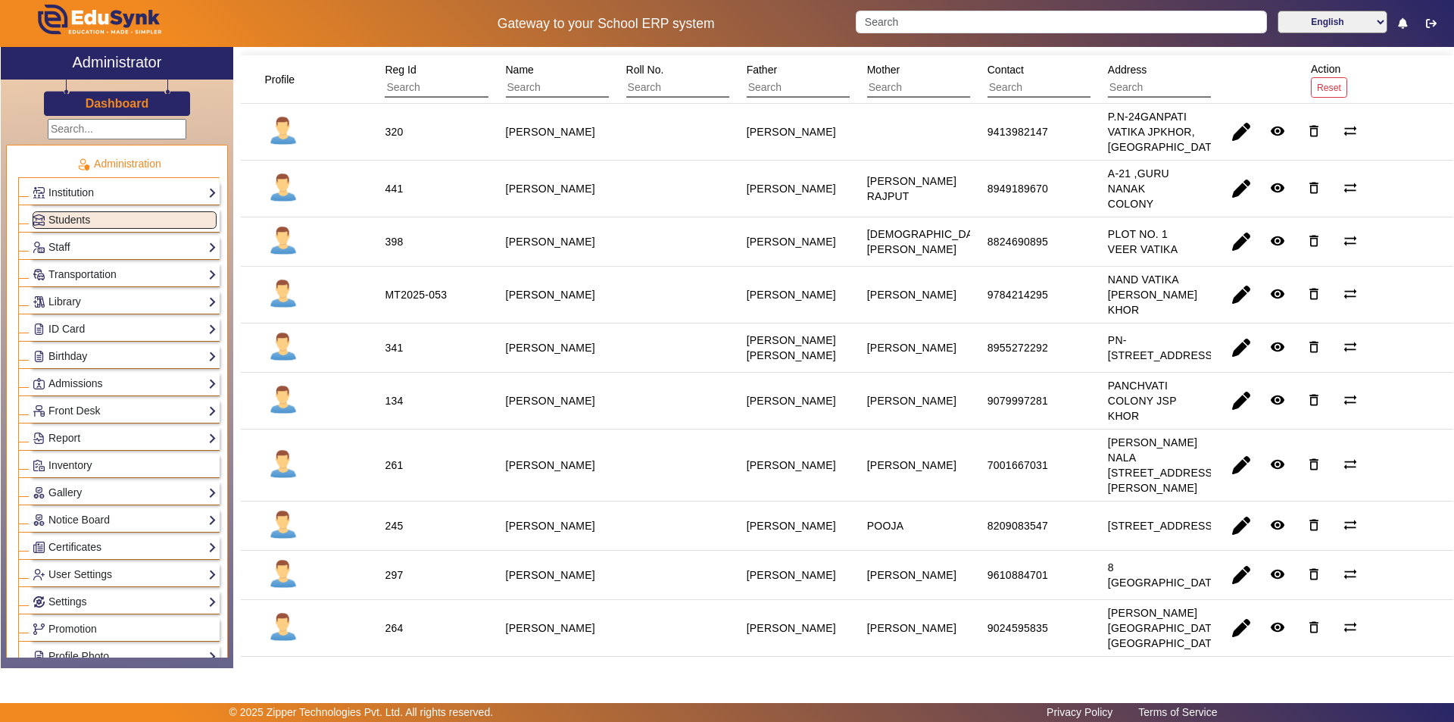
scroll to position [0, 0]
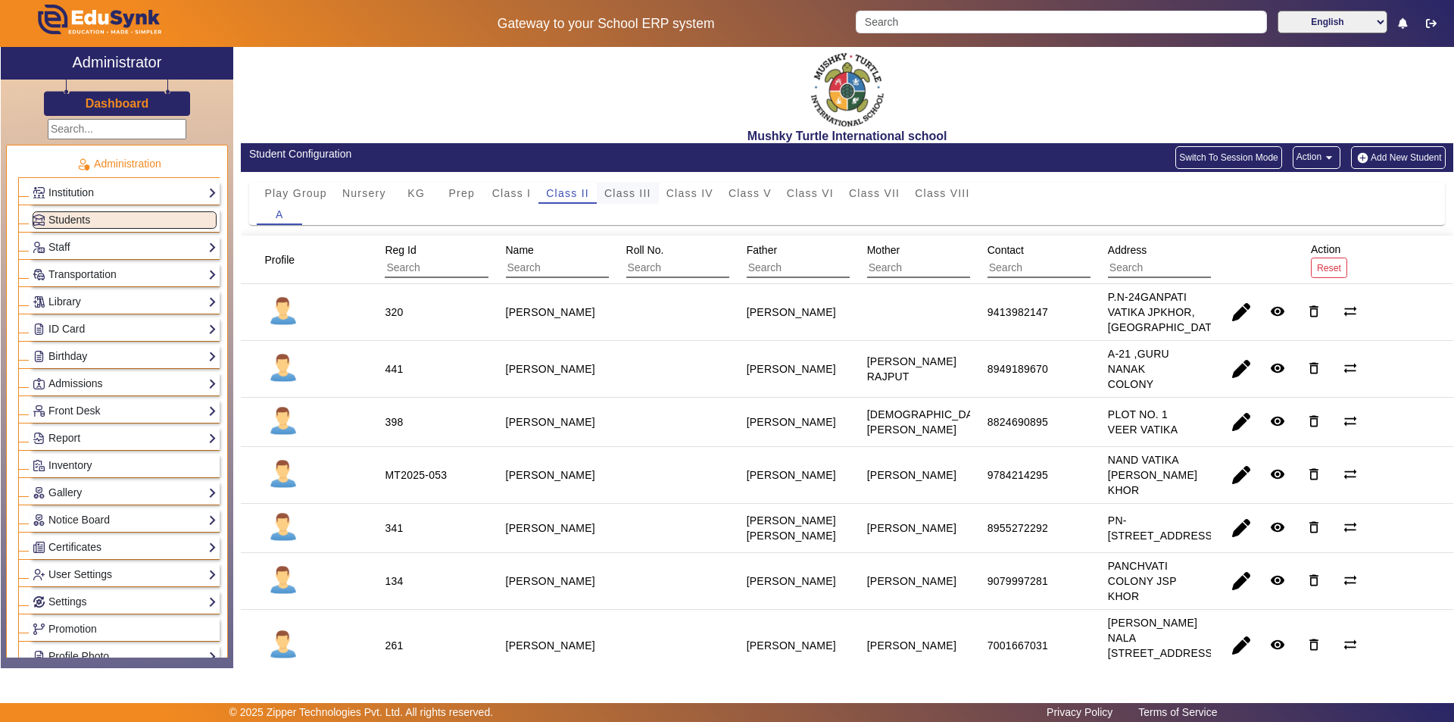
click at [635, 184] on span "Class III" at bounding box center [627, 193] width 47 height 21
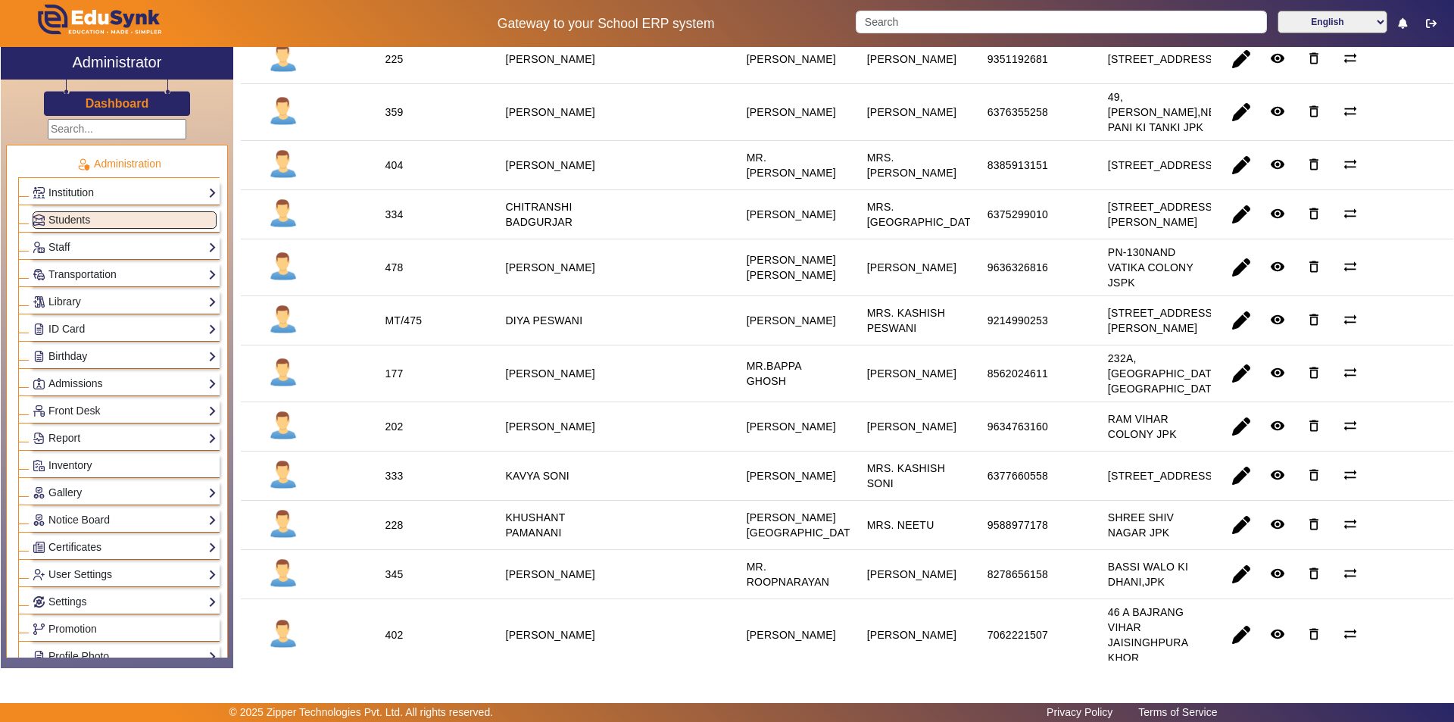
scroll to position [606, 0]
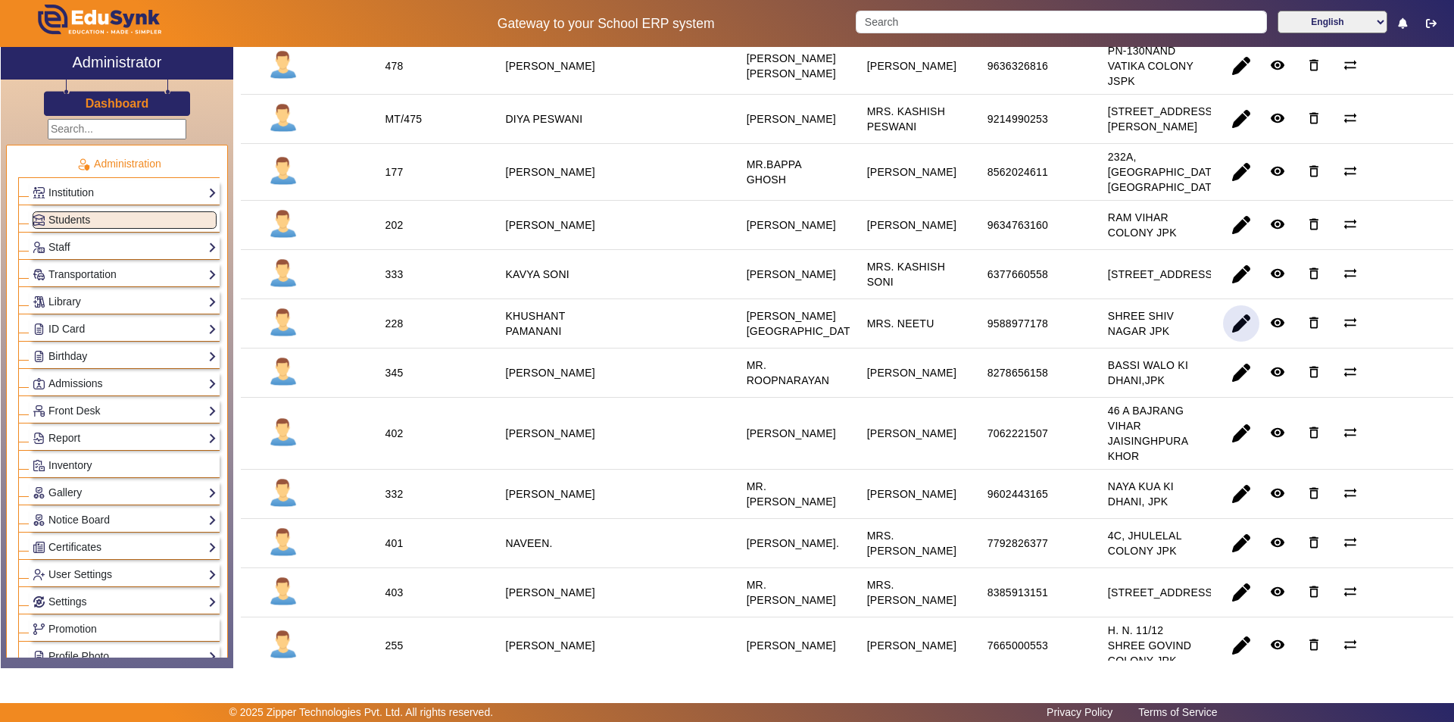
click at [1241, 342] on span "button" at bounding box center [1241, 323] width 36 height 36
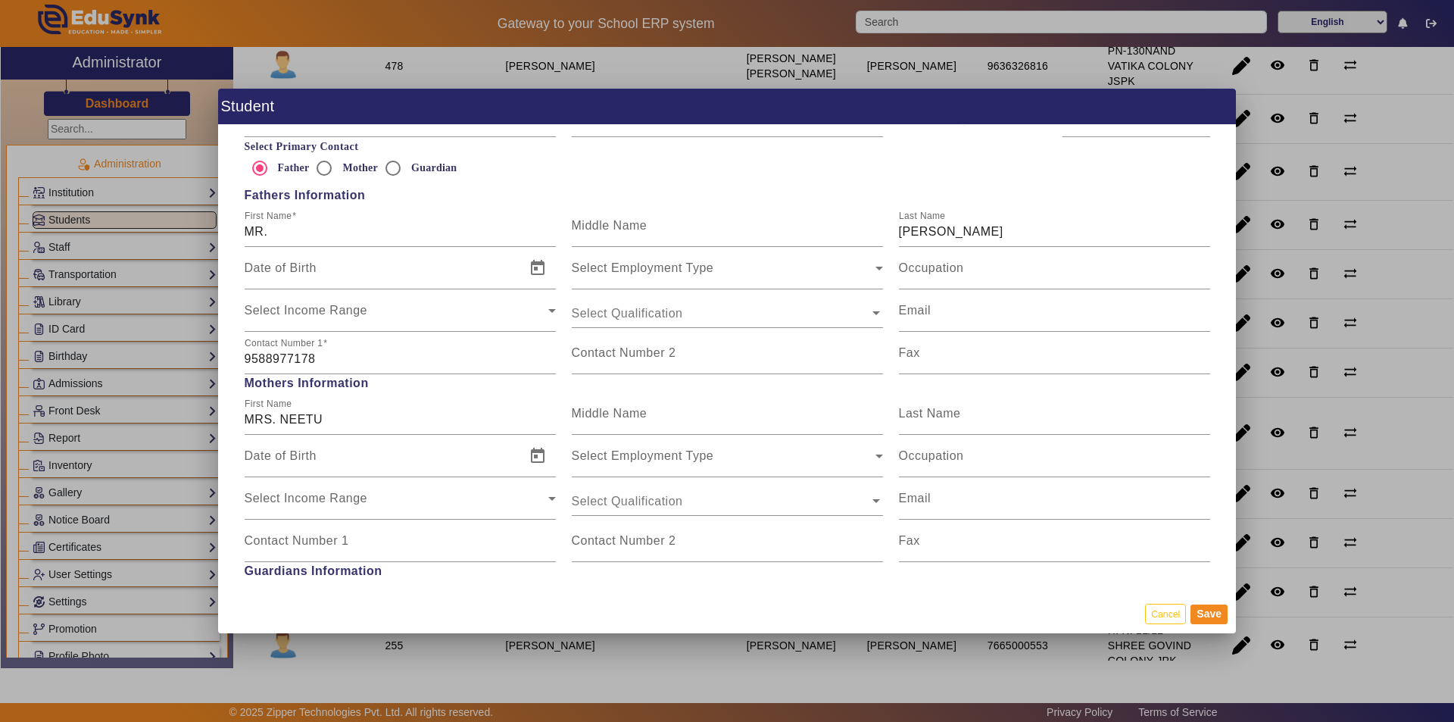
scroll to position [1136, 0]
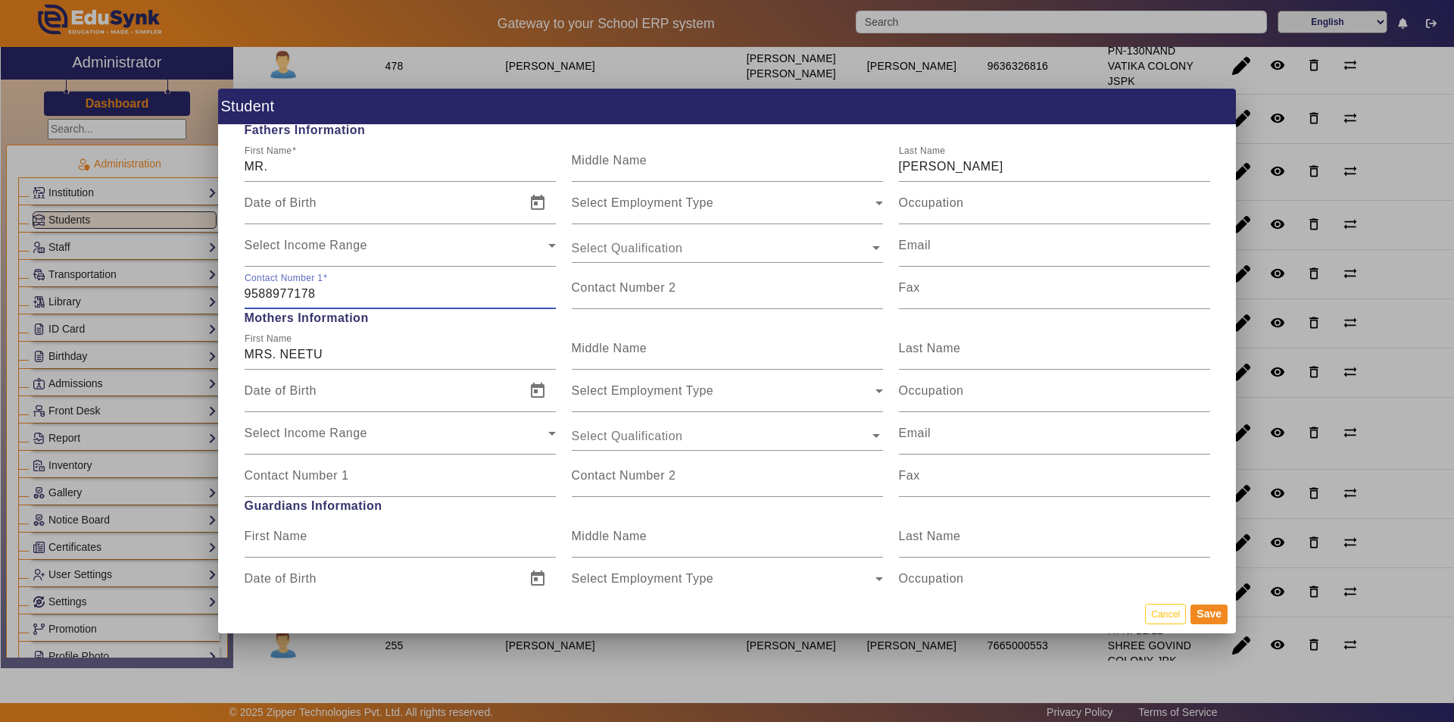
drag, startPoint x: 315, startPoint y: 294, endPoint x: 214, endPoint y: 298, distance: 100.8
click at [214, 298] on div "Student Personal Information First Name [PERSON_NAME] Middle Name Last Name PAM…" at bounding box center [727, 361] width 1454 height 722
click at [316, 476] on mat-label "Contact Number 1" at bounding box center [297, 475] width 105 height 13
click at [316, 476] on input "Contact Number 1" at bounding box center [400, 482] width 311 height 18
paste input "9588977178"
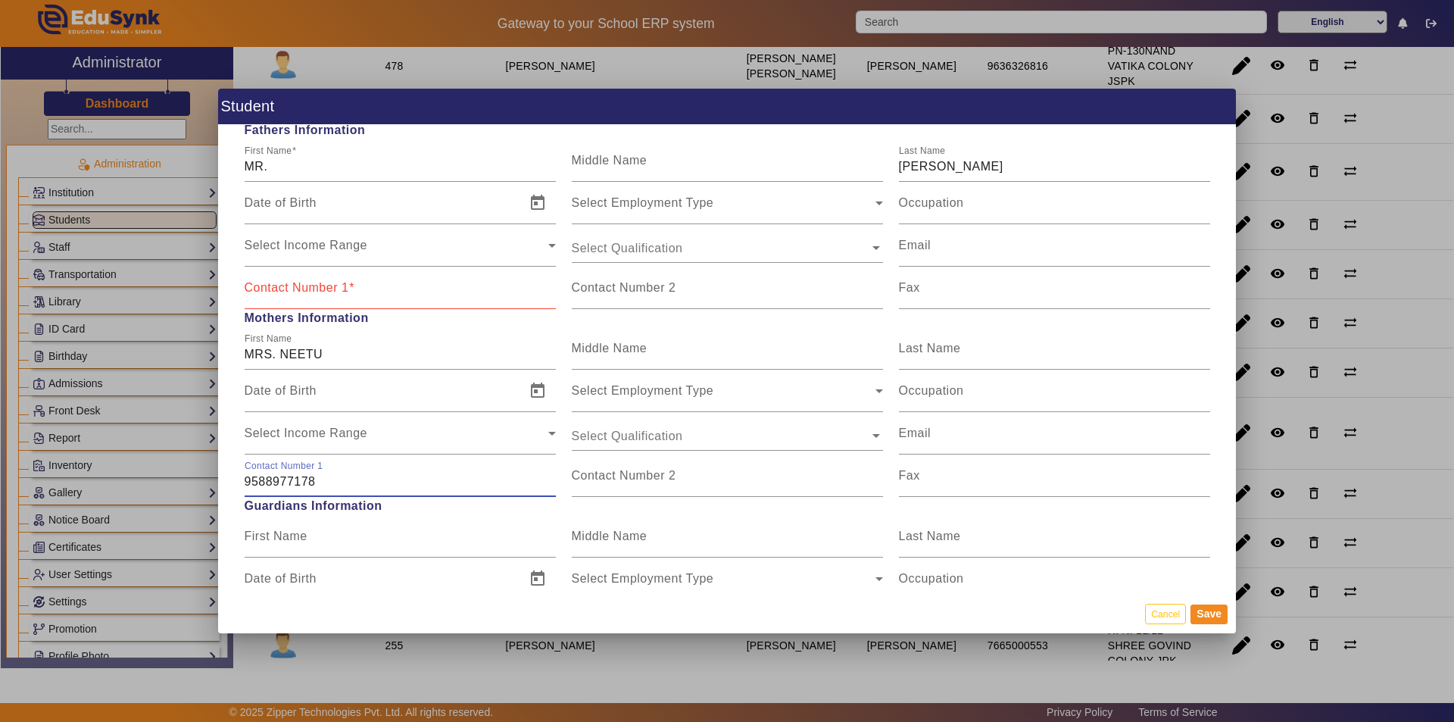
type input "9588977178"
click at [302, 294] on label "Contact Number 1" at bounding box center [300, 288] width 111 height 14
click at [302, 294] on input "Contact Number 1" at bounding box center [400, 294] width 311 height 18
type input "6376946899"
click at [1207, 612] on button "Save" at bounding box center [1209, 614] width 37 height 20
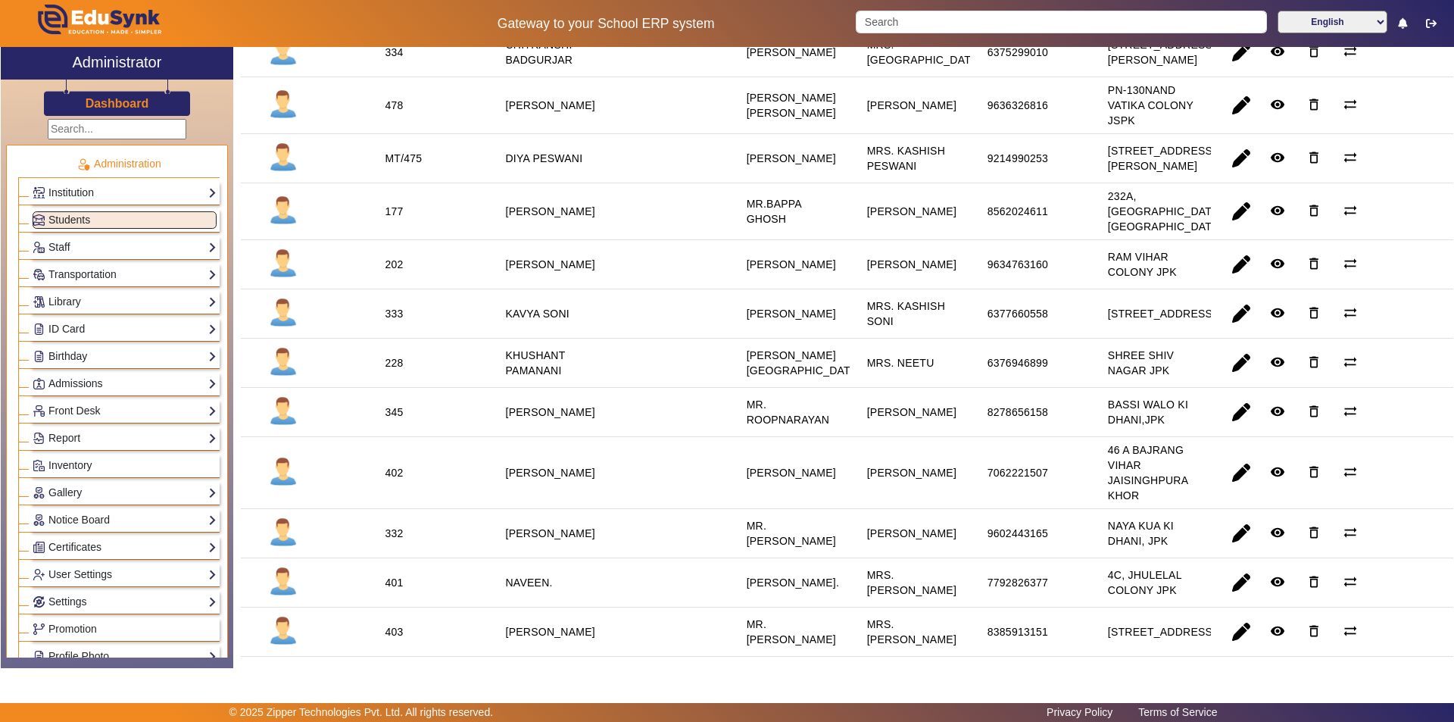
scroll to position [682, 0]
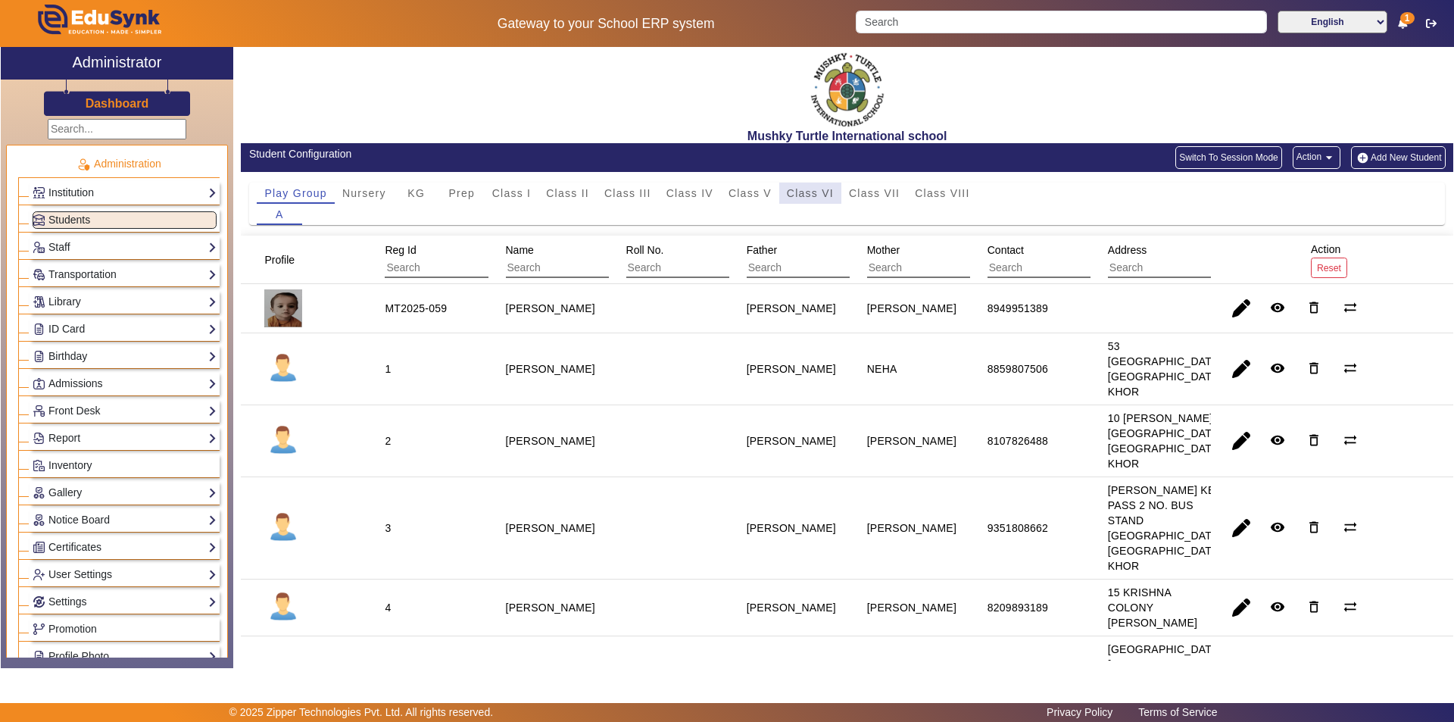
click at [813, 192] on span "Class VI" at bounding box center [810, 193] width 47 height 11
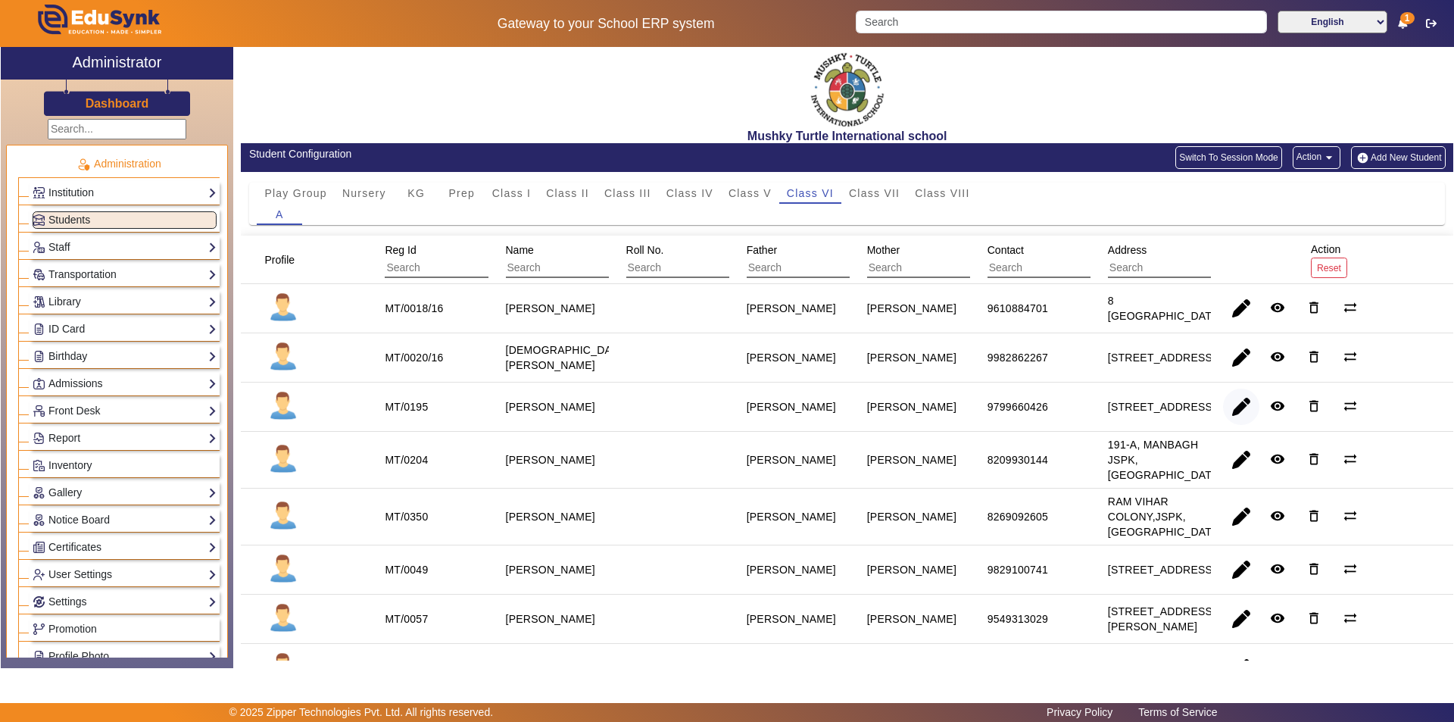
click at [1235, 413] on span "button" at bounding box center [1241, 407] width 36 height 36
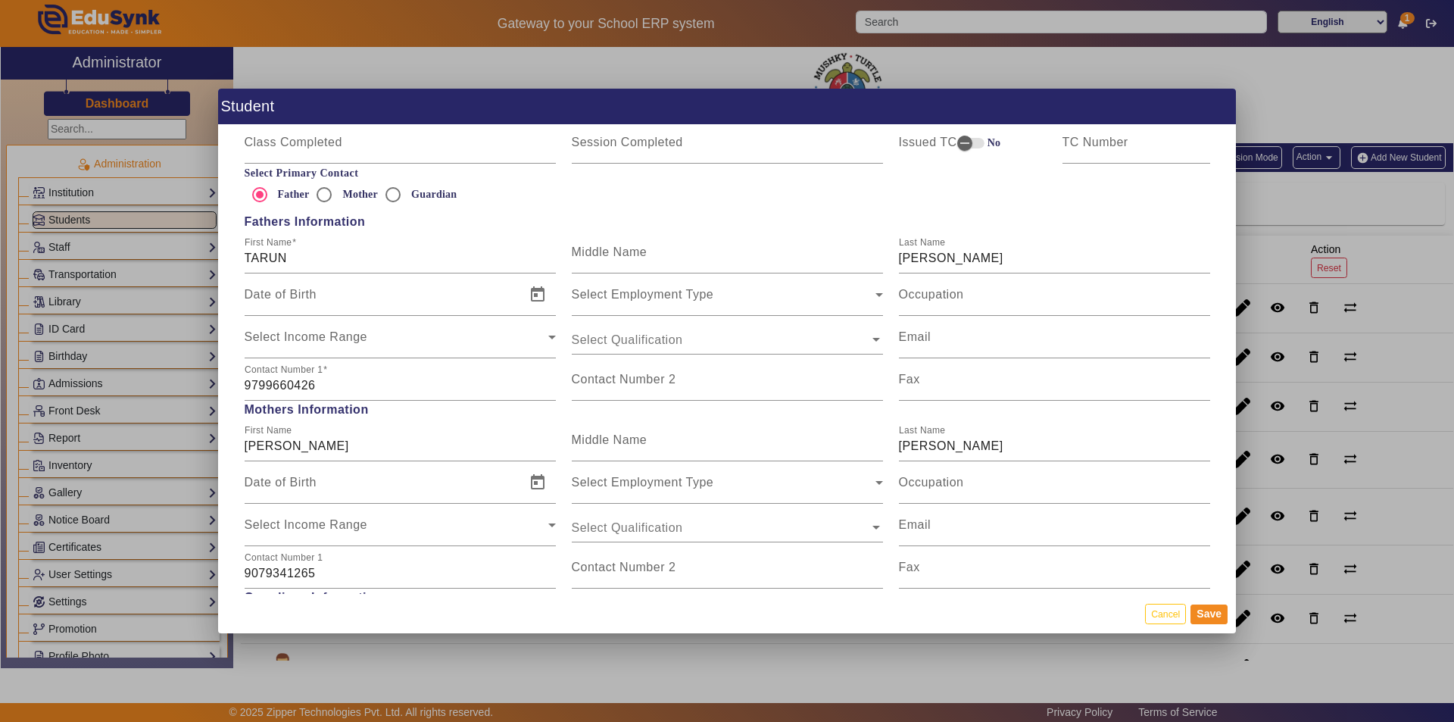
scroll to position [1060, 0]
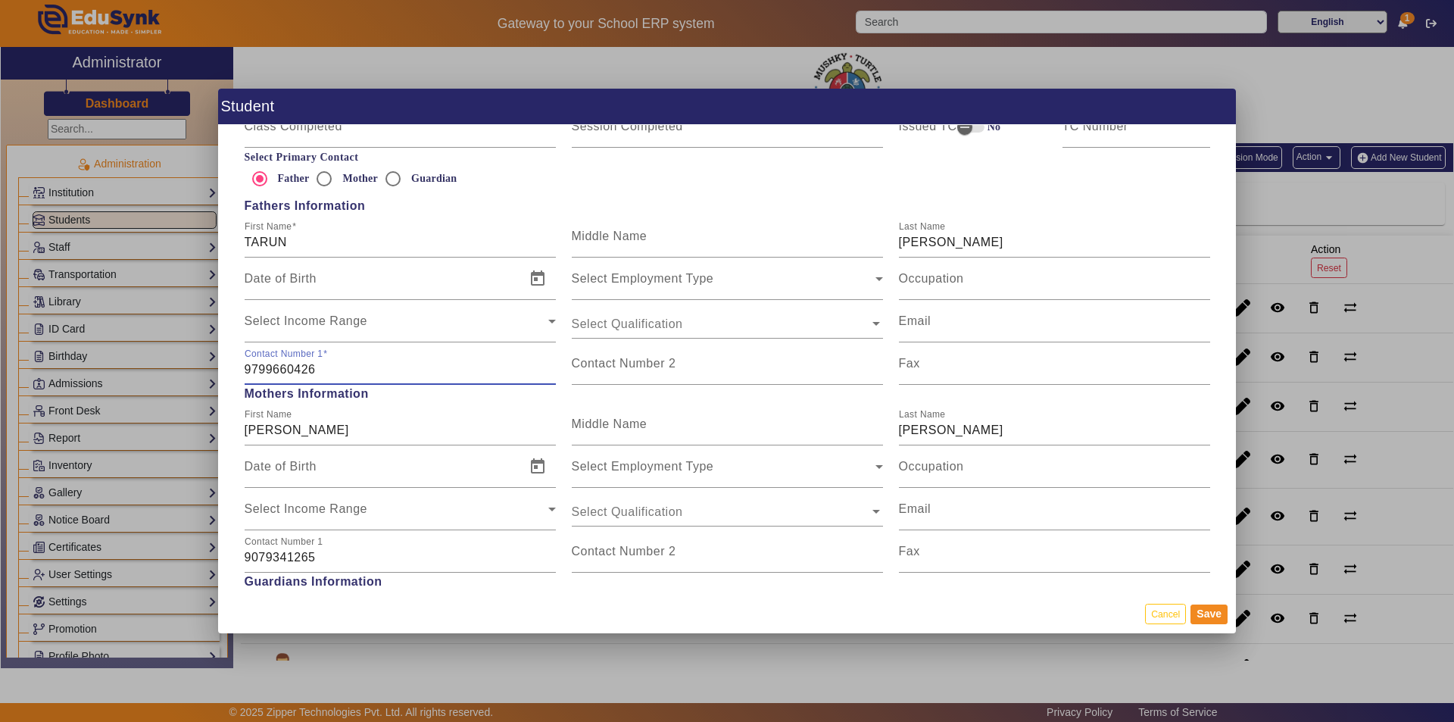
drag, startPoint x: 315, startPoint y: 368, endPoint x: 208, endPoint y: 371, distance: 106.8
click at [208, 371] on div "Student Personal Information First Name DAKSH Middle Name Last Name JETHWANI Da…" at bounding box center [727, 361] width 1454 height 722
click at [622, 373] on input "Contact Number 2" at bounding box center [727, 370] width 311 height 18
paste input "9799660426"
type input "9799660426"
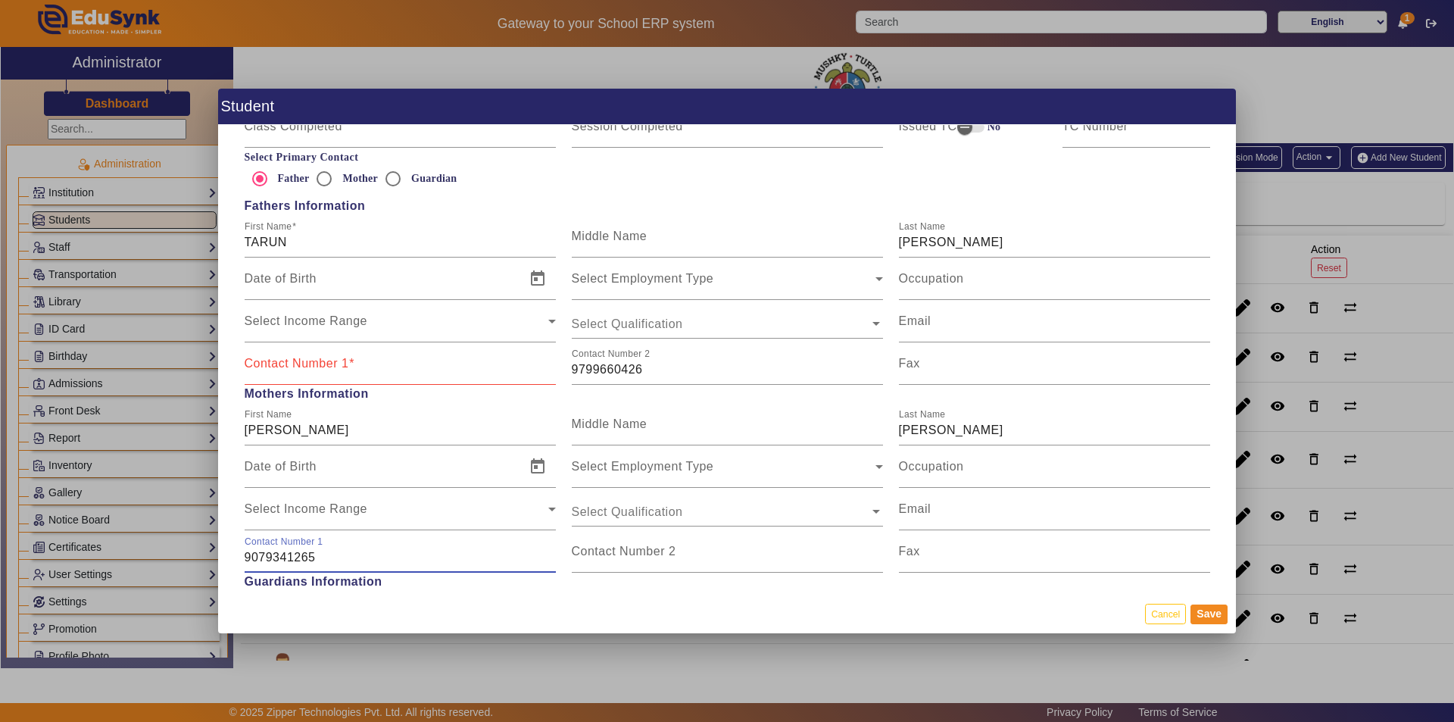
drag, startPoint x: 314, startPoint y: 558, endPoint x: 235, endPoint y: 566, distance: 79.9
click at [235, 566] on div "Personal Information First Name DAKSH Middle Name Last Name JETHWANI Date of Bi…" at bounding box center [727, 359] width 1018 height 469
click at [317, 381] on div "Contact Number 1" at bounding box center [400, 363] width 311 height 42
paste input "9079341265"
type input "9079341265"
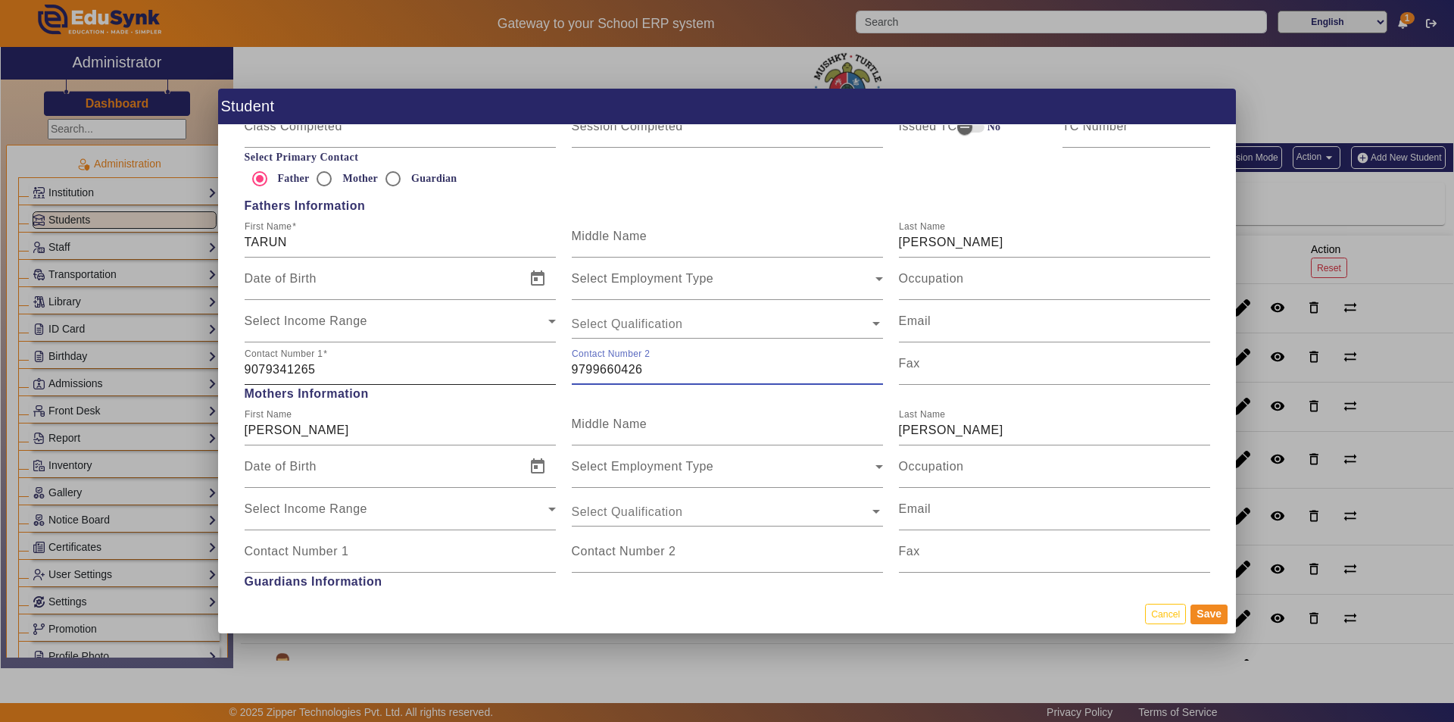
drag, startPoint x: 645, startPoint y: 370, endPoint x: 535, endPoint y: 380, distance: 111.1
click at [535, 380] on div "Contact Number 1 9079341265 Contact Number 2 9799660426 Fax" at bounding box center [727, 363] width 982 height 42
click at [322, 560] on input "Contact Number 1" at bounding box center [400, 557] width 311 height 18
paste input "9799660426"
type input "9799660426"
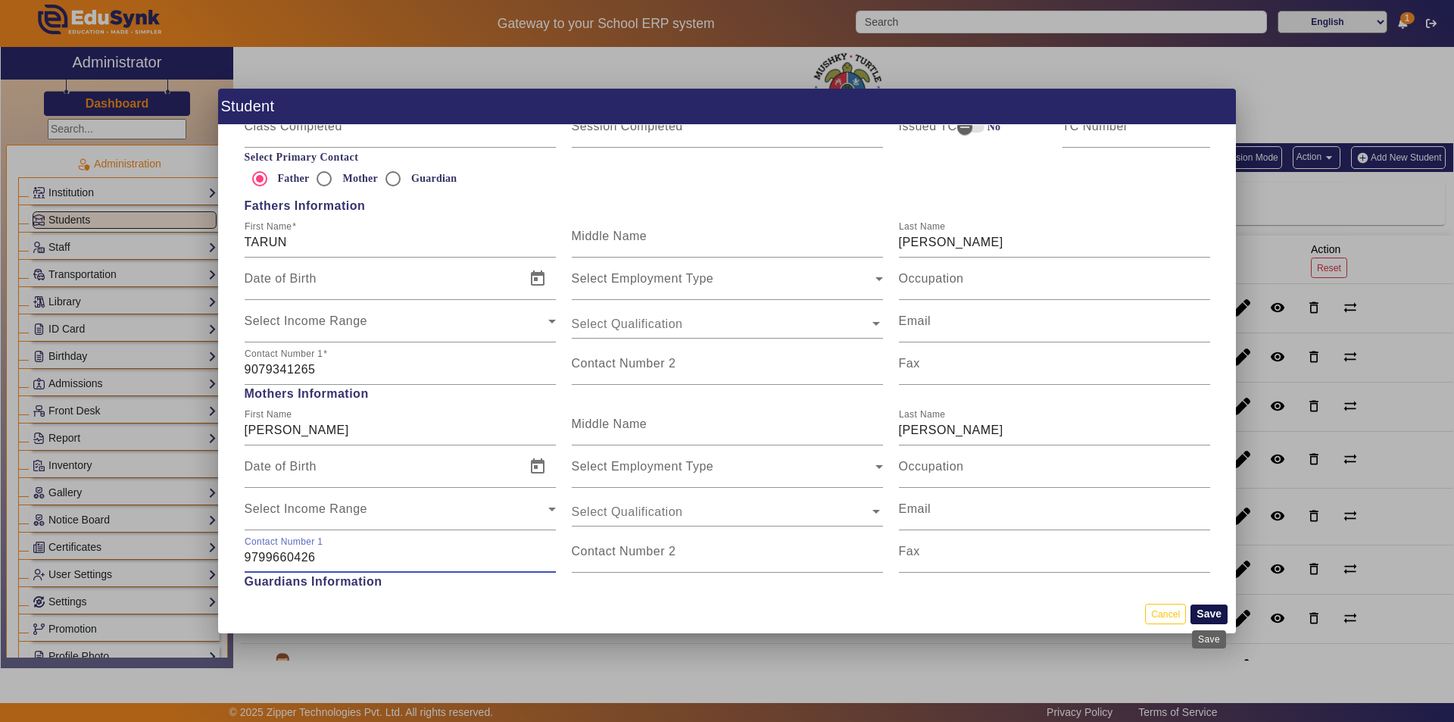
click at [1216, 614] on button "Save" at bounding box center [1209, 614] width 37 height 20
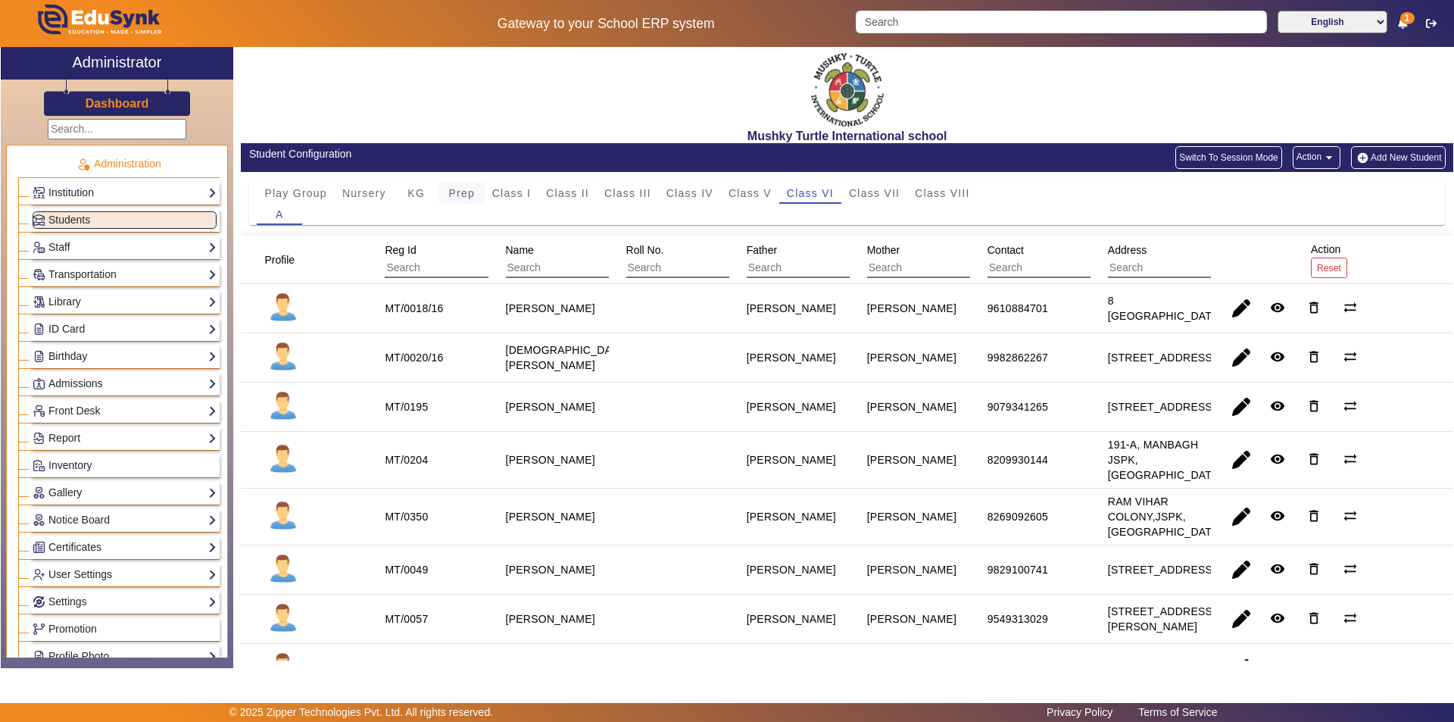
click at [458, 197] on span "Prep" at bounding box center [461, 193] width 27 height 11
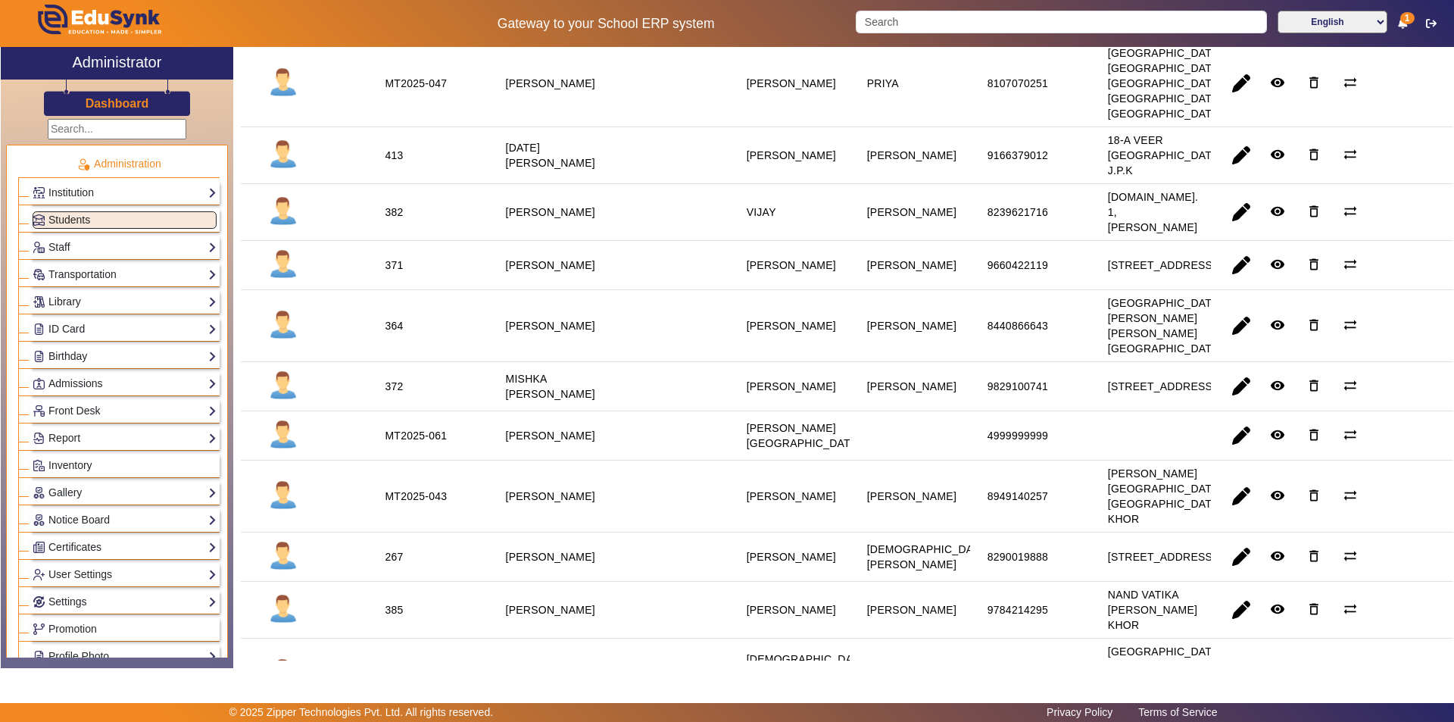
scroll to position [831, 0]
